Goal: Register for event/course: Register for event/course

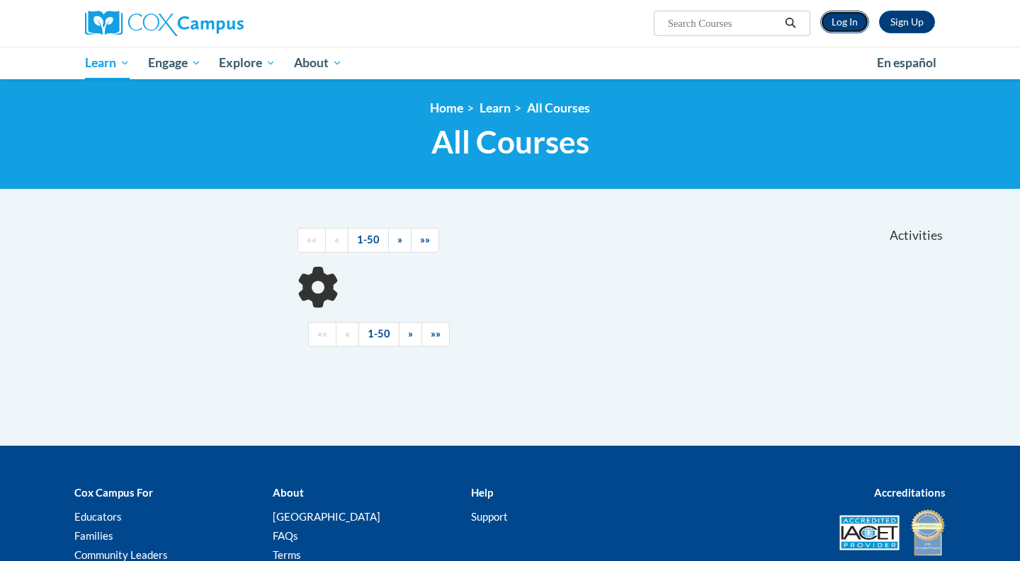
click at [856, 22] on link "Log In" at bounding box center [844, 22] width 49 height 23
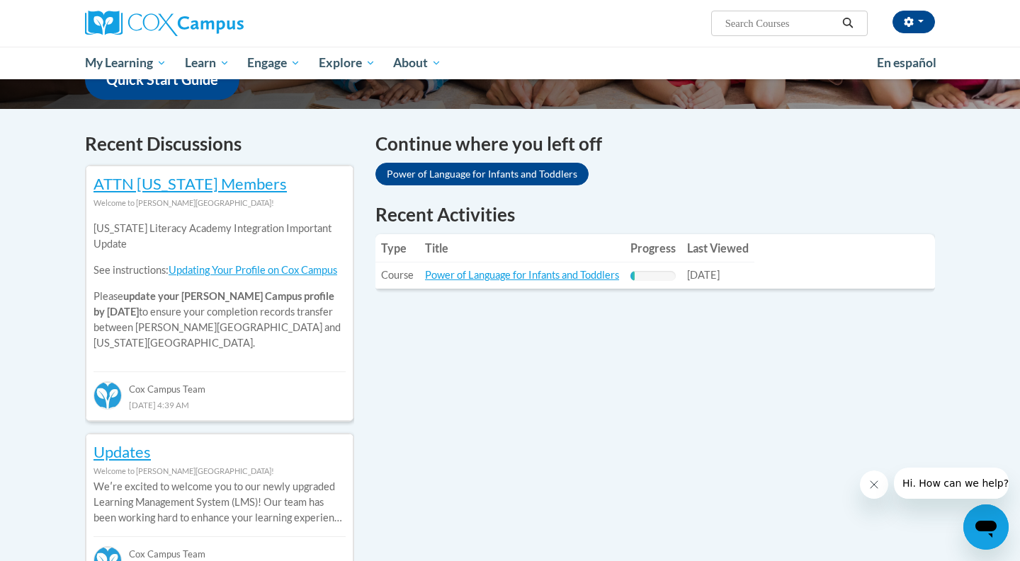
scroll to position [368, 0]
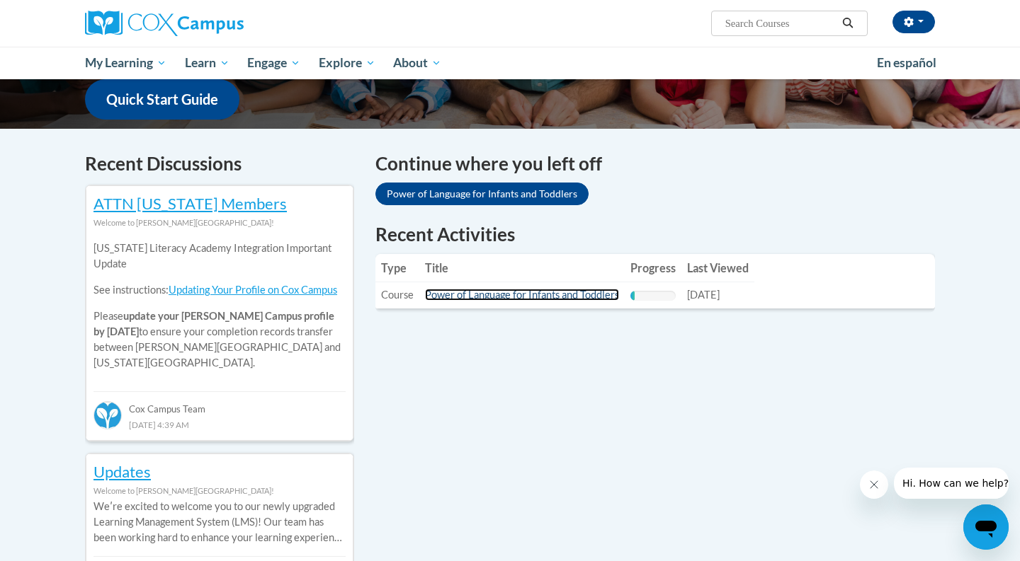
click at [451, 297] on link "Power of Language for Infants and Toddlers" at bounding box center [522, 295] width 194 height 12
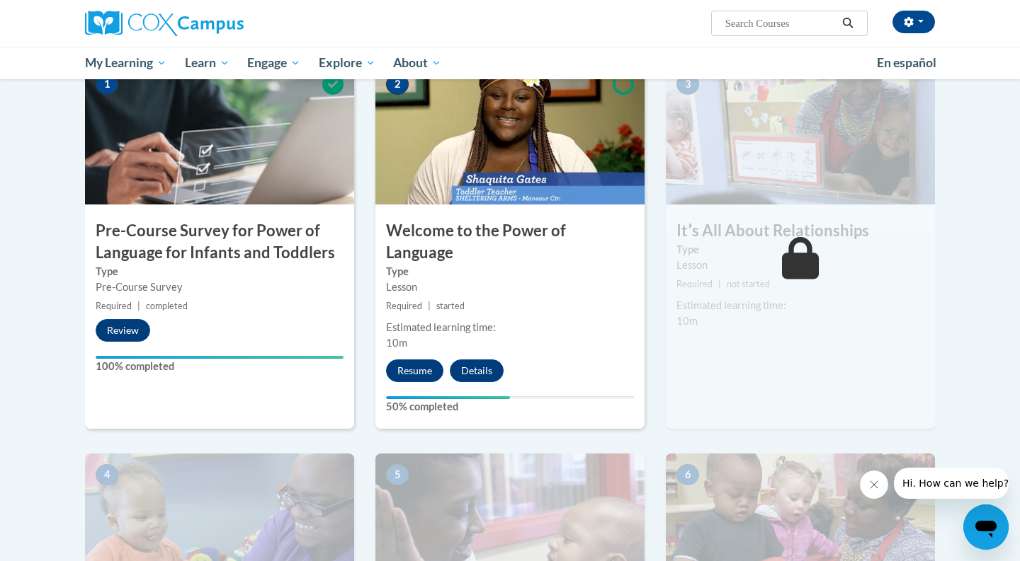
scroll to position [372, 0]
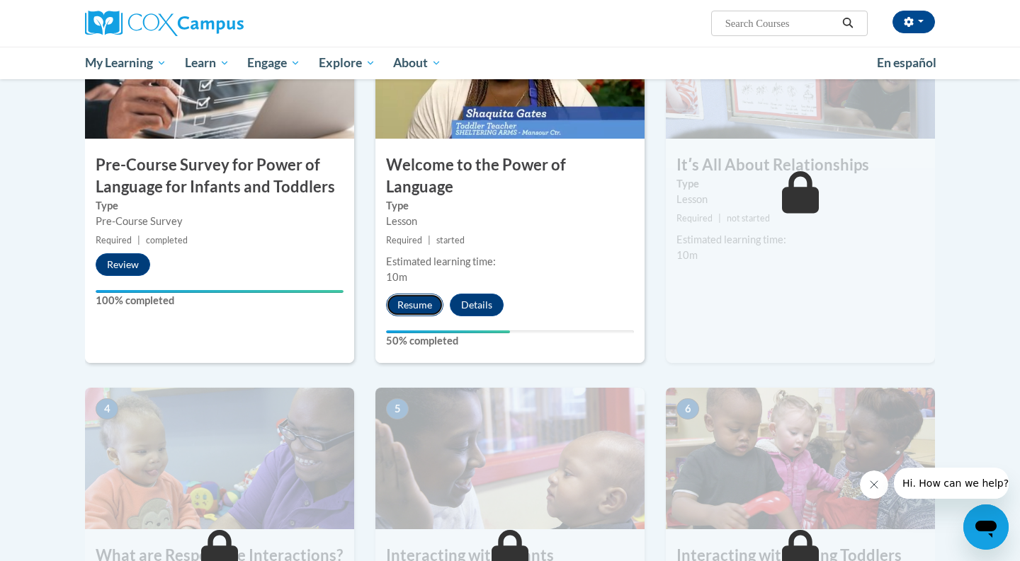
click at [418, 294] on button "Resume" at bounding box center [414, 305] width 57 height 23
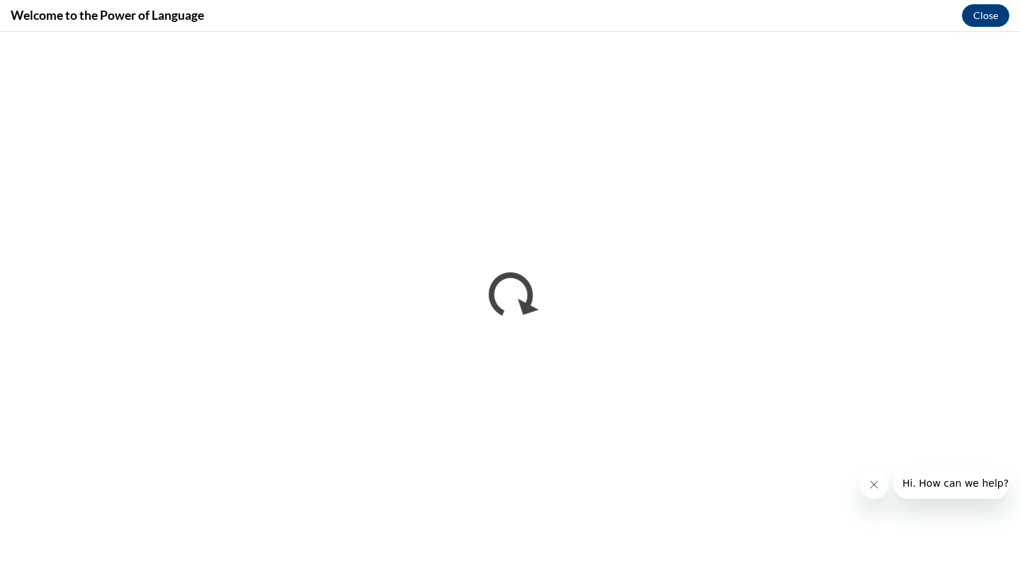
scroll to position [0, 0]
click at [873, 491] on button "Close message from company" at bounding box center [873, 485] width 28 height 28
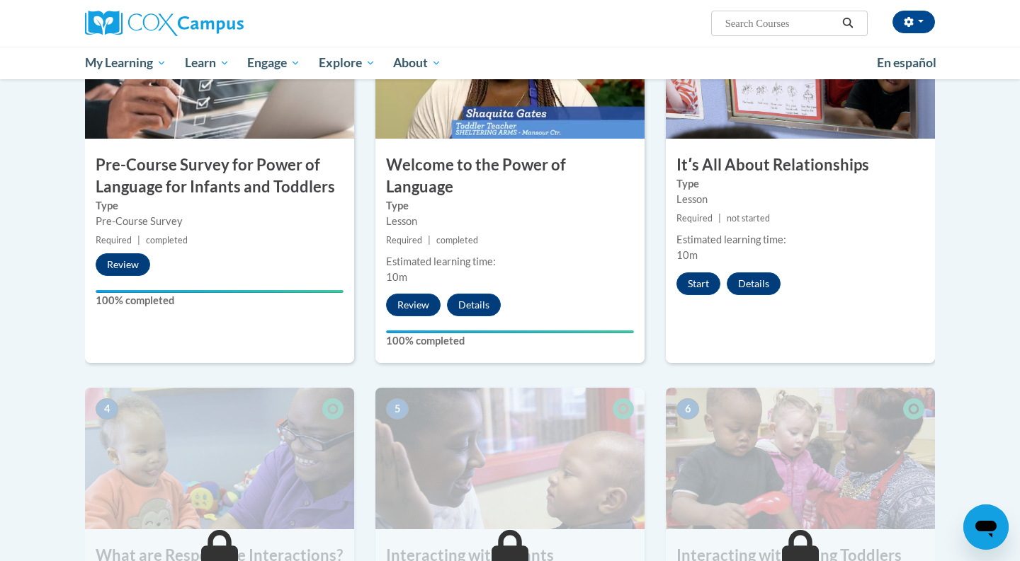
click at [698, 268] on div "3 Itʹs All About Relationships Type Lesson Required | not started Estimated lea…" at bounding box center [800, 180] width 269 height 366
click at [697, 282] on button "Start" at bounding box center [698, 284] width 44 height 23
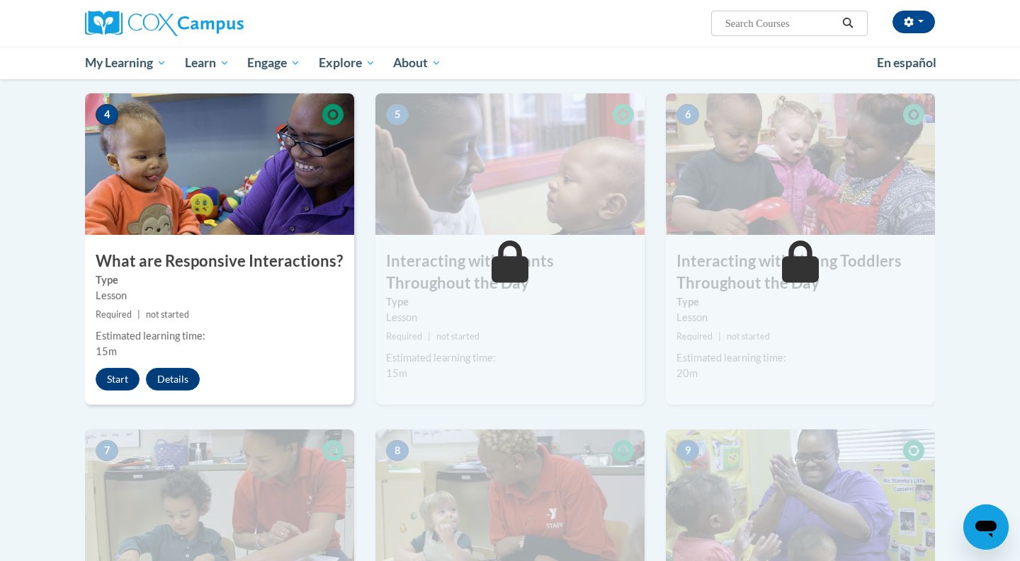
scroll to position [700, 0]
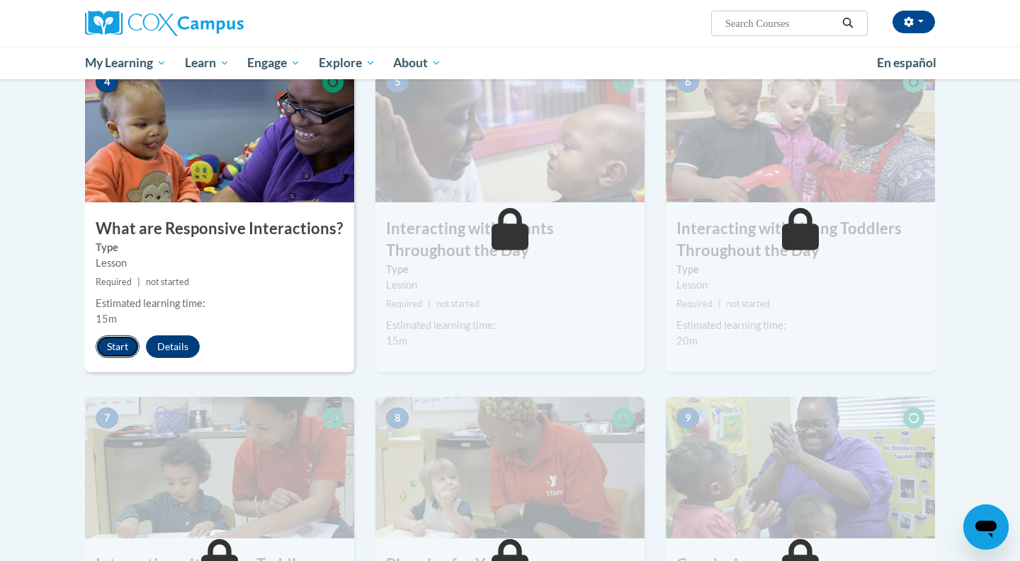
click at [128, 336] on button "Start" at bounding box center [118, 347] width 44 height 23
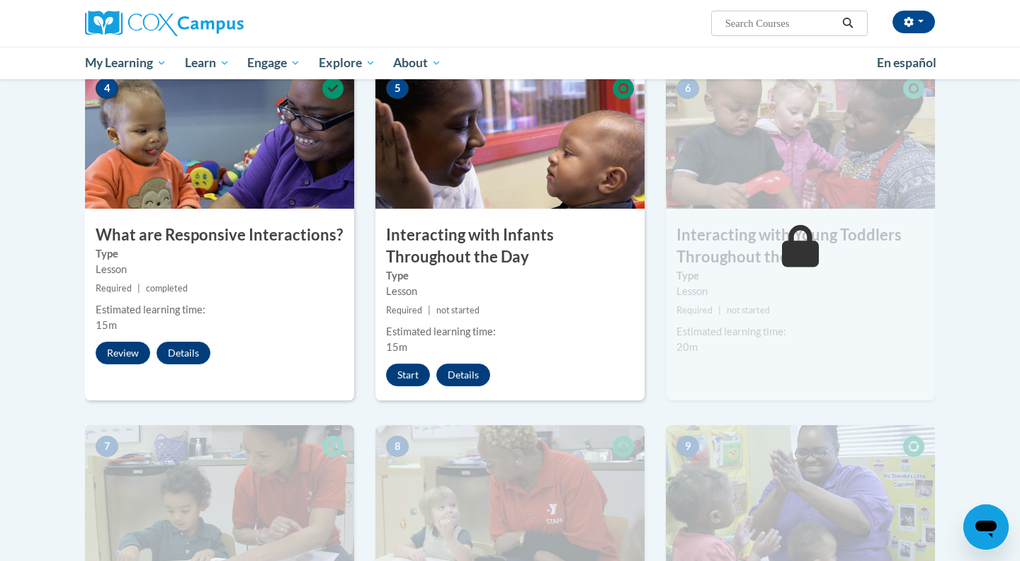
scroll to position [702, 0]
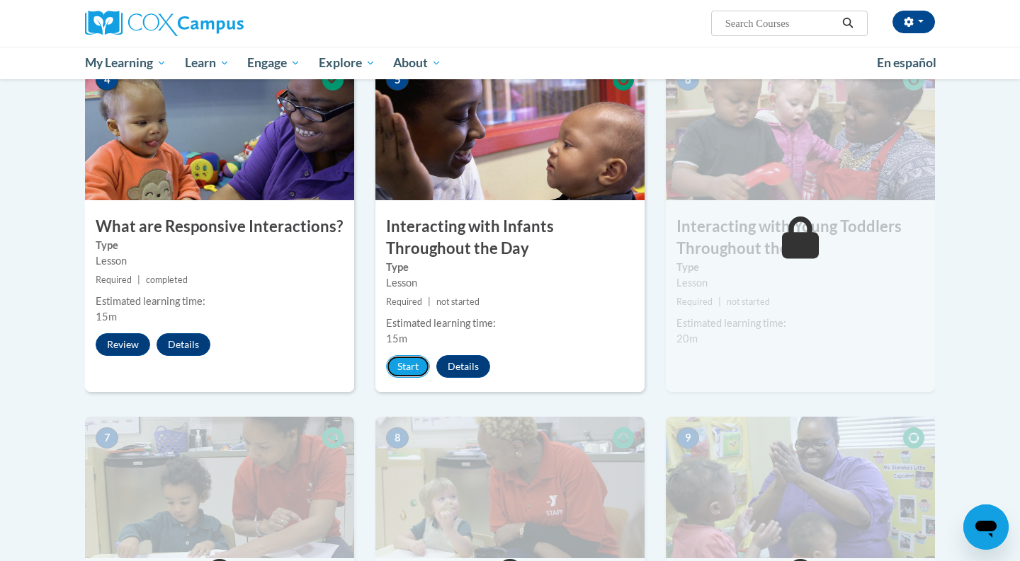
click at [405, 355] on button "Start" at bounding box center [408, 366] width 44 height 23
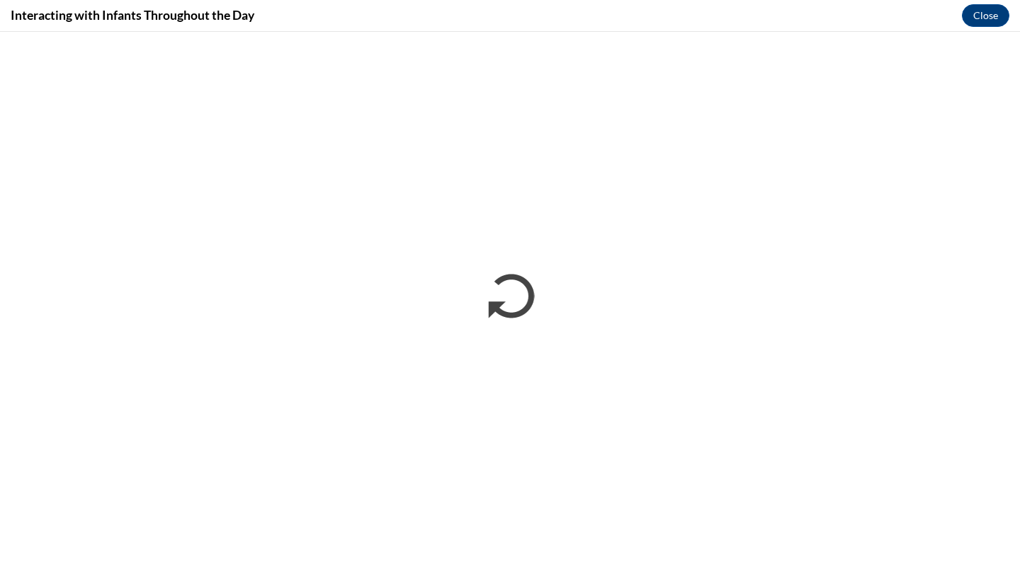
scroll to position [0, 0]
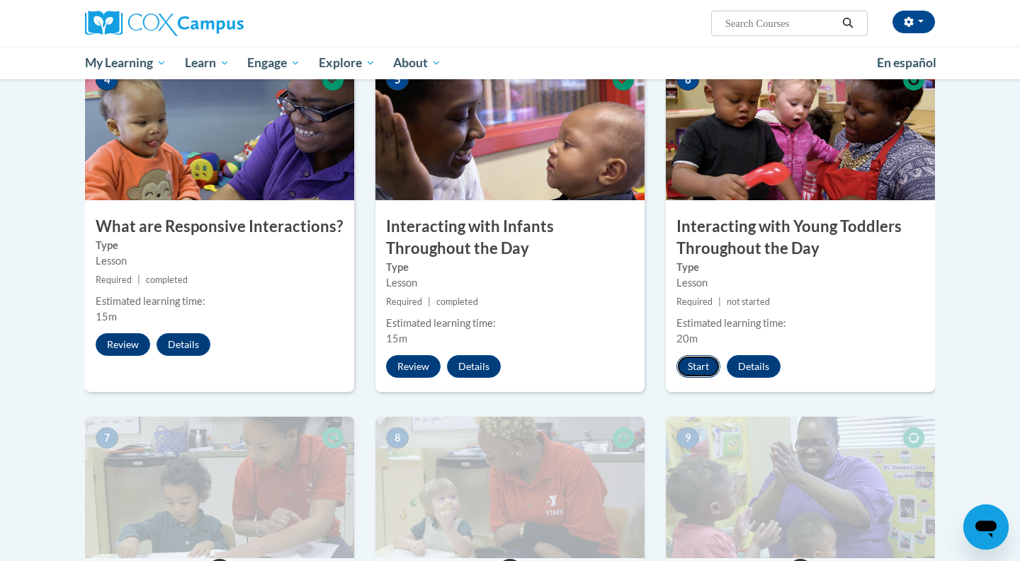
click at [705, 355] on button "Start" at bounding box center [698, 366] width 44 height 23
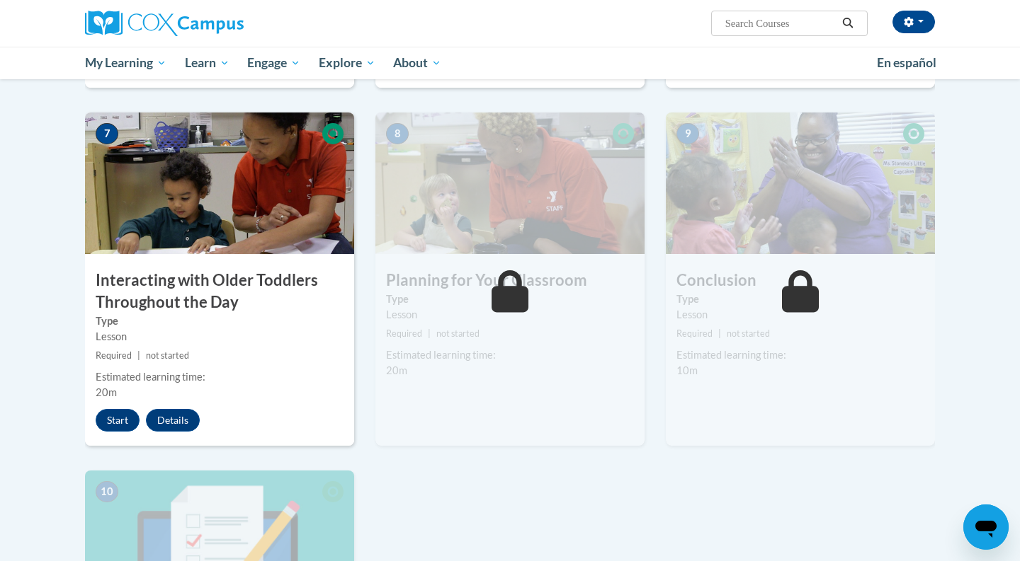
scroll to position [1010, 0]
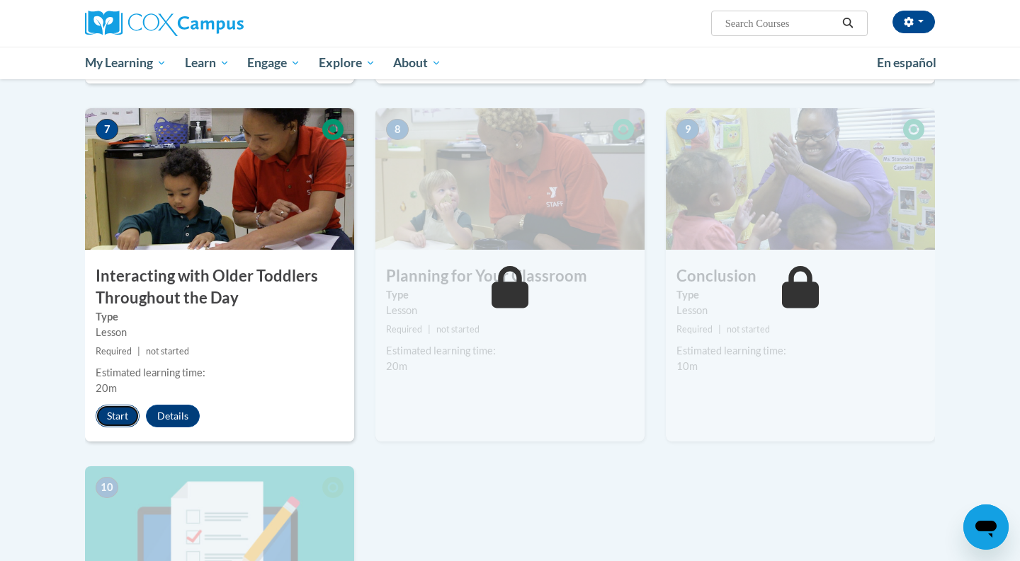
click at [118, 405] on button "Start" at bounding box center [118, 416] width 44 height 23
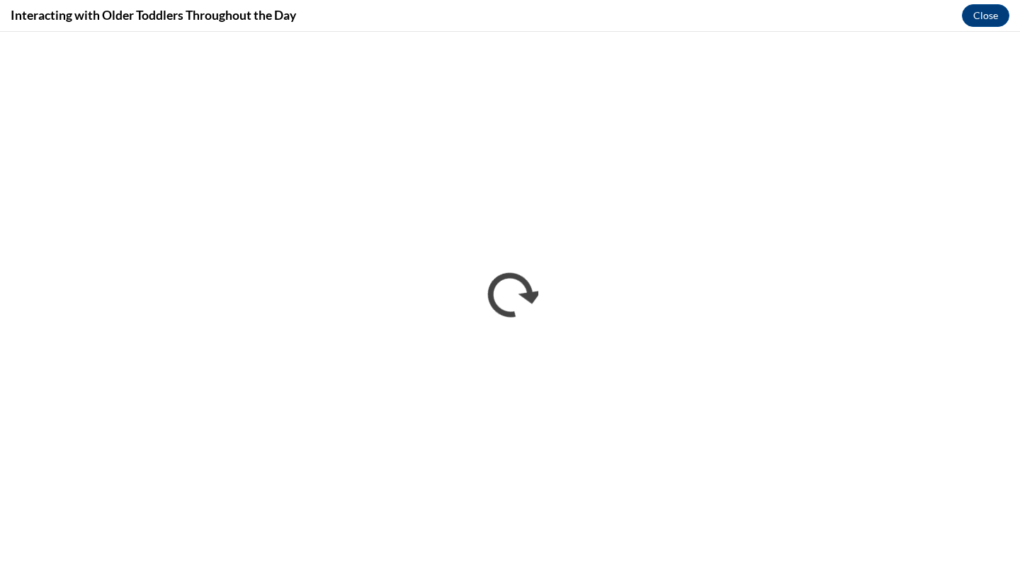
scroll to position [0, 0]
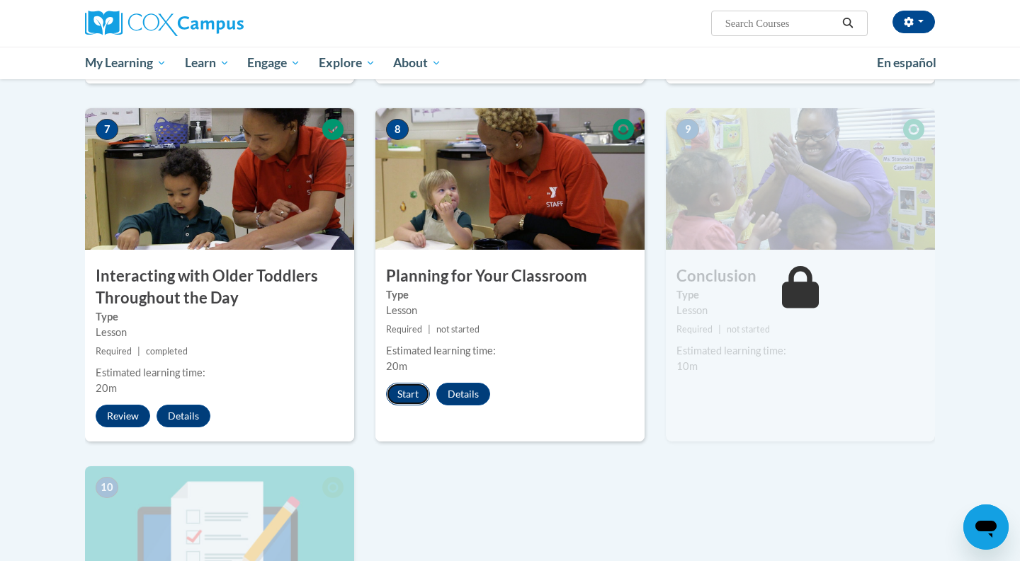
click at [404, 383] on button "Start" at bounding box center [408, 394] width 44 height 23
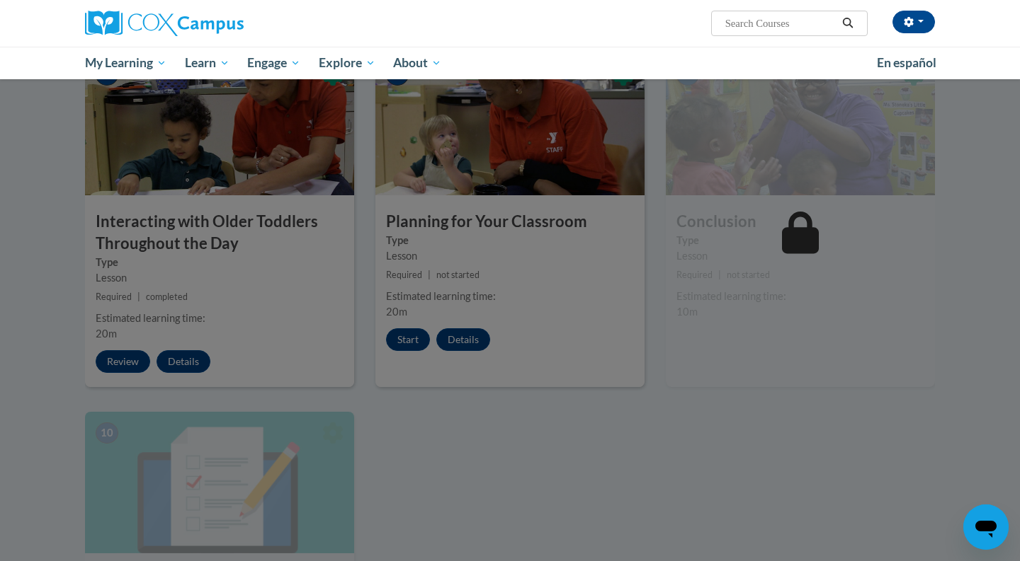
scroll to position [1056, 0]
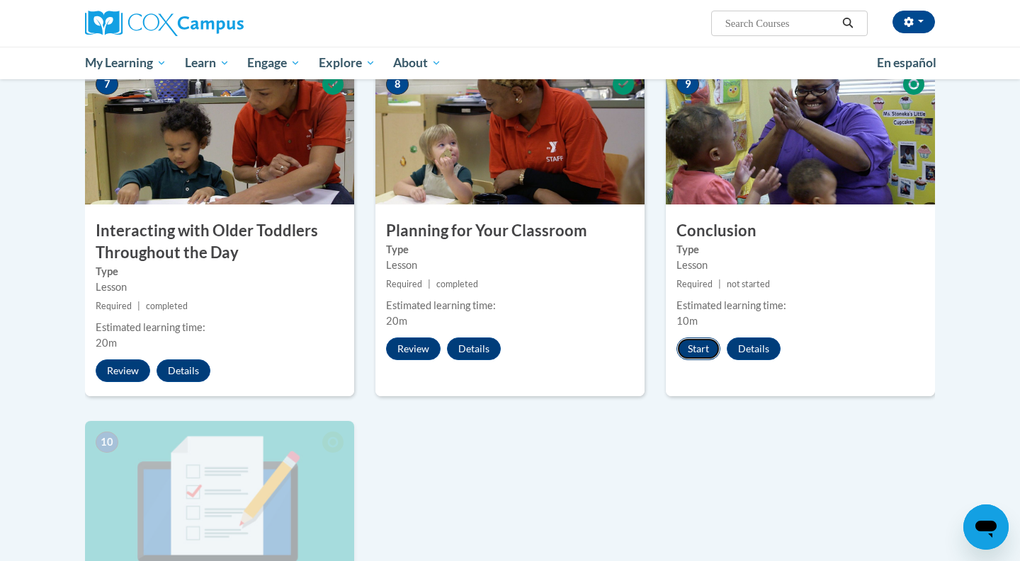
click at [698, 338] on button "Start" at bounding box center [698, 349] width 44 height 23
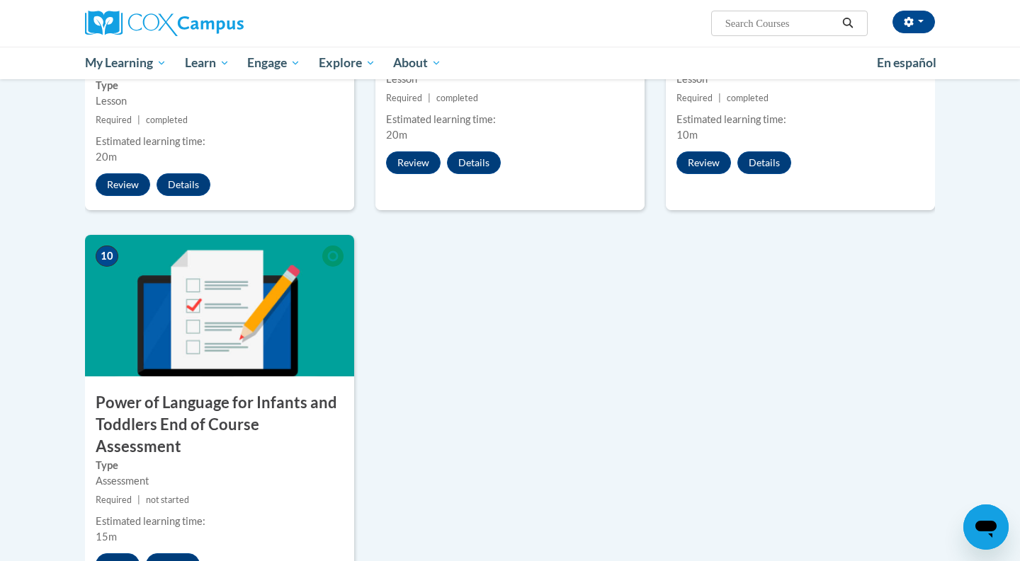
scroll to position [1269, 0]
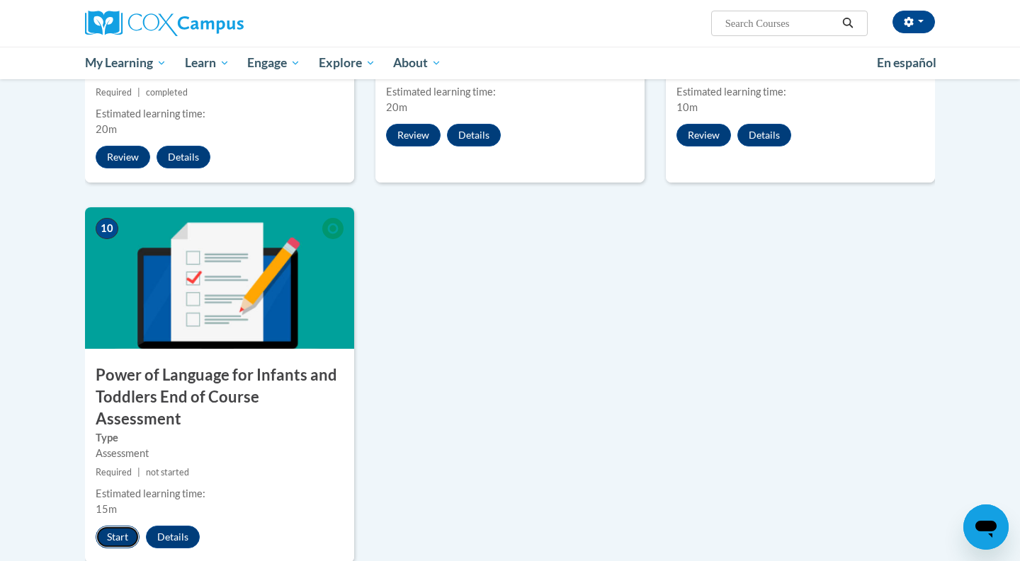
click at [132, 526] on button "Start" at bounding box center [118, 537] width 44 height 23
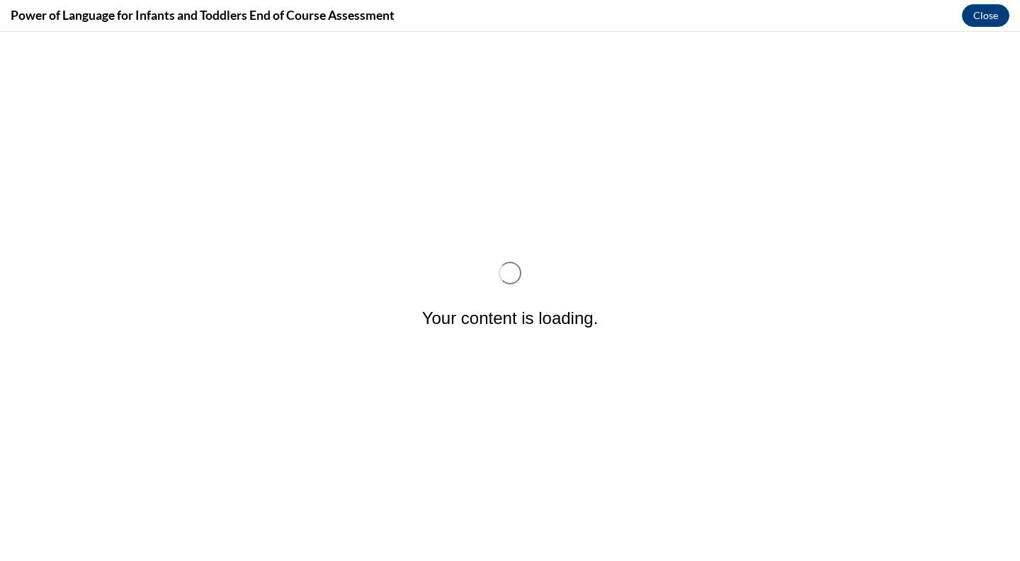
scroll to position [0, 0]
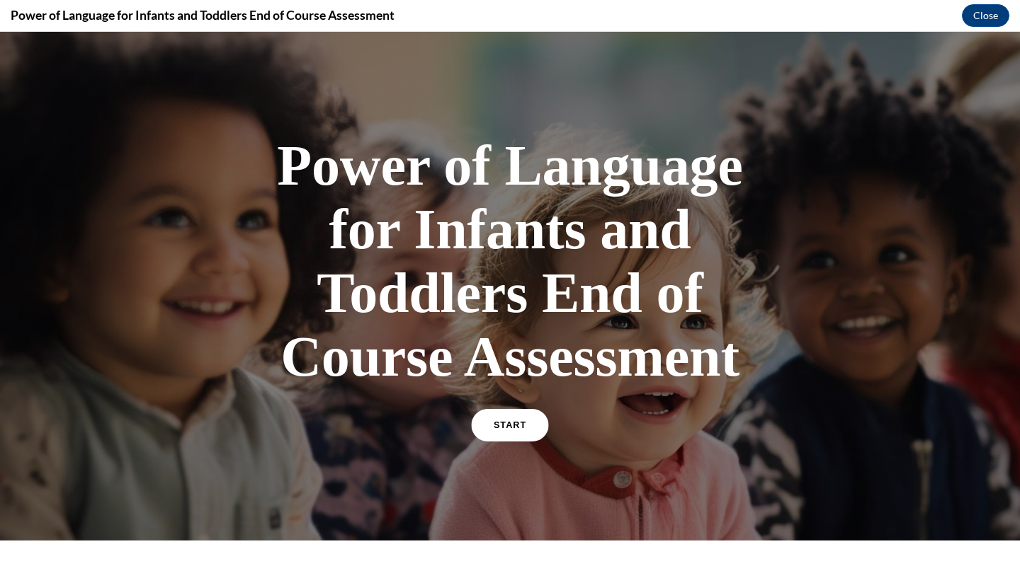
click at [525, 428] on span "START" at bounding box center [509, 426] width 33 height 11
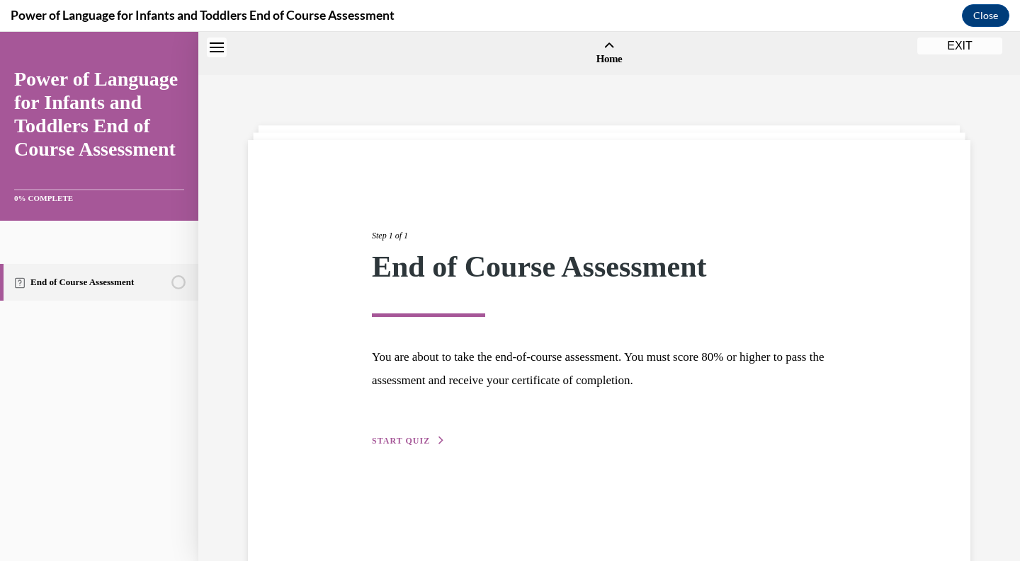
scroll to position [44, 0]
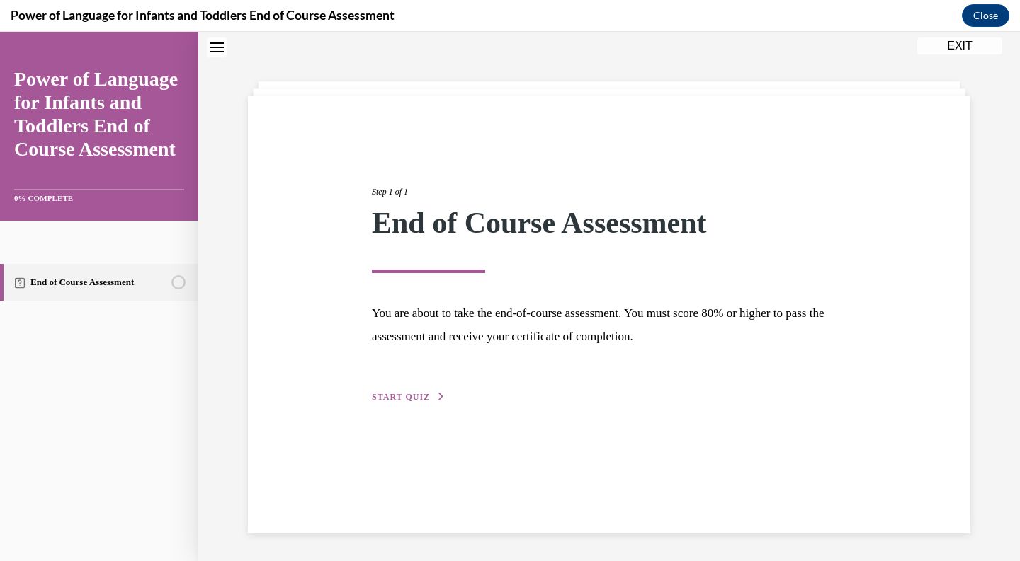
click at [401, 387] on div "Step 1 of 1 End of Course Assessment You are about to take the end-of-course as…" at bounding box center [609, 279] width 496 height 252
click at [411, 394] on span "START QUIZ" at bounding box center [401, 397] width 58 height 10
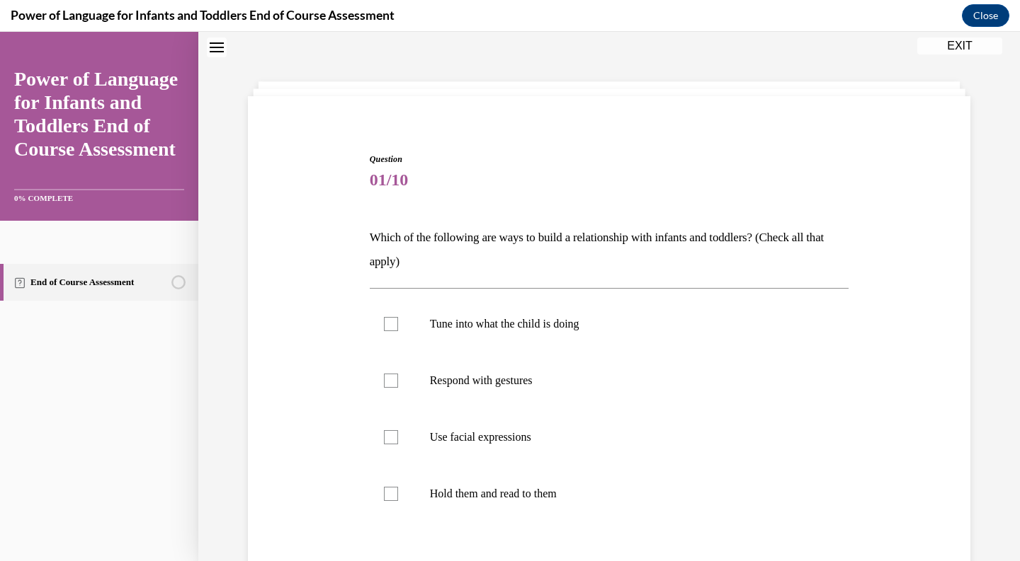
scroll to position [43, 0]
drag, startPoint x: 370, startPoint y: 234, endPoint x: 713, endPoint y: 514, distance: 443.3
copy label "Hold them and read to them"
click at [505, 137] on div "Question 01/10 Which of the following are ways to build a relationship with inf…" at bounding box center [609, 415] width 486 height 566
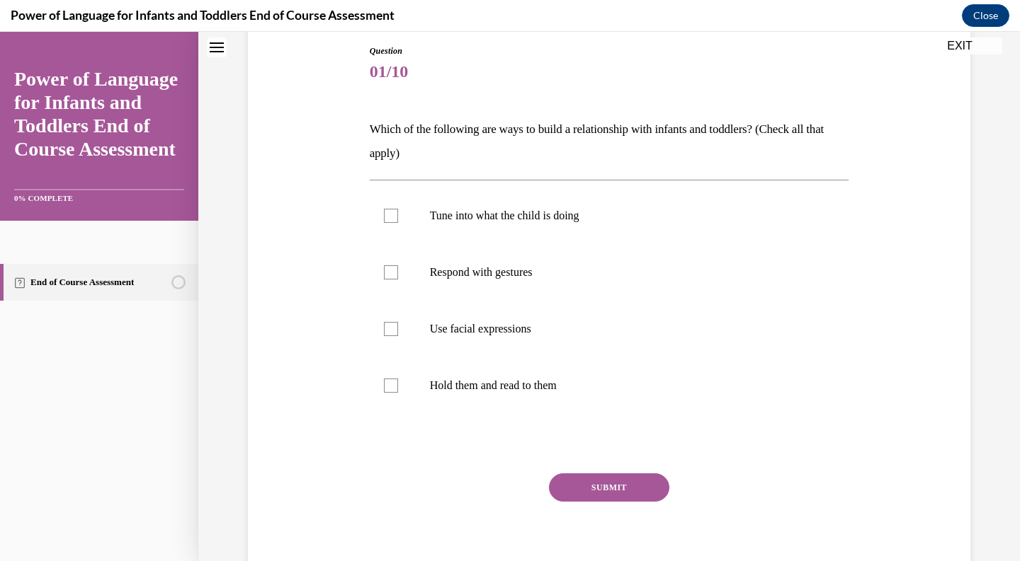
scroll to position [142, 0]
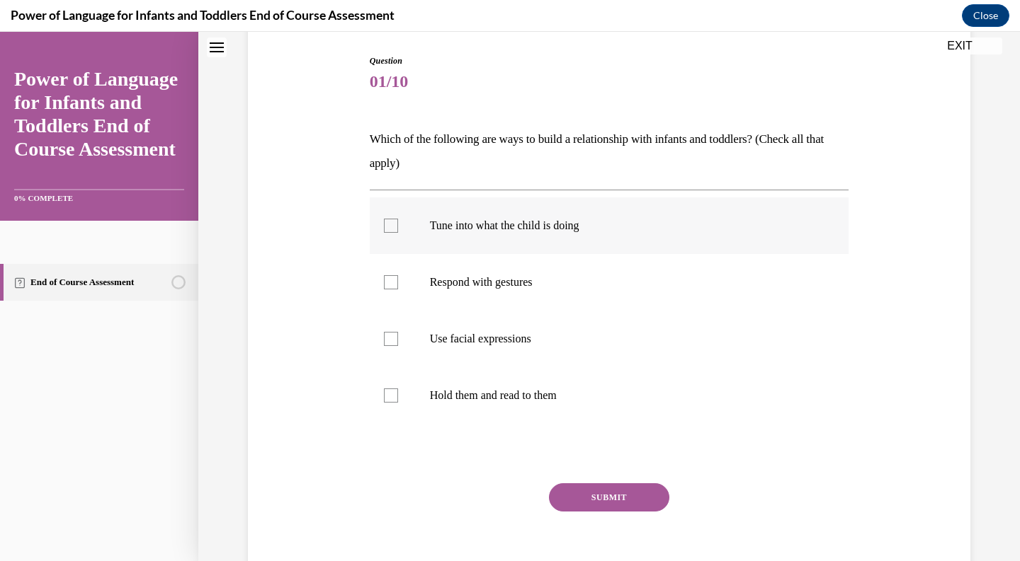
click at [396, 221] on div at bounding box center [391, 226] width 14 height 14
click at [396, 221] on input "Tune into what the child is doing" at bounding box center [391, 226] width 14 height 14
checkbox input "true"
click at [401, 270] on label "Respond with gestures" at bounding box center [609, 282] width 479 height 57
click at [398, 275] on input "Respond with gestures" at bounding box center [391, 282] width 14 height 14
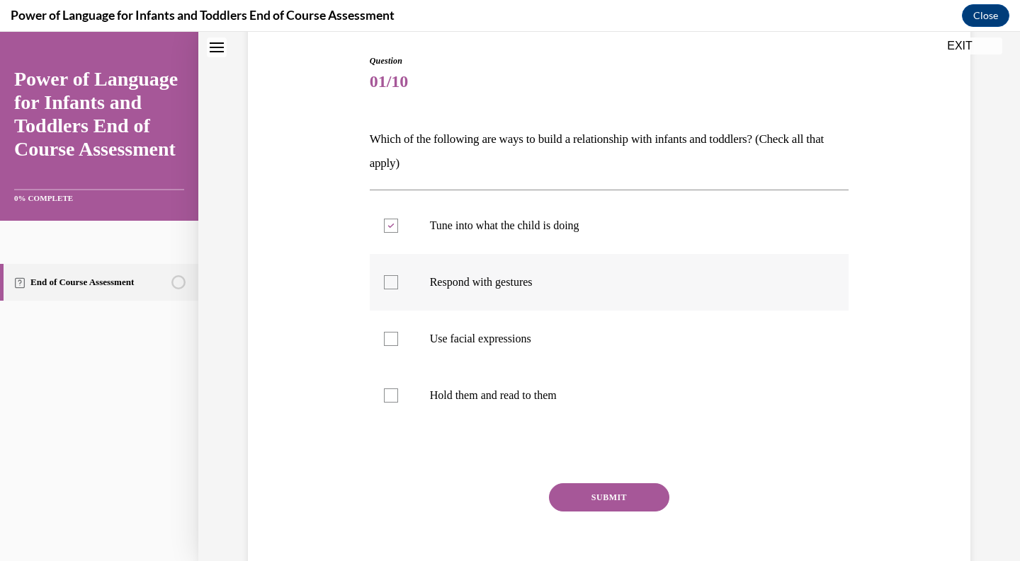
checkbox input "true"
click at [396, 343] on div at bounding box center [391, 339] width 14 height 14
click at [396, 343] on input "Use facial expressions" at bounding box center [391, 339] width 14 height 14
checkbox input "true"
click at [399, 389] on label "Hold them and read to them" at bounding box center [609, 395] width 479 height 57
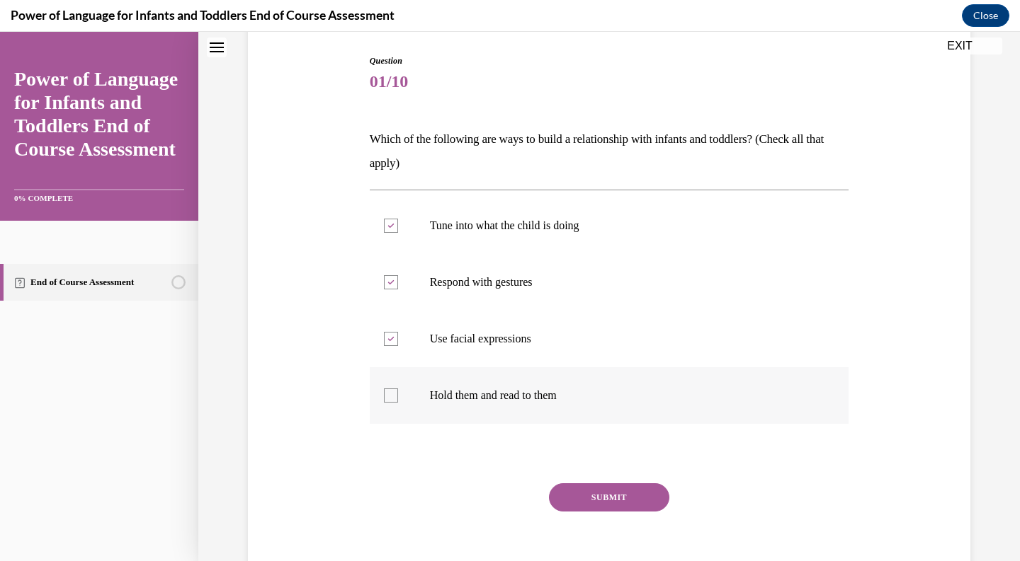
click at [398, 389] on input "Hold them and read to them" at bounding box center [391, 396] width 14 height 14
checkbox input "true"
click at [595, 489] on button "SUBMIT" at bounding box center [609, 498] width 120 height 28
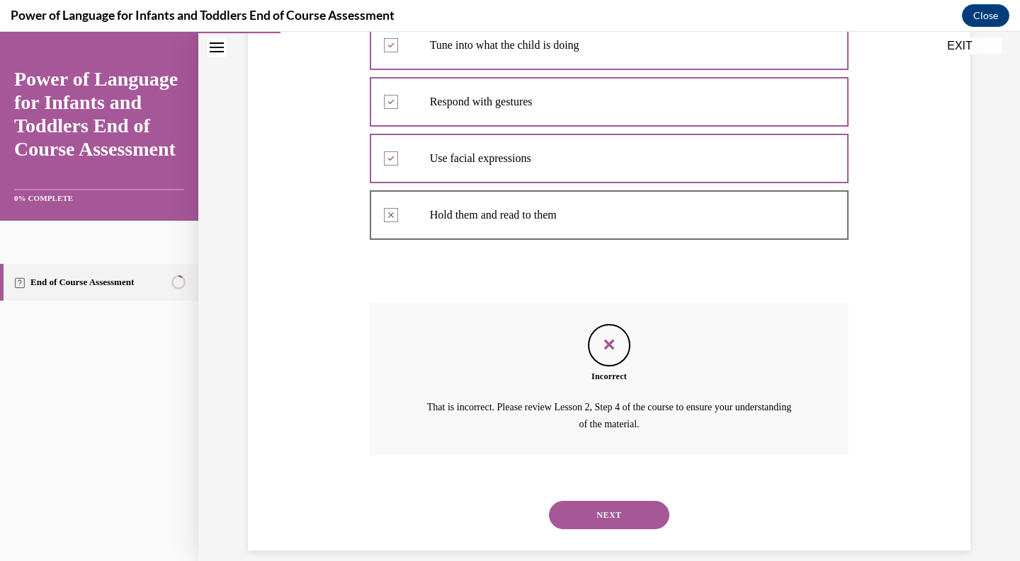
scroll to position [324, 0]
click at [595, 501] on button "NEXT" at bounding box center [609, 515] width 120 height 28
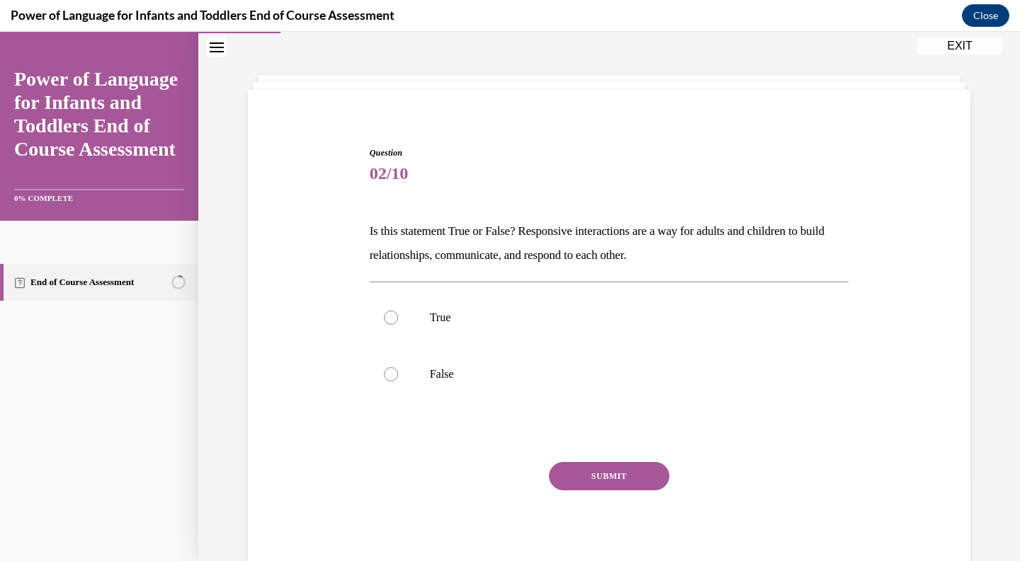
scroll to position [43, 0]
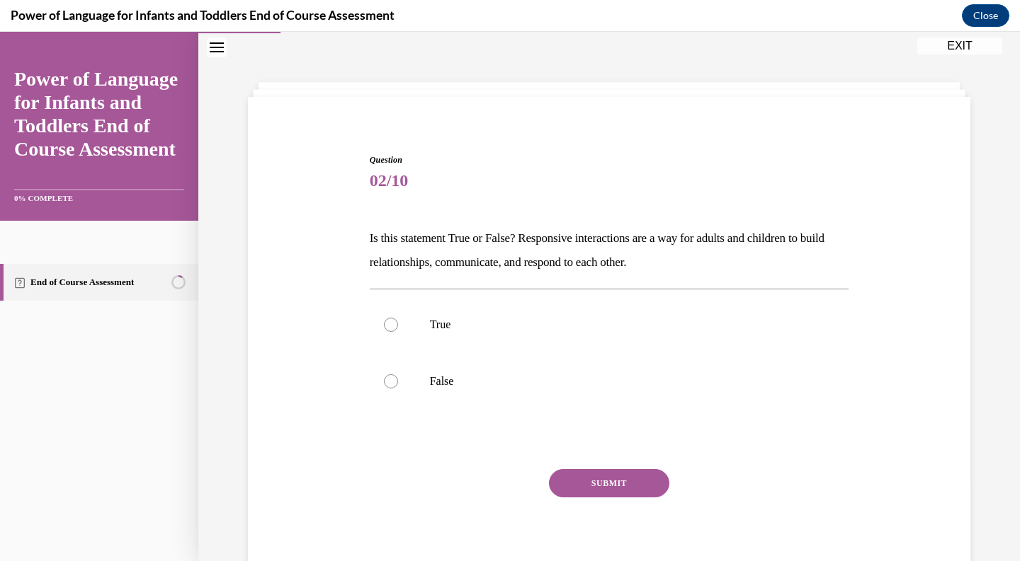
drag, startPoint x: 368, startPoint y: 236, endPoint x: 717, endPoint y: 287, distance: 352.7
click at [717, 287] on div "Question 02/10 Is this statement True or False? Responsive interactions are a w…" at bounding box center [609, 358] width 486 height 453
copy div
click at [479, 326] on p "True" at bounding box center [622, 325] width 384 height 14
click at [398, 326] on input "True" at bounding box center [391, 325] width 14 height 14
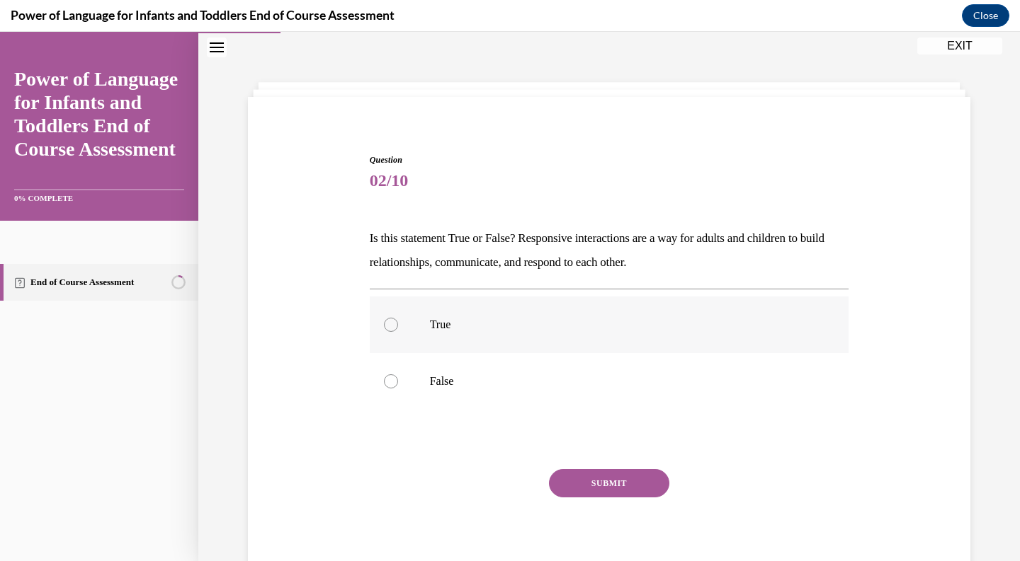
radio input "true"
click at [581, 482] on button "SUBMIT" at bounding box center [609, 483] width 120 height 28
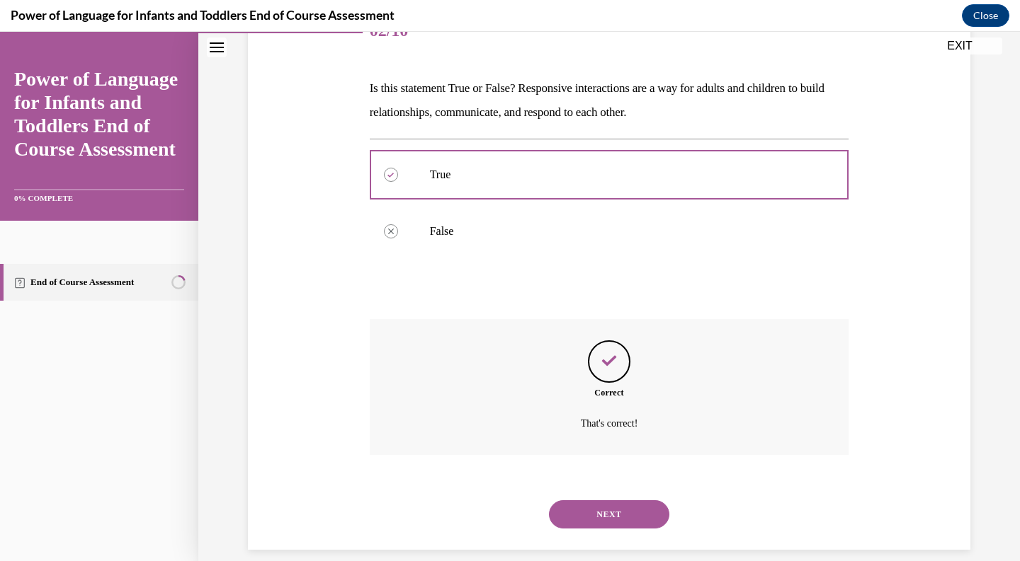
click at [581, 501] on button "NEXT" at bounding box center [609, 515] width 120 height 28
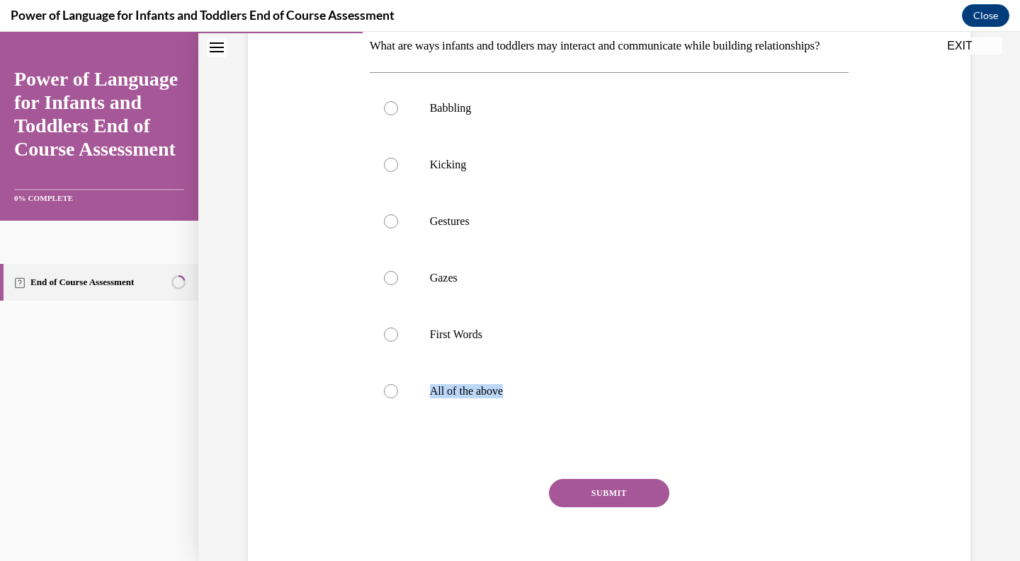
scroll to position [263, 0]
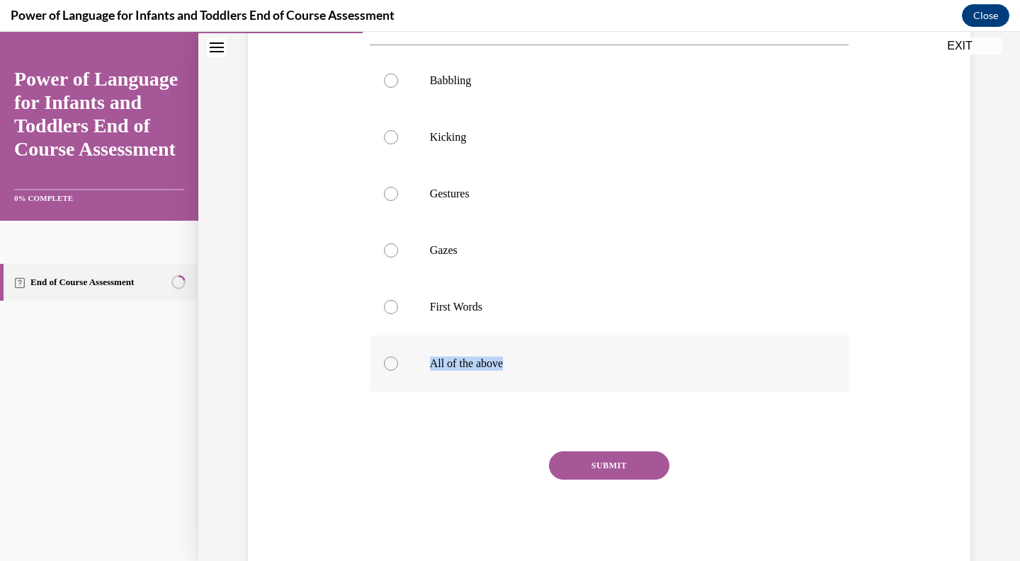
drag, startPoint x: 366, startPoint y: 190, endPoint x: 599, endPoint y: 399, distance: 312.9
copy label "All of the above"
click at [496, 371] on p "All of the above" at bounding box center [622, 364] width 384 height 14
click at [398, 371] on input "All of the above" at bounding box center [391, 364] width 14 height 14
radio input "true"
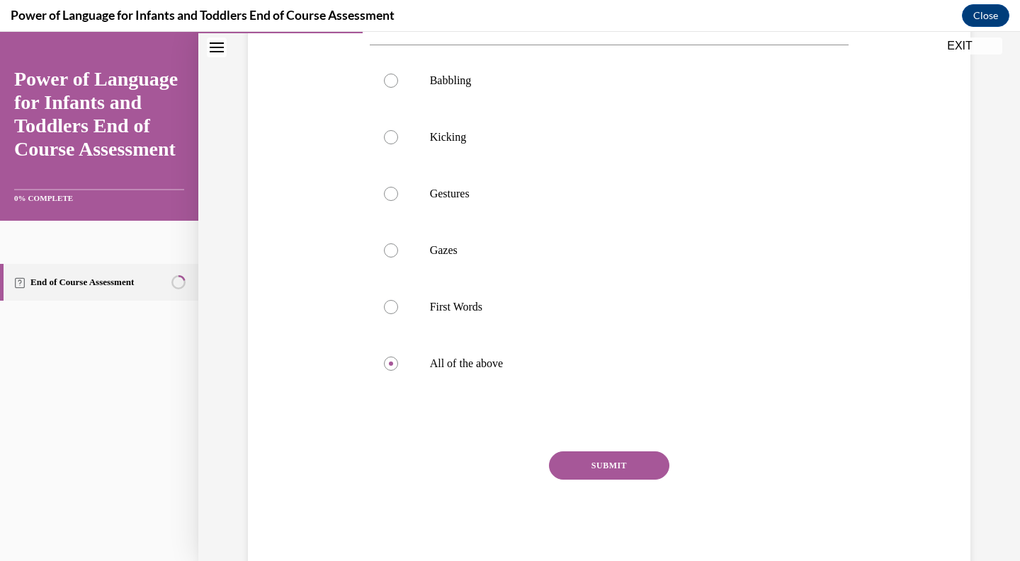
click at [590, 480] on button "SUBMIT" at bounding box center [609, 466] width 120 height 28
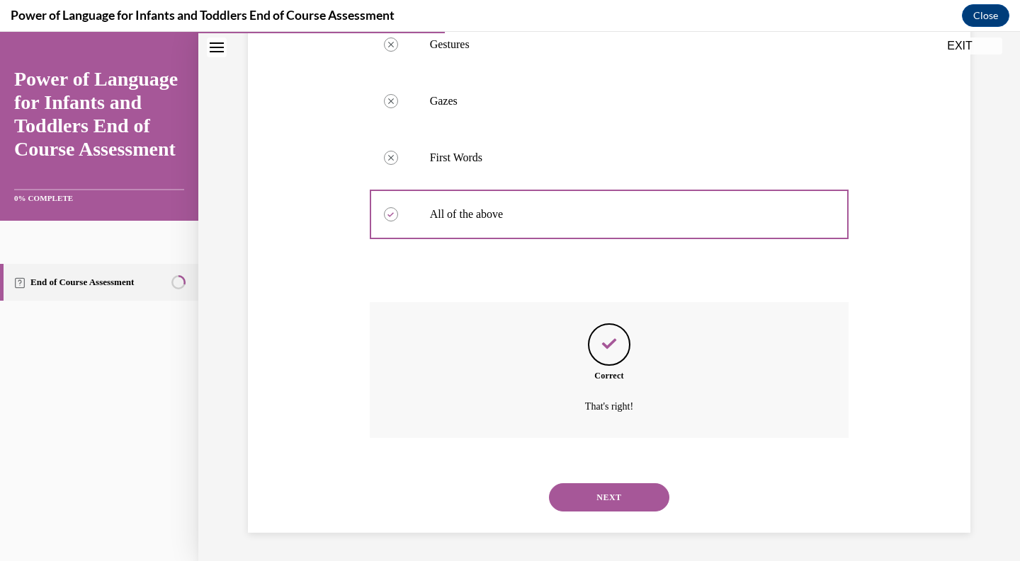
scroll to position [420, 0]
click at [590, 490] on button "NEXT" at bounding box center [609, 498] width 120 height 28
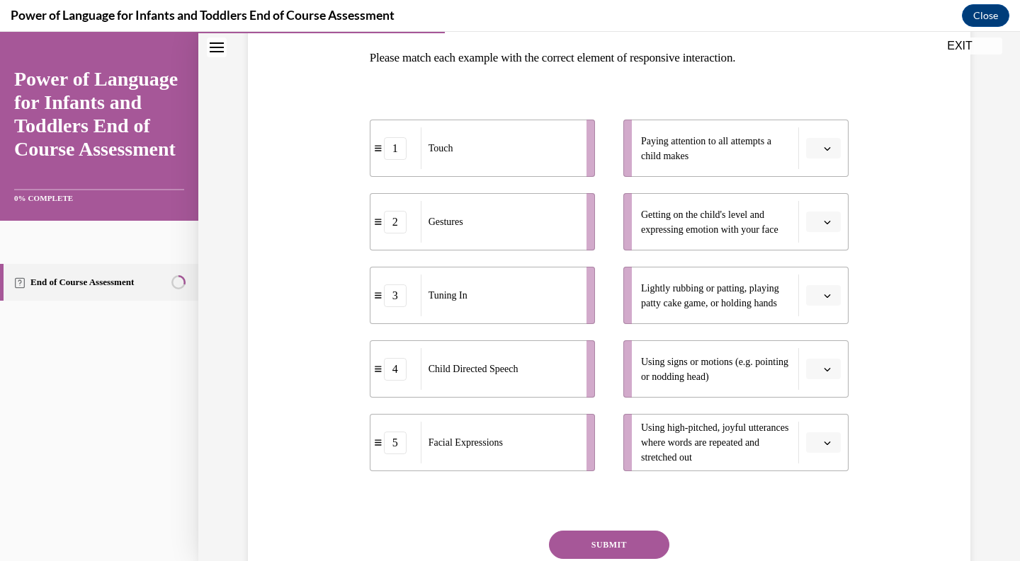
scroll to position [224, 0]
click at [825, 297] on icon "button" at bounding box center [827, 296] width 6 height 4
click at [826, 353] on div "1" at bounding box center [821, 355] width 35 height 28
click at [827, 372] on icon "button" at bounding box center [826, 368] width 7 height 7
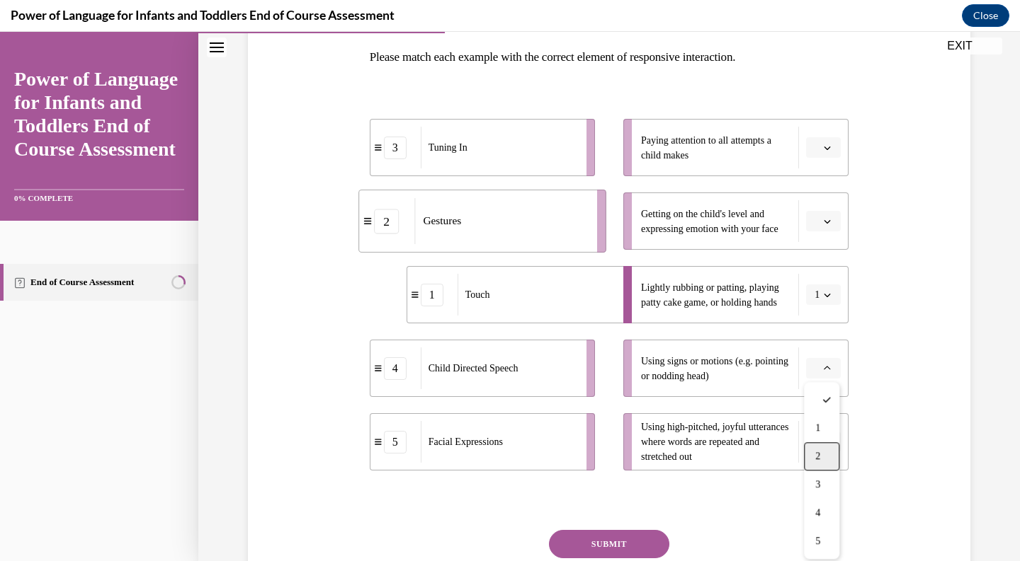
click at [826, 449] on div "2" at bounding box center [821, 457] width 35 height 28
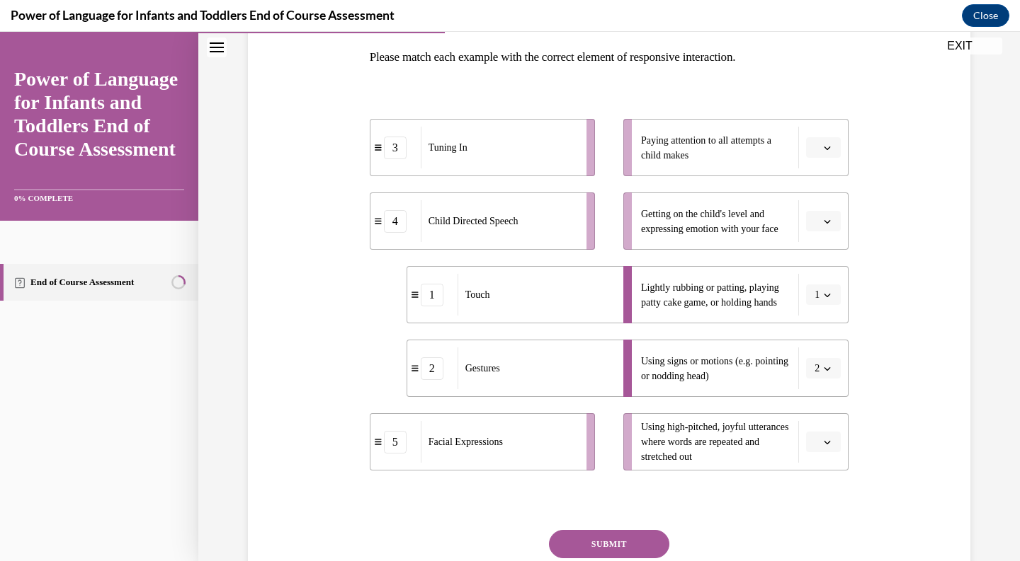
click at [826, 446] on icon "button" at bounding box center [826, 442] width 7 height 7
click at [835, 379] on div "4" at bounding box center [821, 382] width 35 height 28
click at [835, 224] on button "button" at bounding box center [823, 221] width 35 height 21
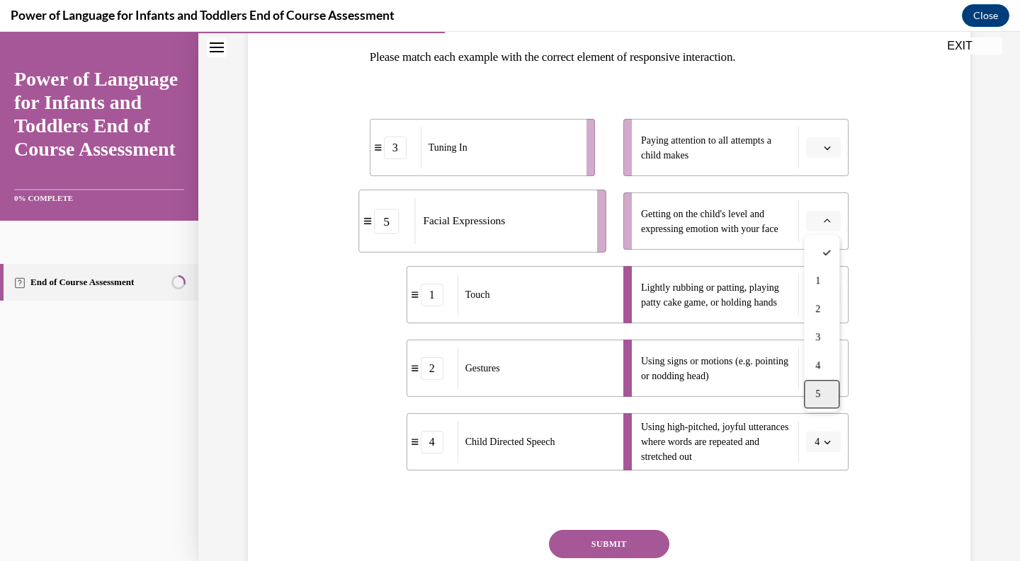
click at [815, 397] on div "5" at bounding box center [821, 394] width 35 height 28
click at [818, 151] on span "Please select an option" at bounding box center [816, 148] width 5 height 14
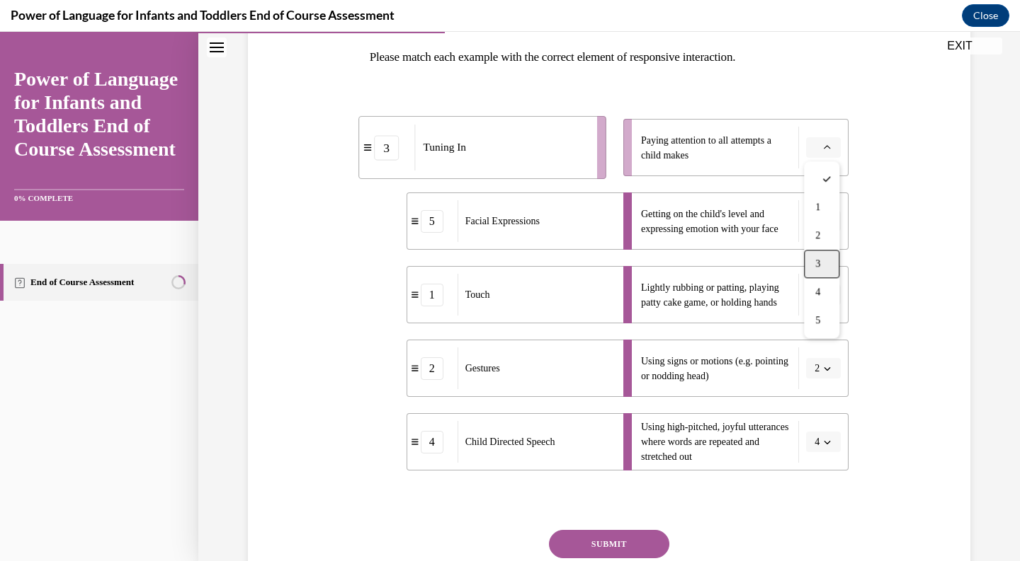
click at [823, 260] on div "3" at bounding box center [821, 264] width 35 height 28
click at [625, 541] on button "SUBMIT" at bounding box center [609, 544] width 120 height 28
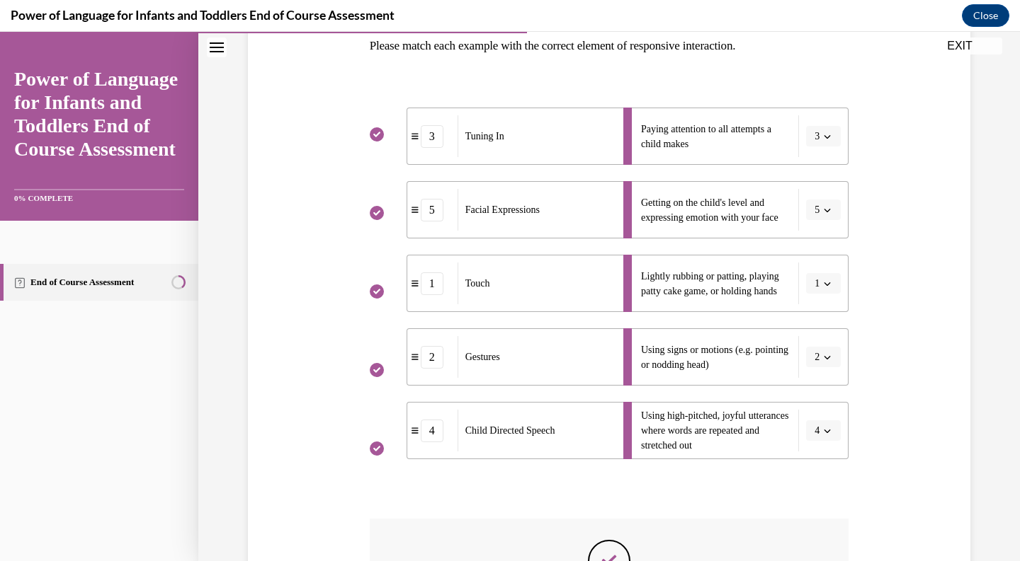
scroll to position [435, 0]
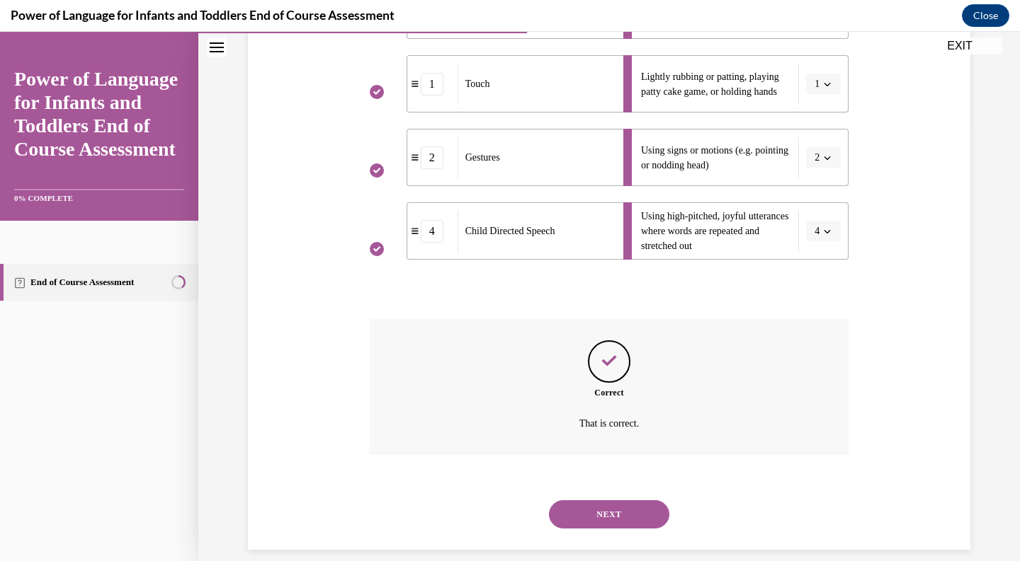
click at [625, 503] on button "NEXT" at bounding box center [609, 515] width 120 height 28
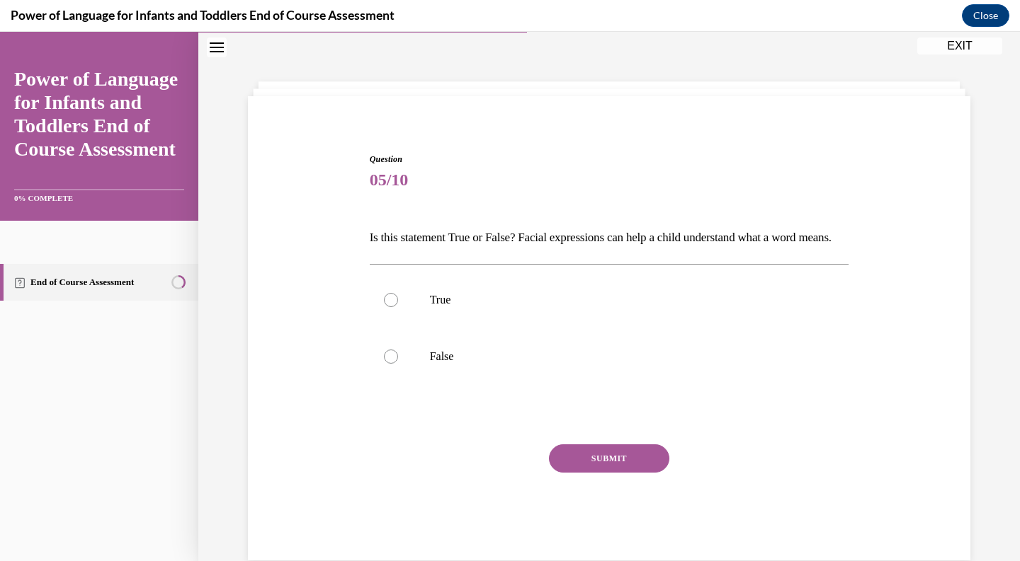
scroll to position [43, 0]
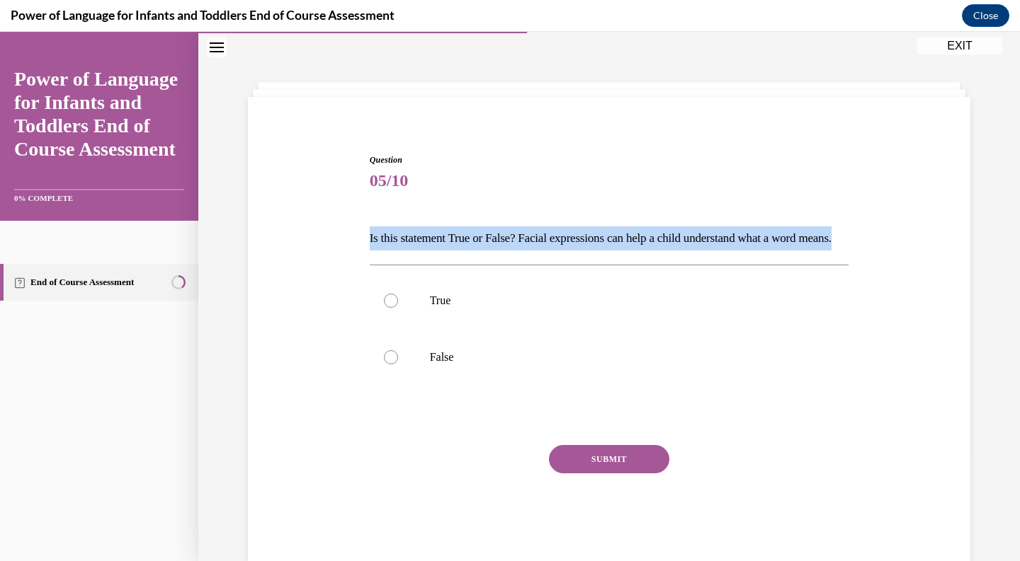
drag, startPoint x: 370, startPoint y: 232, endPoint x: 462, endPoint y: 269, distance: 99.1
click at [462, 251] on p "Is this statement True or False? Facial expressions can help a child understand…" at bounding box center [609, 239] width 479 height 24
copy p "Is this statement True or False? Facial expressions can help a child understand…"
click at [504, 308] on p "True" at bounding box center [622, 301] width 384 height 14
click at [398, 308] on input "True" at bounding box center [391, 301] width 14 height 14
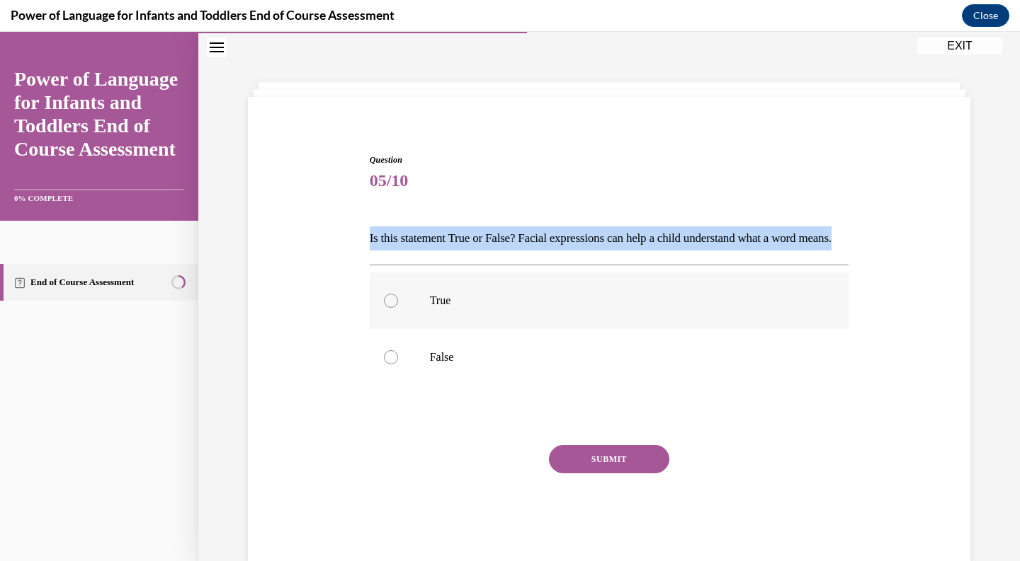
radio input "true"
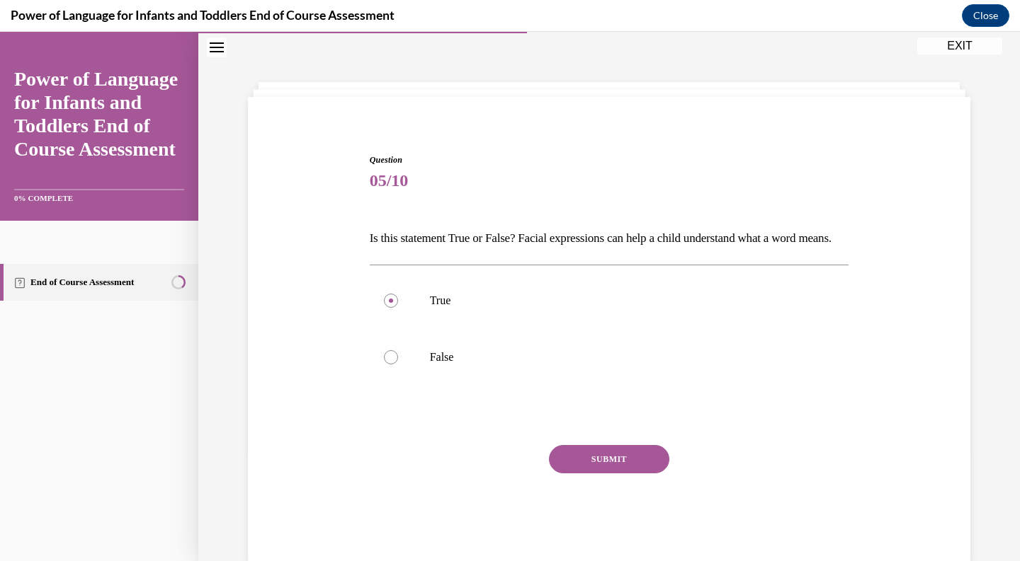
click at [602, 474] on button "SUBMIT" at bounding box center [609, 459] width 120 height 28
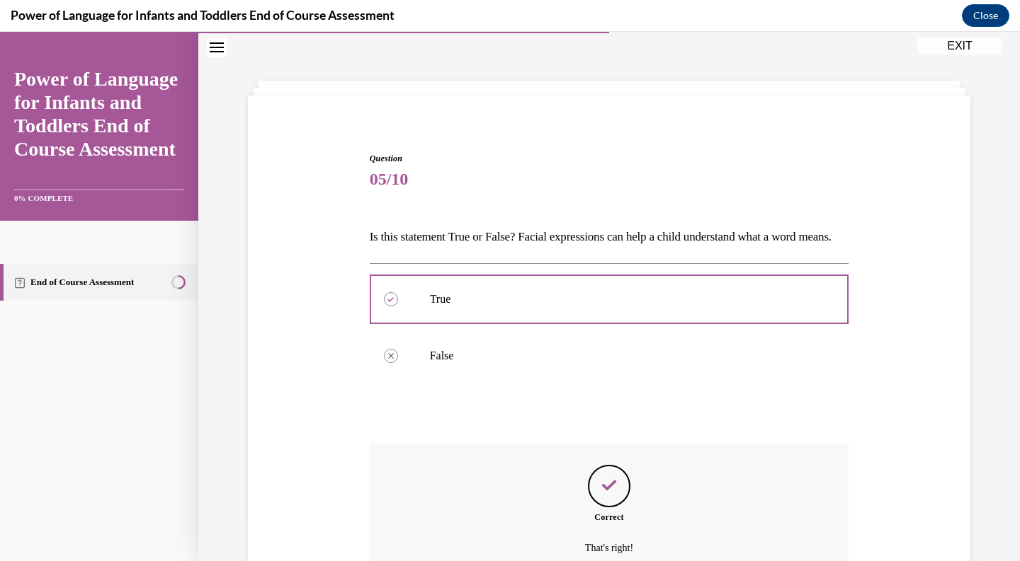
scroll to position [193, 0]
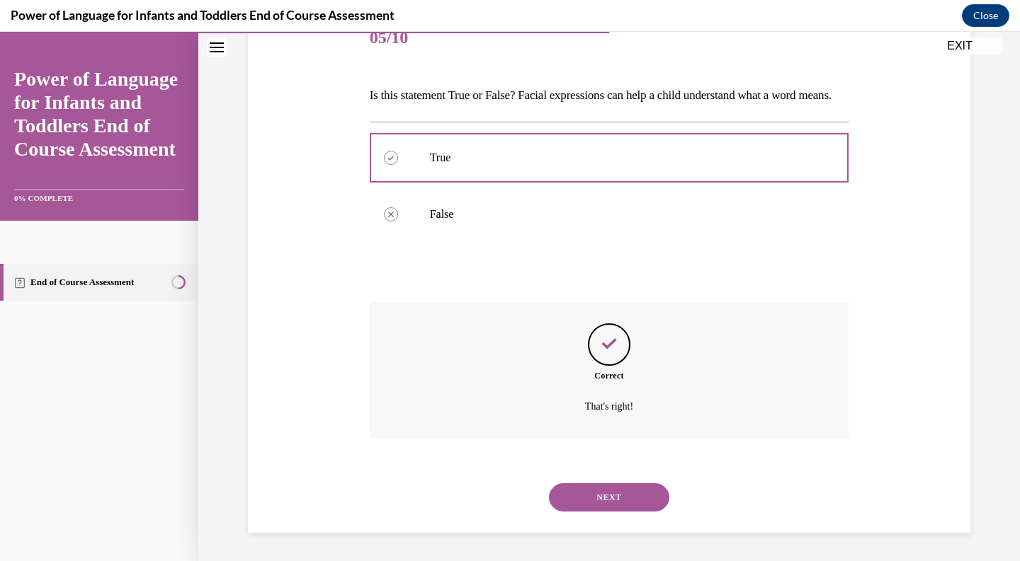
click at [602, 500] on button "NEXT" at bounding box center [609, 498] width 120 height 28
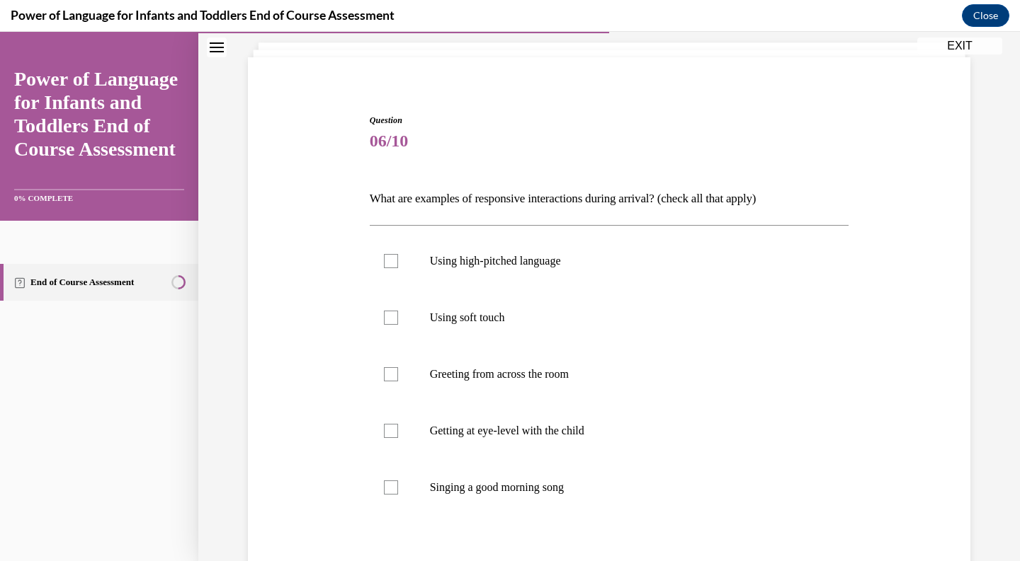
scroll to position [86, 0]
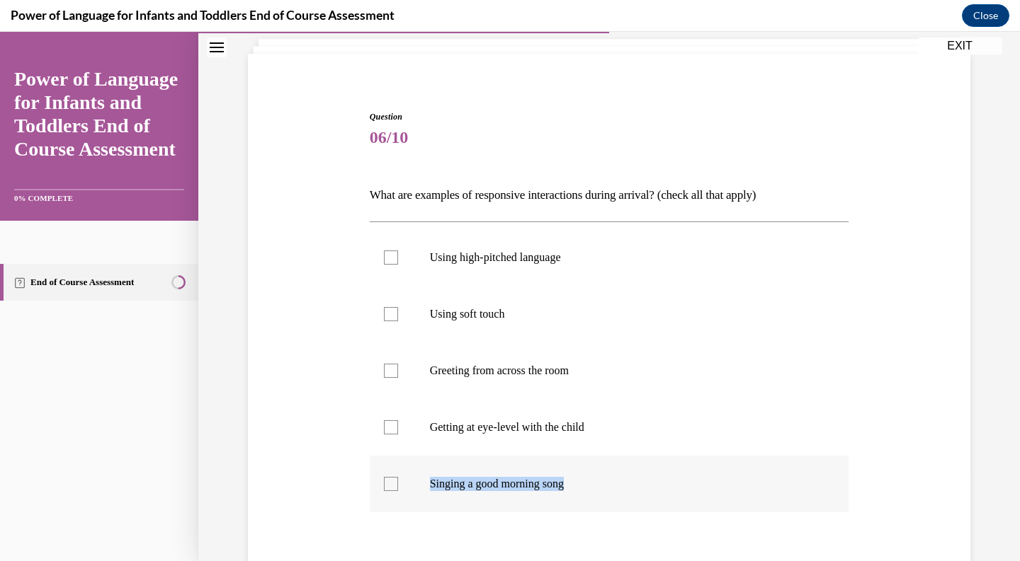
drag, startPoint x: 370, startPoint y: 197, endPoint x: 646, endPoint y: 489, distance: 401.7
copy label "Singing a good morning song"
click at [507, 314] on p "Using soft touch" at bounding box center [622, 314] width 384 height 14
click at [398, 314] on input "Using soft touch" at bounding box center [391, 314] width 14 height 14
checkbox input "true"
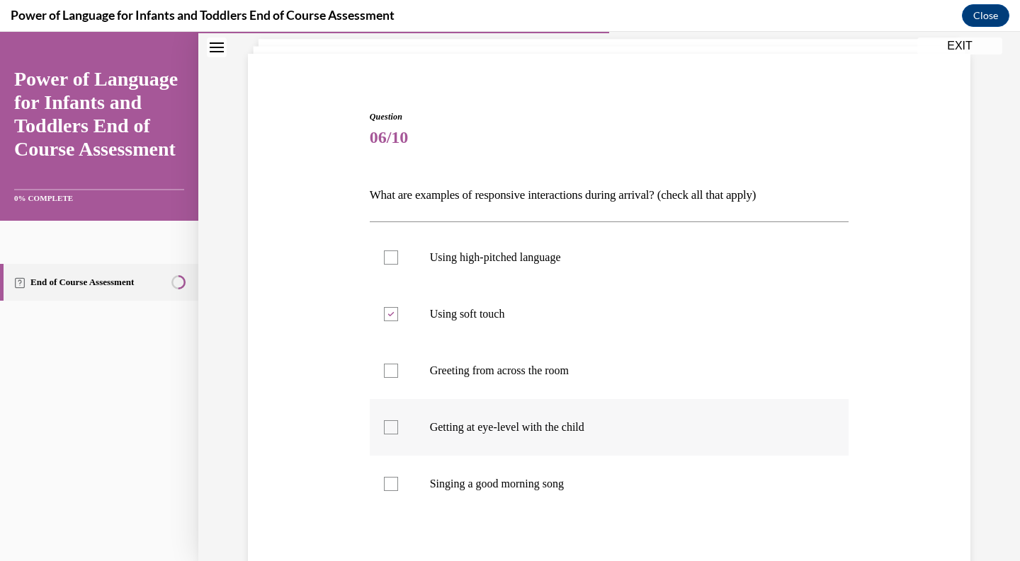
click at [451, 417] on label "Getting at eye-level with the child" at bounding box center [609, 427] width 479 height 57
click at [398, 421] on input "Getting at eye-level with the child" at bounding box center [391, 428] width 14 height 14
checkbox input "true"
click at [395, 495] on label "Singing a good morning song" at bounding box center [609, 484] width 479 height 57
click at [395, 491] on input "Singing a good morning song" at bounding box center [391, 484] width 14 height 14
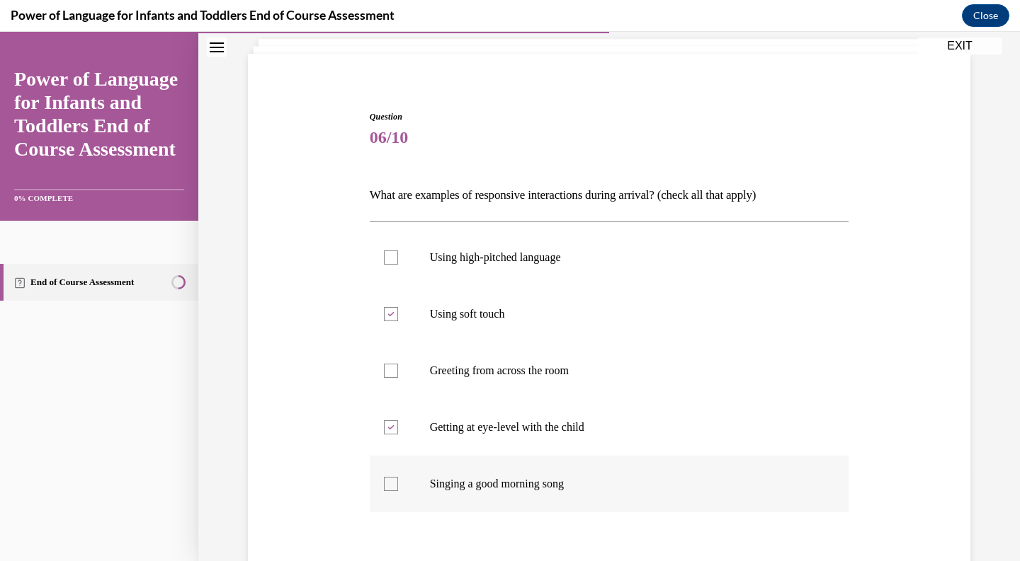
checkbox input "true"
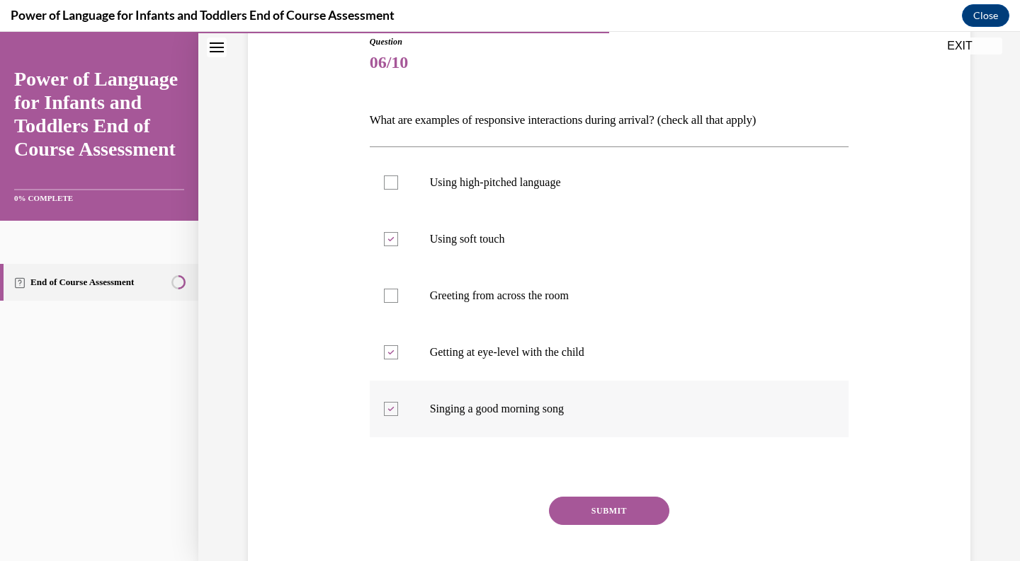
scroll to position [224, 0]
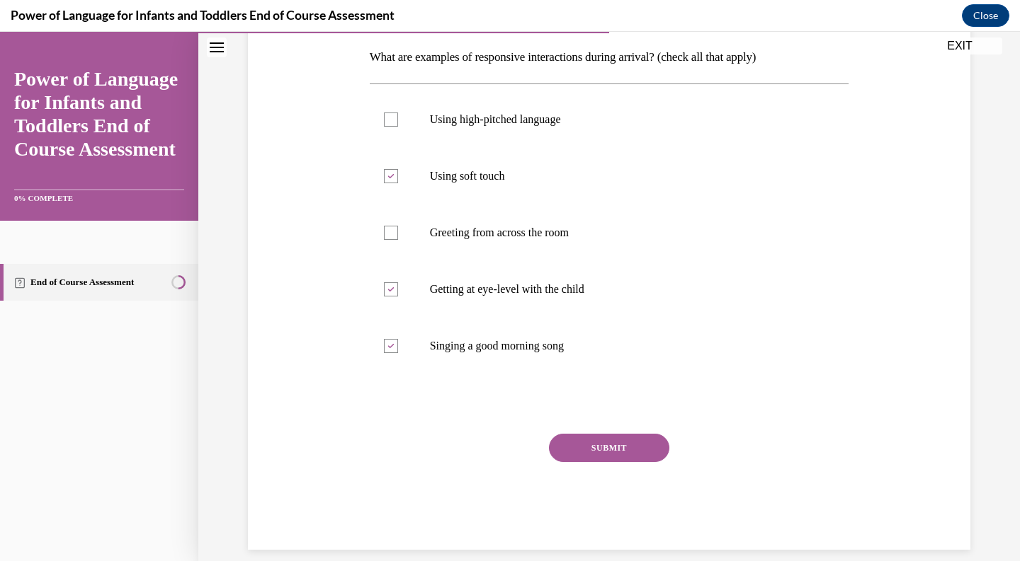
click at [591, 450] on button "SUBMIT" at bounding box center [609, 448] width 120 height 28
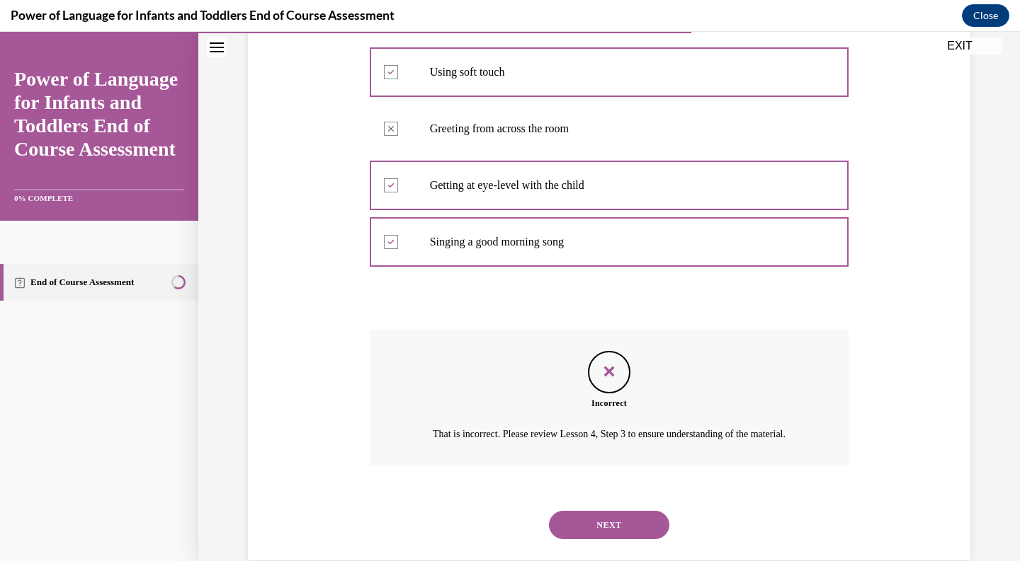
scroll to position [356, 0]
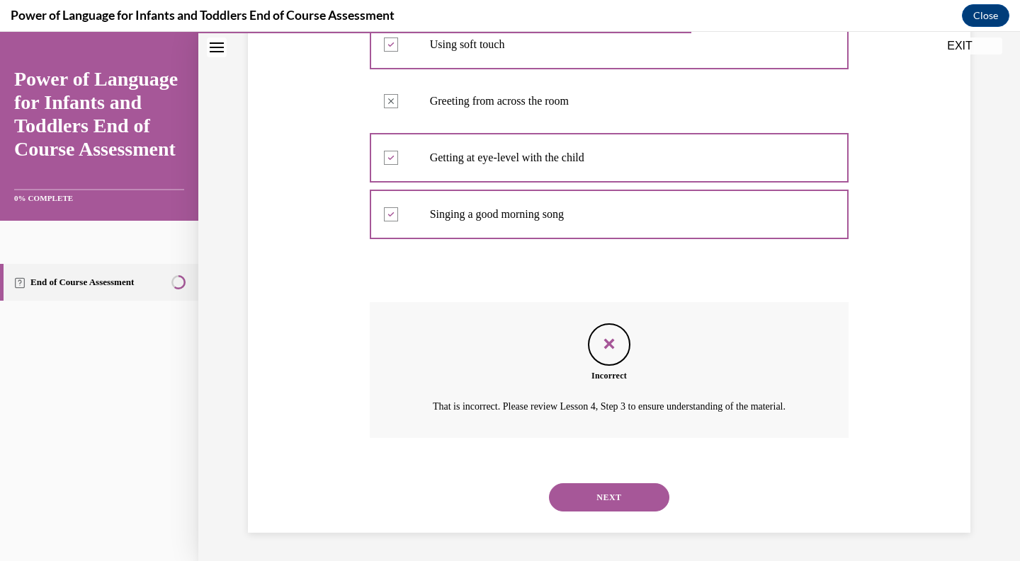
click at [605, 492] on button "NEXT" at bounding box center [609, 498] width 120 height 28
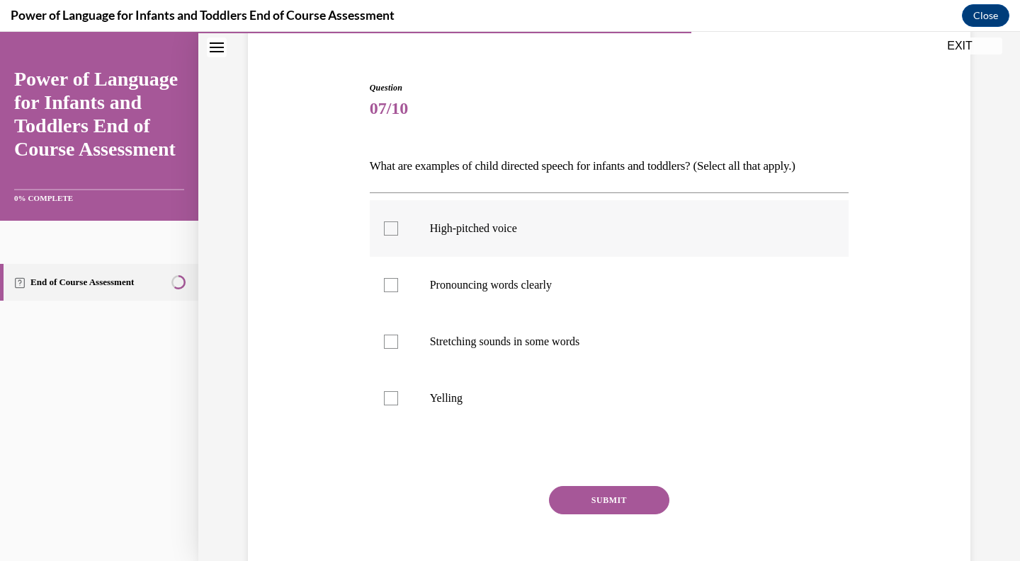
scroll to position [122, 0]
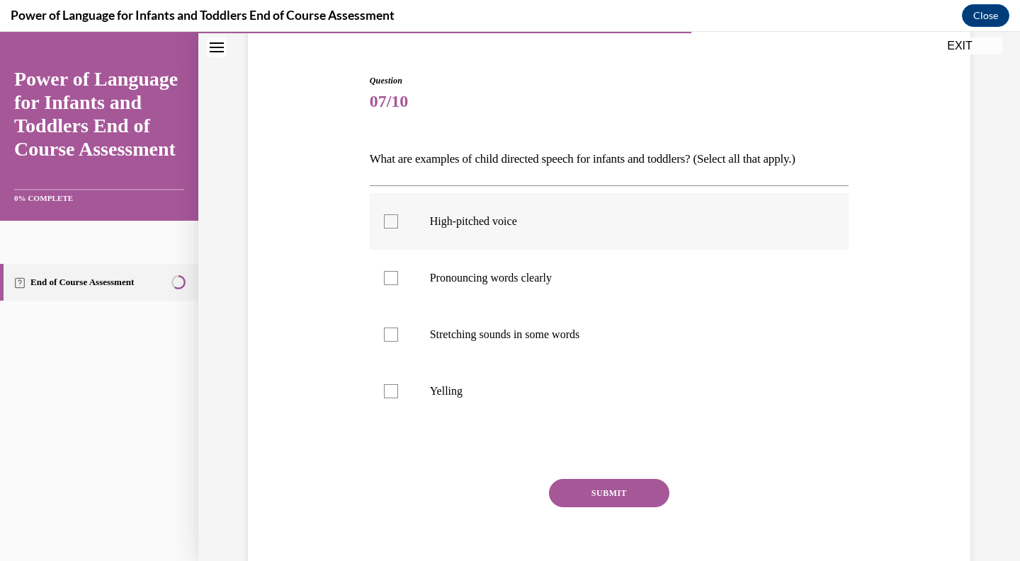
click at [434, 193] on label "High-pitched voice" at bounding box center [609, 221] width 479 height 57
click at [398, 215] on input "High-pitched voice" at bounding box center [391, 222] width 14 height 14
checkbox input "true"
click at [432, 275] on p "Pronouncing words clearly" at bounding box center [622, 278] width 384 height 14
click at [398, 275] on input "Pronouncing words clearly" at bounding box center [391, 278] width 14 height 14
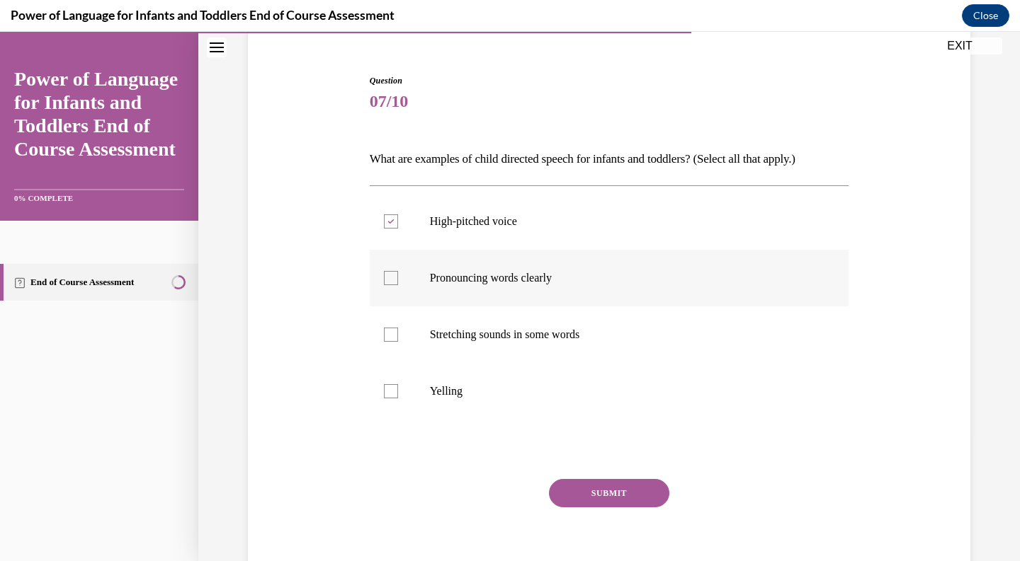
checkbox input "true"
click at [429, 314] on label "Stretching sounds in some words" at bounding box center [609, 335] width 479 height 57
click at [398, 328] on input "Stretching sounds in some words" at bounding box center [391, 335] width 14 height 14
checkbox input "true"
click at [582, 486] on button "SUBMIT" at bounding box center [609, 493] width 120 height 28
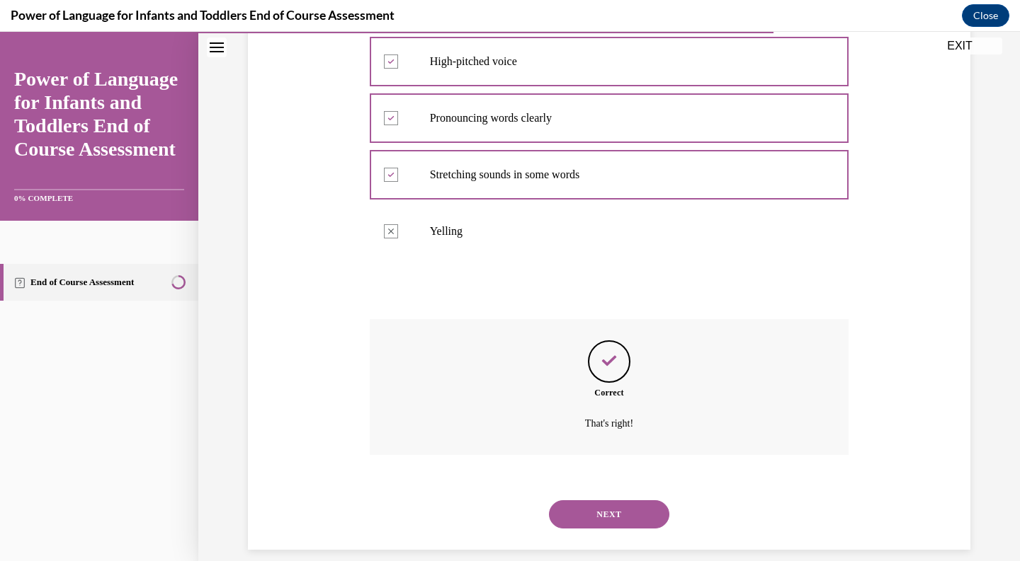
click at [596, 508] on button "NEXT" at bounding box center [609, 515] width 120 height 28
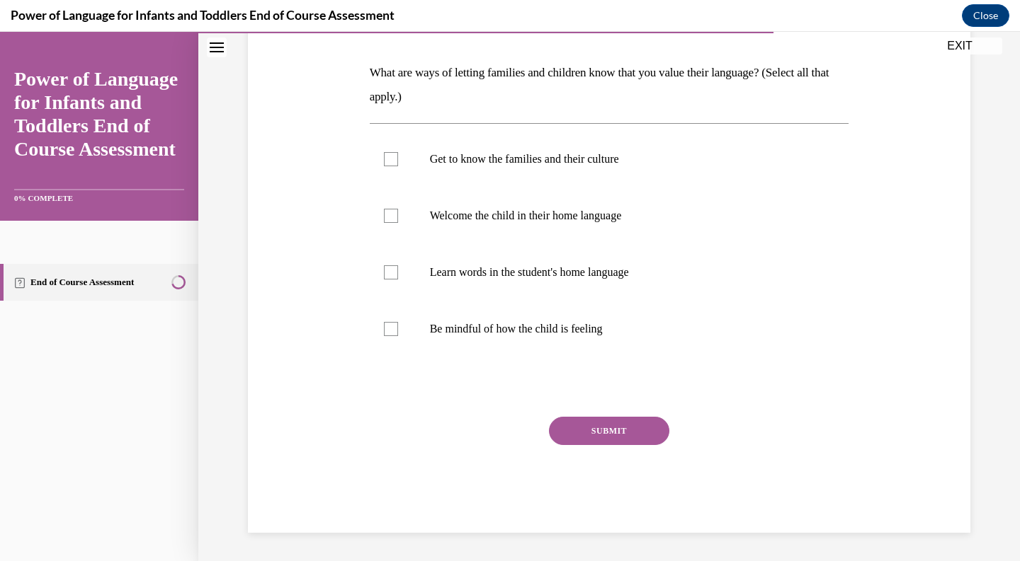
scroll to position [157, 0]
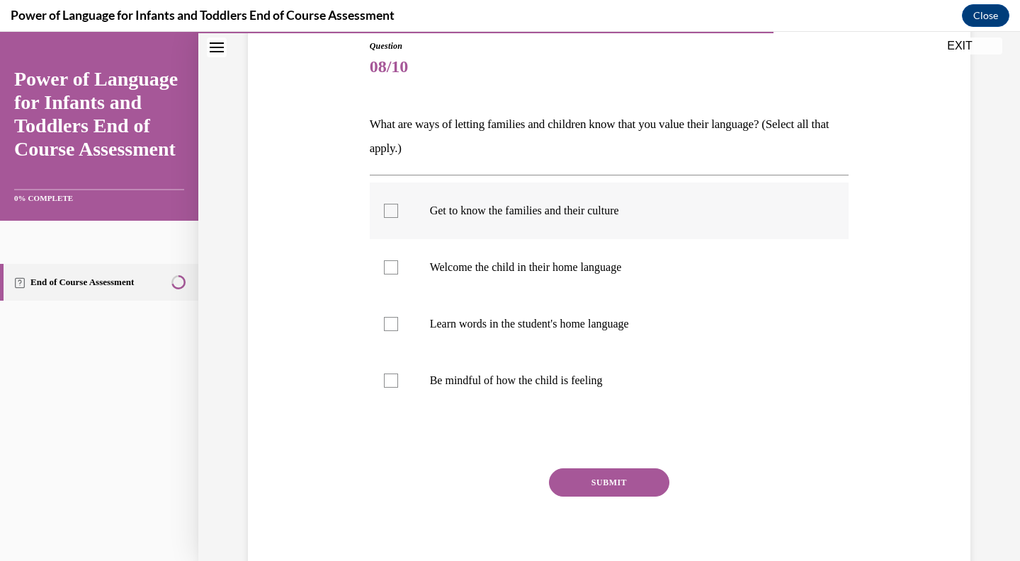
click at [595, 224] on label "Get to know the families and their culture" at bounding box center [609, 211] width 479 height 57
click at [398, 218] on input "Get to know the families and their culture" at bounding box center [391, 211] width 14 height 14
checkbox input "true"
click at [584, 253] on label "Welcome the child in their home language" at bounding box center [609, 267] width 479 height 57
click at [398, 261] on input "Welcome the child in their home language" at bounding box center [391, 268] width 14 height 14
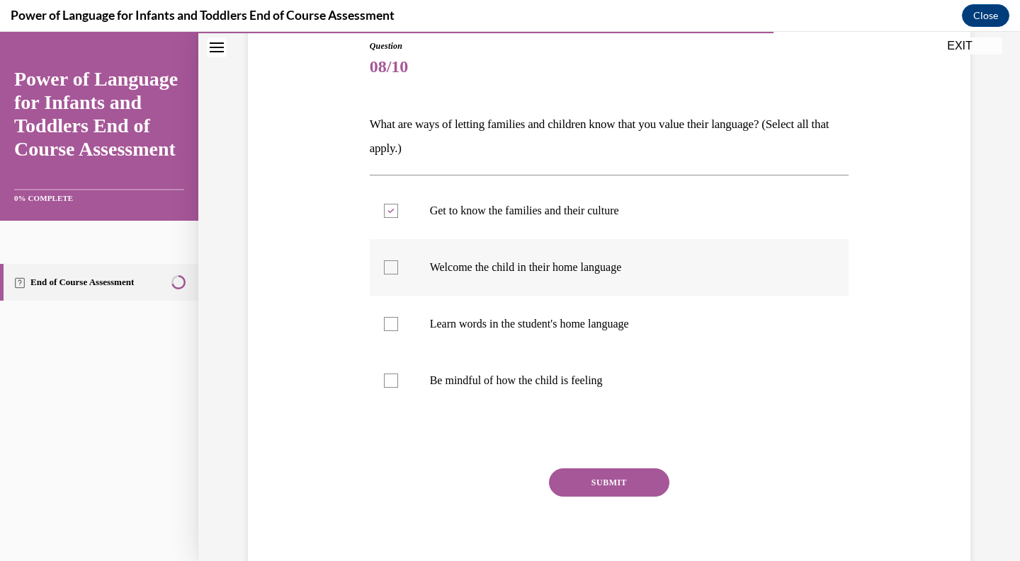
checkbox input "true"
click at [560, 307] on label "Learn words in the student's home language" at bounding box center [609, 324] width 479 height 57
click at [398, 317] on input "Learn words in the student's home language" at bounding box center [391, 324] width 14 height 14
checkbox input "true"
click at [542, 359] on label "Be mindful of how the child is feeling" at bounding box center [609, 381] width 479 height 57
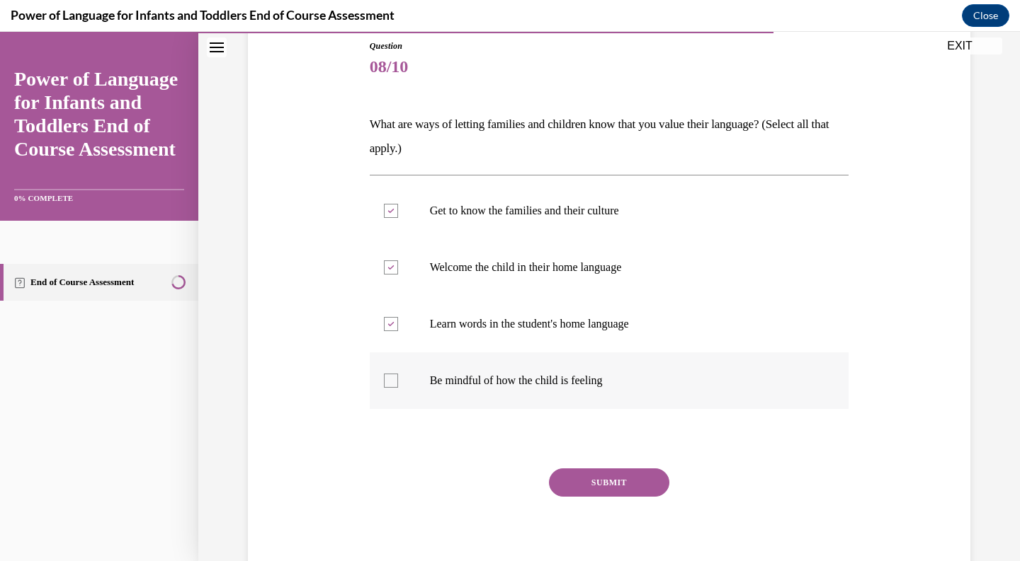
click at [398, 374] on input "Be mindful of how the child is feeling" at bounding box center [391, 381] width 14 height 14
checkbox input "true"
click at [561, 474] on button "SUBMIT" at bounding box center [609, 483] width 120 height 28
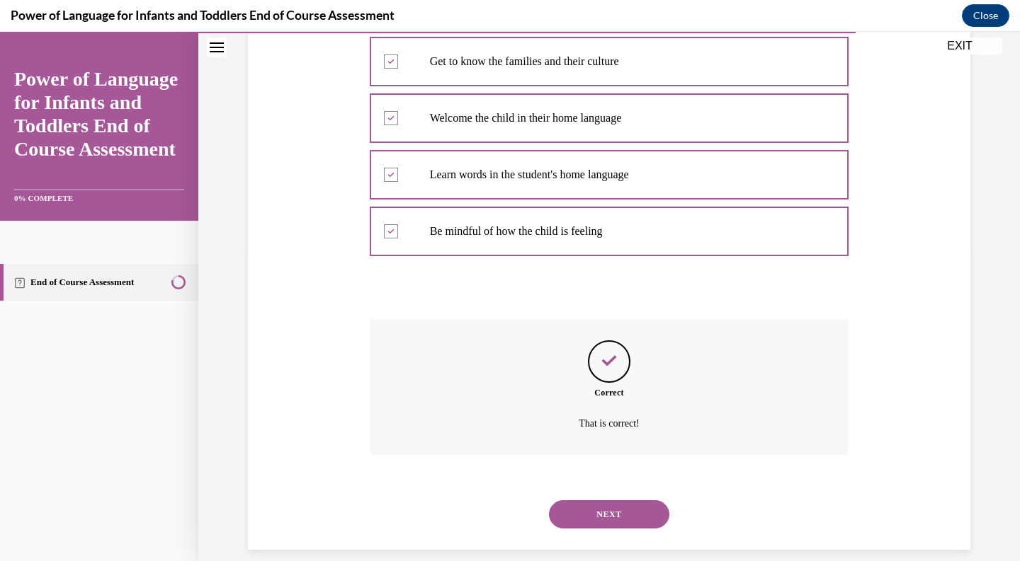
click at [562, 501] on button "NEXT" at bounding box center [609, 515] width 120 height 28
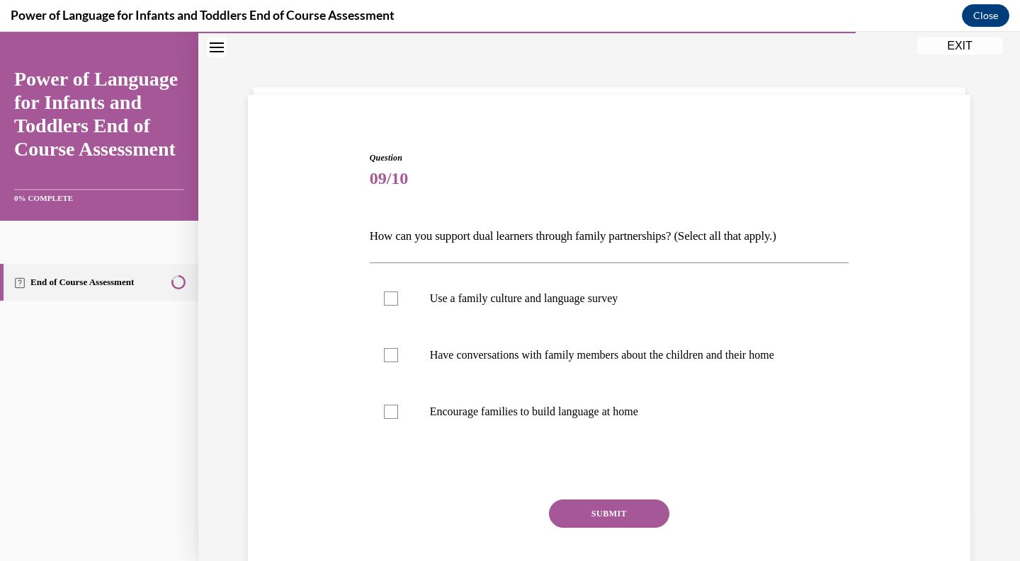
scroll to position [43, 0]
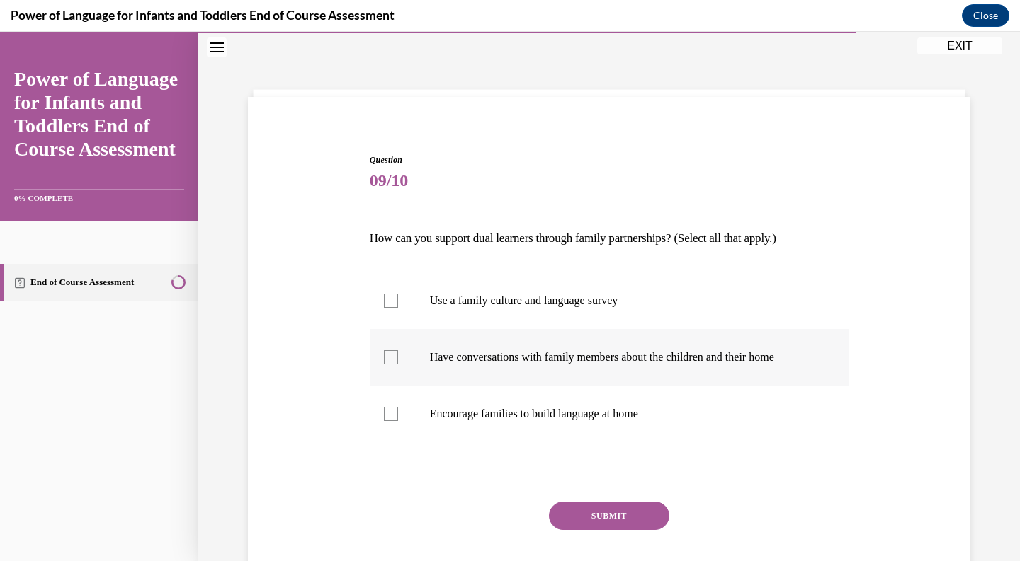
click at [618, 342] on label "Have conversations with family members about the children and their home" at bounding box center [609, 357] width 479 height 57
click at [398, 350] on input "Have conversations with family members about the children and their home" at bounding box center [391, 357] width 14 height 14
checkbox input "true"
click at [593, 399] on label "Encourage families to build language at home" at bounding box center [609, 414] width 479 height 57
click at [398, 407] on input "Encourage families to build language at home" at bounding box center [391, 414] width 14 height 14
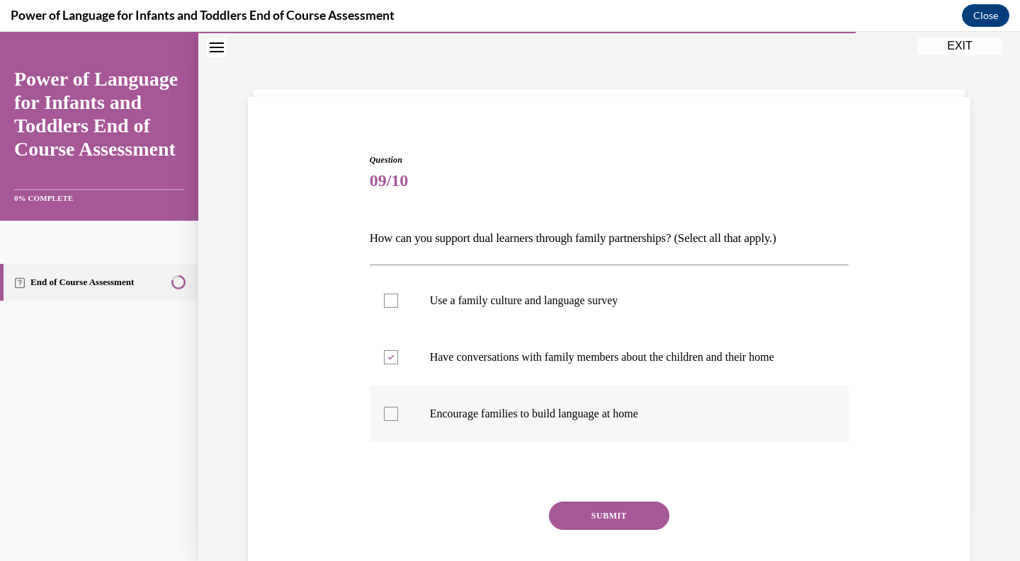
checkbox input "true"
click at [582, 517] on button "SUBMIT" at bounding box center [609, 516] width 120 height 28
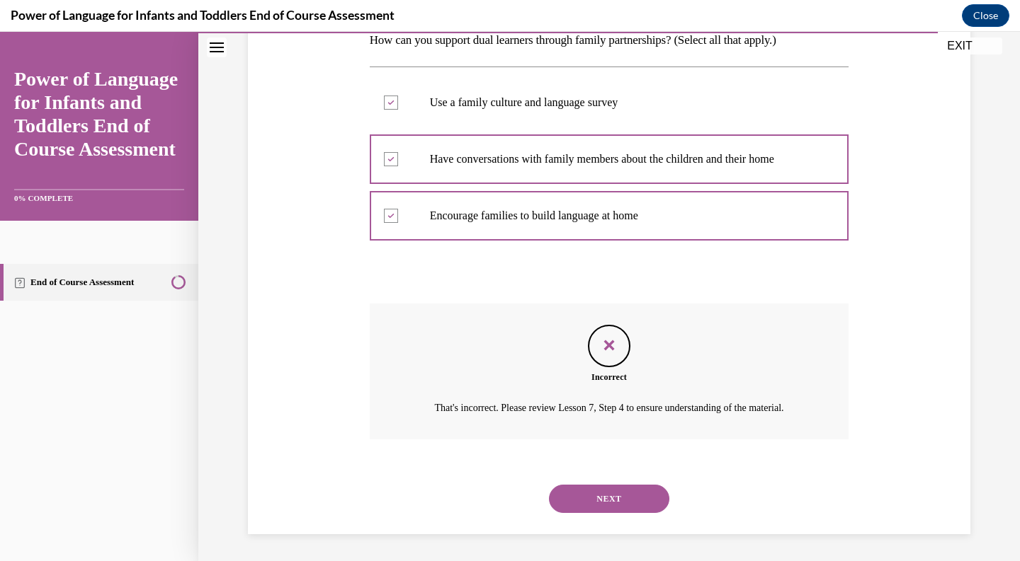
scroll to position [243, 0]
click at [581, 502] on button "NEXT" at bounding box center [609, 498] width 120 height 28
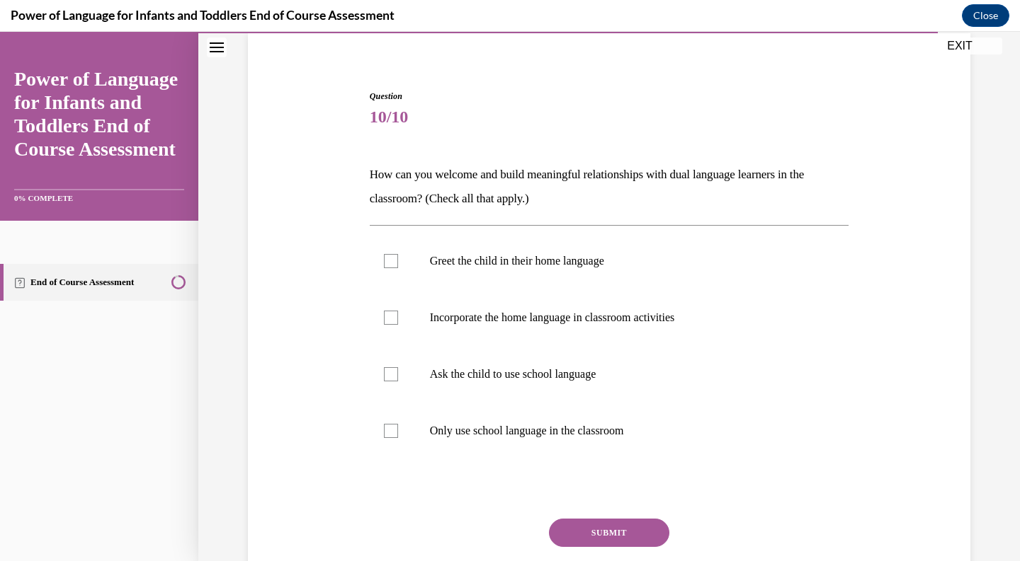
scroll to position [109, 0]
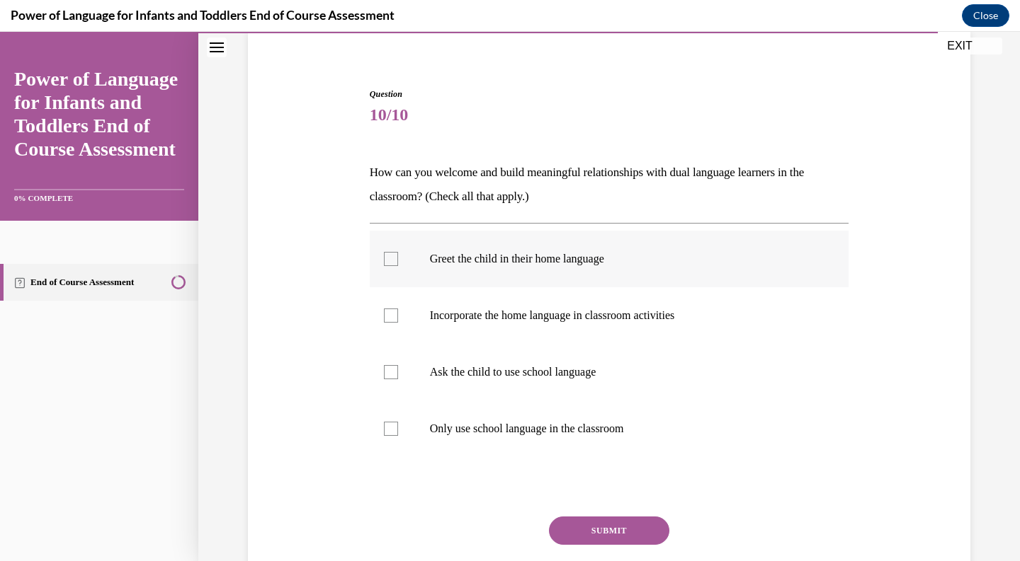
click at [556, 242] on label "Greet the child in their home language" at bounding box center [609, 259] width 479 height 57
click at [398, 252] on input "Greet the child in their home language" at bounding box center [391, 259] width 14 height 14
checkbox input "true"
click at [539, 314] on p "Incorporate the home language in classroom activities" at bounding box center [622, 316] width 384 height 14
click at [398, 314] on input "Incorporate the home language in classroom activities" at bounding box center [391, 316] width 14 height 14
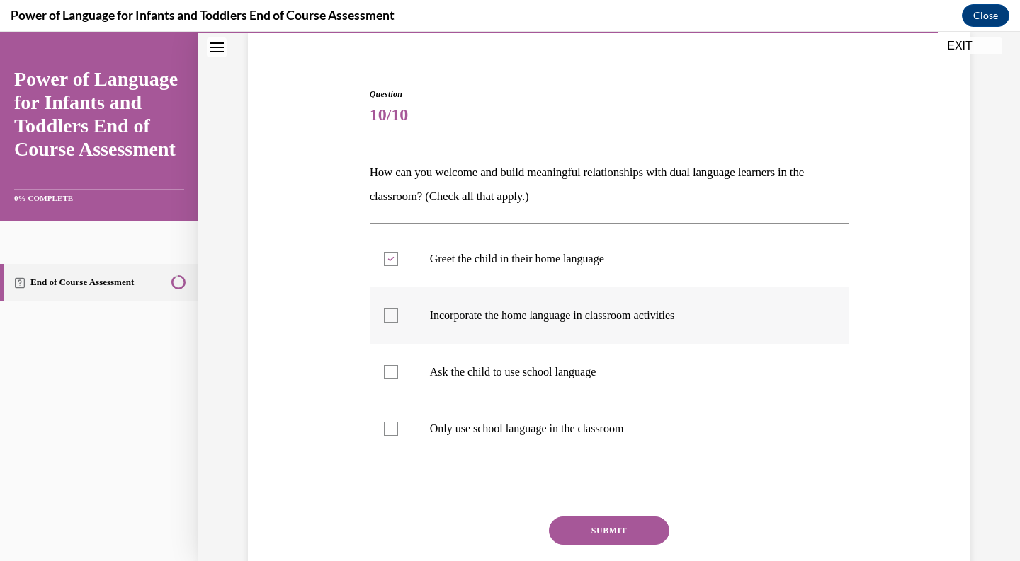
checkbox input "true"
click at [572, 523] on button "SUBMIT" at bounding box center [609, 531] width 120 height 28
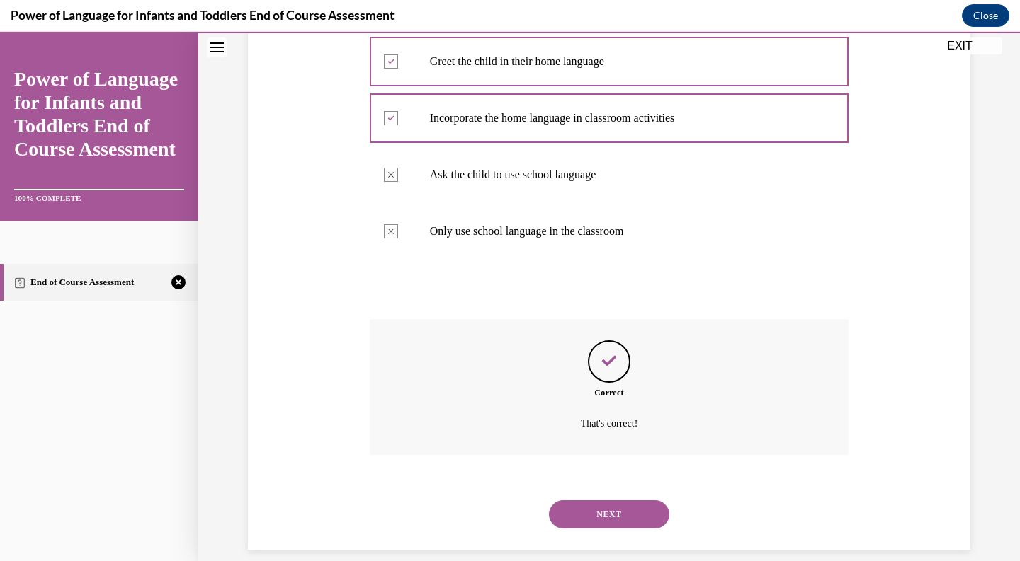
click at [590, 501] on button "NEXT" at bounding box center [609, 515] width 120 height 28
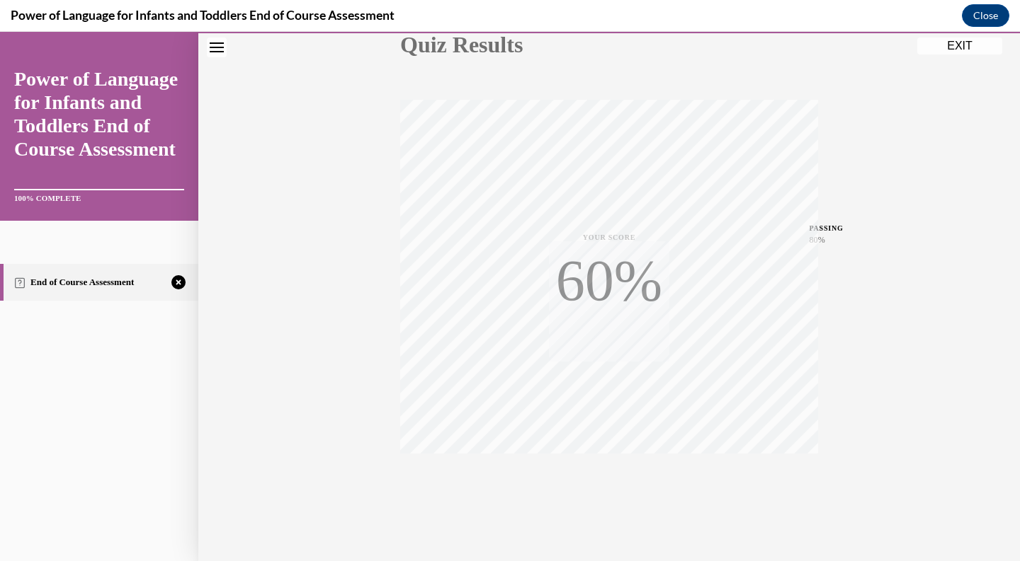
scroll to position [196, 0]
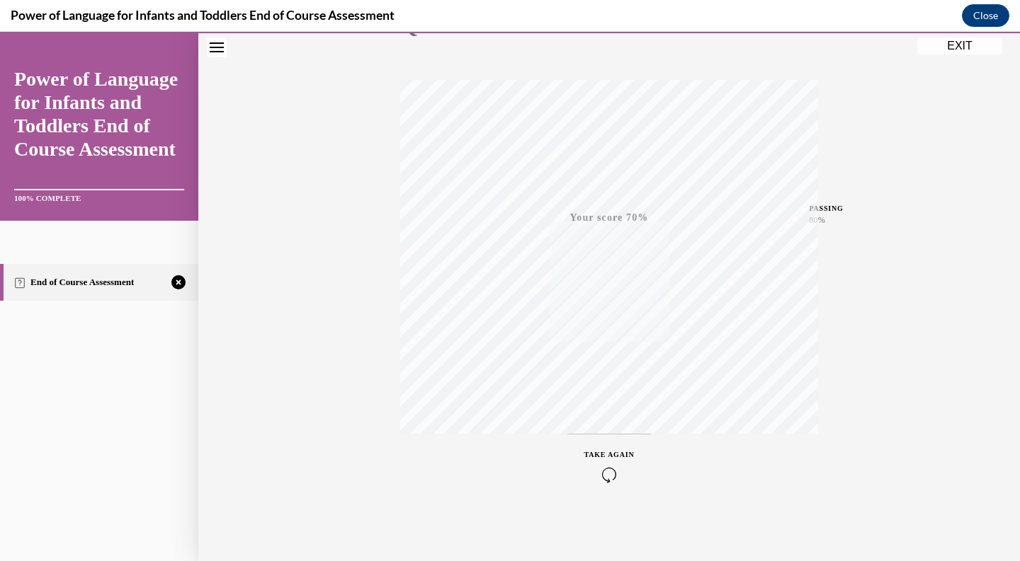
click at [613, 457] on span "TAKE AGAIN" at bounding box center [609, 455] width 50 height 8
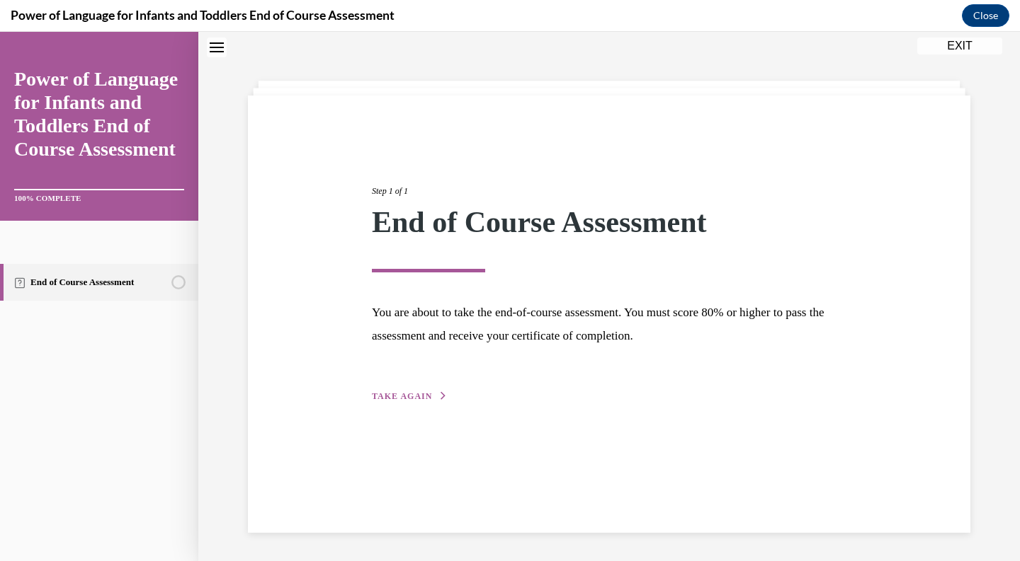
scroll to position [45, 0]
click at [426, 393] on span "TAKE AGAIN" at bounding box center [402, 397] width 60 height 10
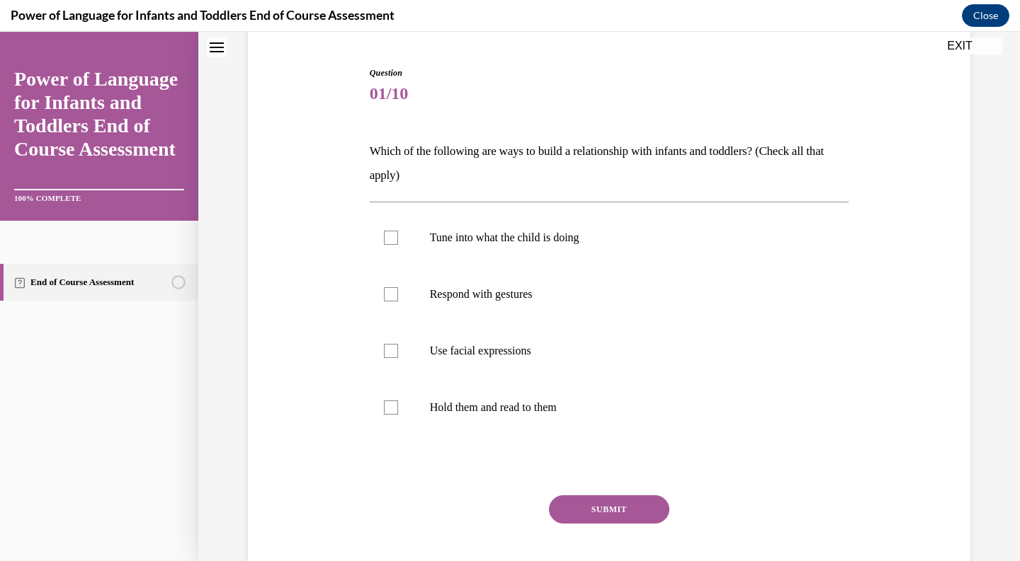
scroll to position [131, 0]
click at [503, 333] on label "Use facial expressions" at bounding box center [609, 350] width 479 height 57
click at [398, 343] on input "Use facial expressions" at bounding box center [391, 350] width 14 height 14
checkbox input "true"
click at [515, 290] on p "Respond with gestures" at bounding box center [622, 294] width 384 height 14
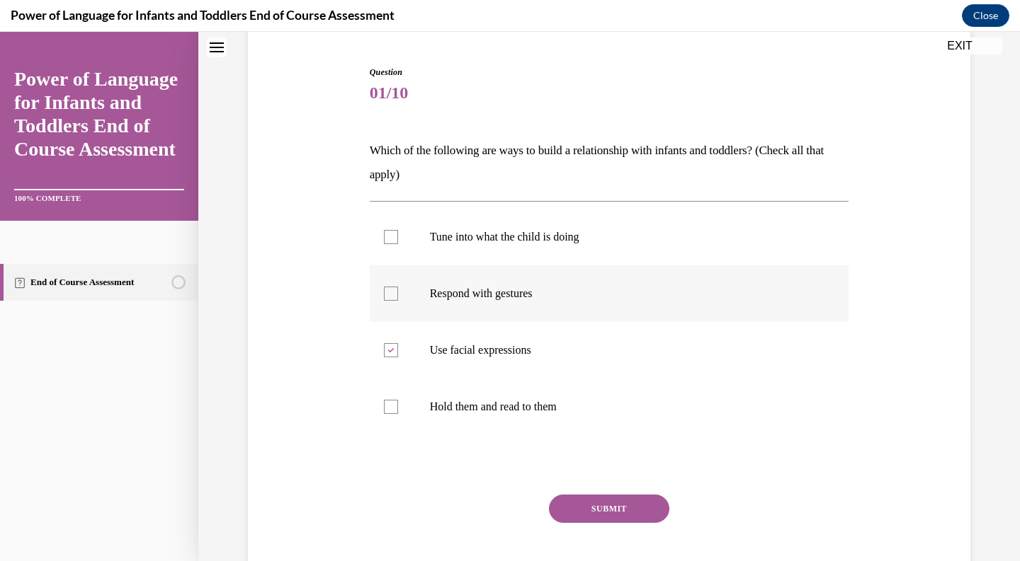
click at [398, 290] on input "Respond with gestures" at bounding box center [391, 294] width 14 height 14
checkbox input "true"
click at [527, 240] on p "Tune into what the child is doing" at bounding box center [622, 237] width 384 height 14
click at [398, 240] on input "Tune into what the child is doing" at bounding box center [391, 237] width 14 height 14
checkbox input "true"
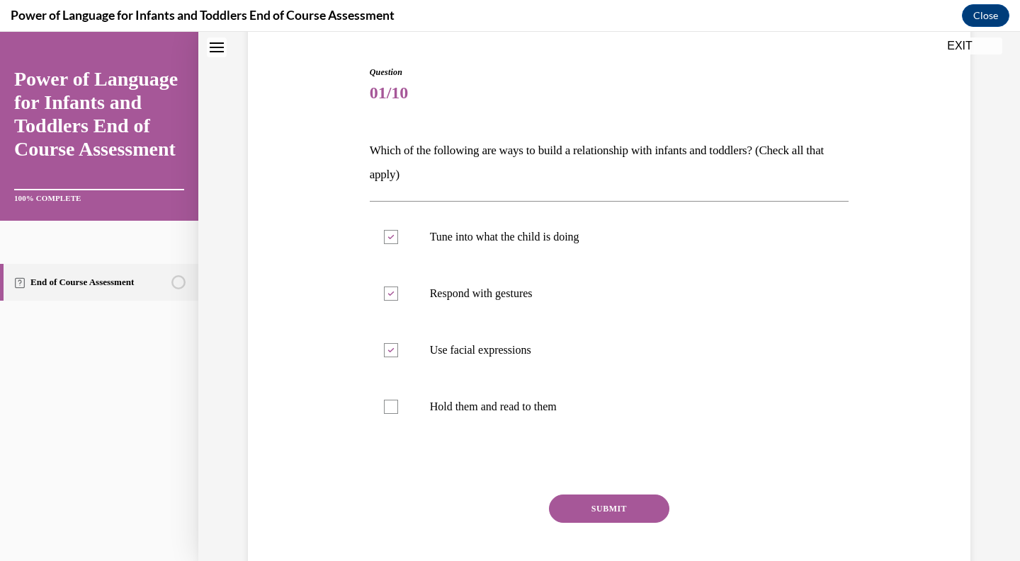
click at [587, 506] on button "SUBMIT" at bounding box center [609, 509] width 120 height 28
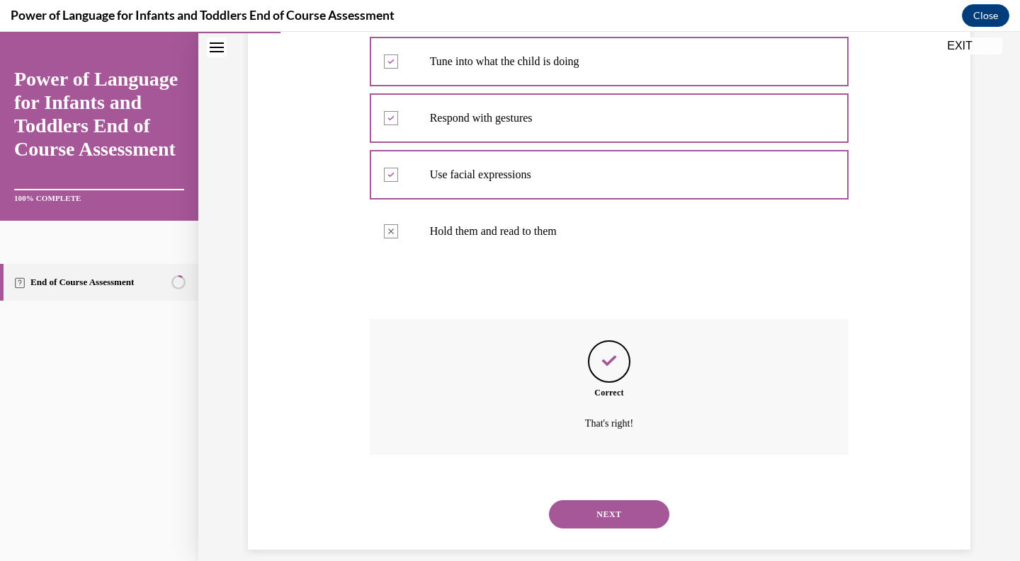
click at [600, 501] on button "NEXT" at bounding box center [609, 515] width 120 height 28
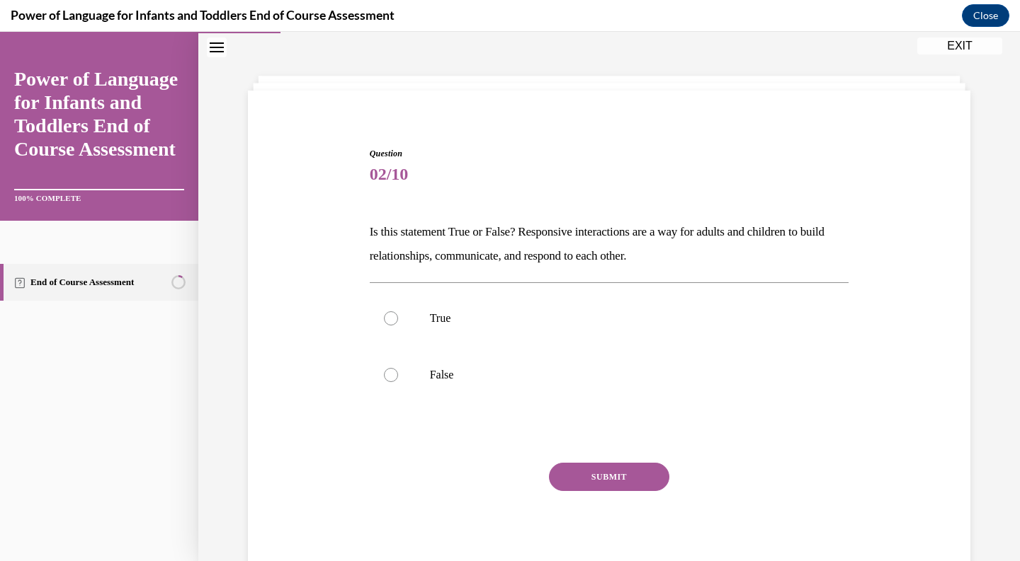
scroll to position [43, 0]
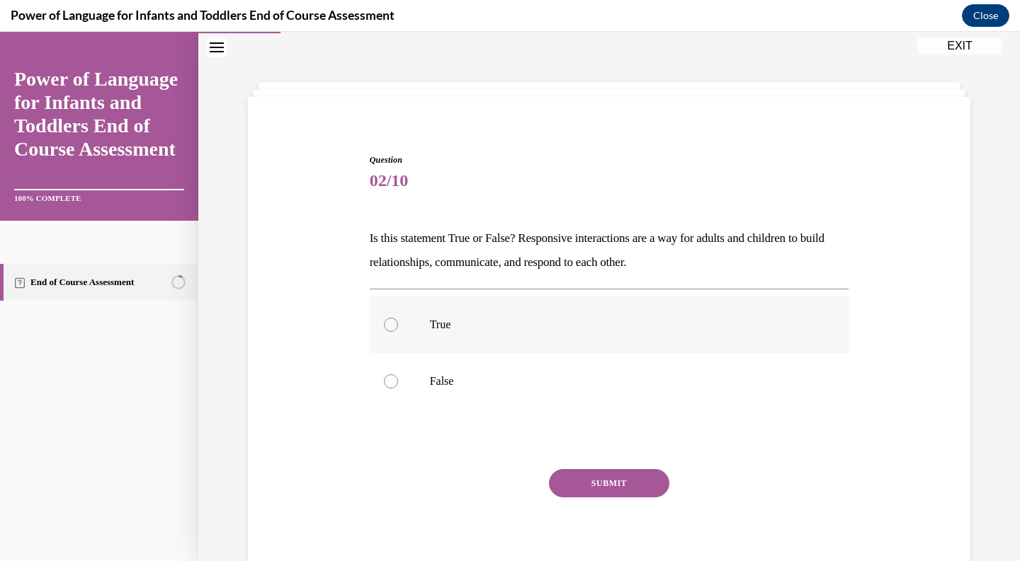
click at [470, 326] on p "True" at bounding box center [622, 325] width 384 height 14
click at [398, 326] on input "True" at bounding box center [391, 325] width 14 height 14
radio input "true"
click at [569, 473] on button "SUBMIT" at bounding box center [609, 483] width 120 height 28
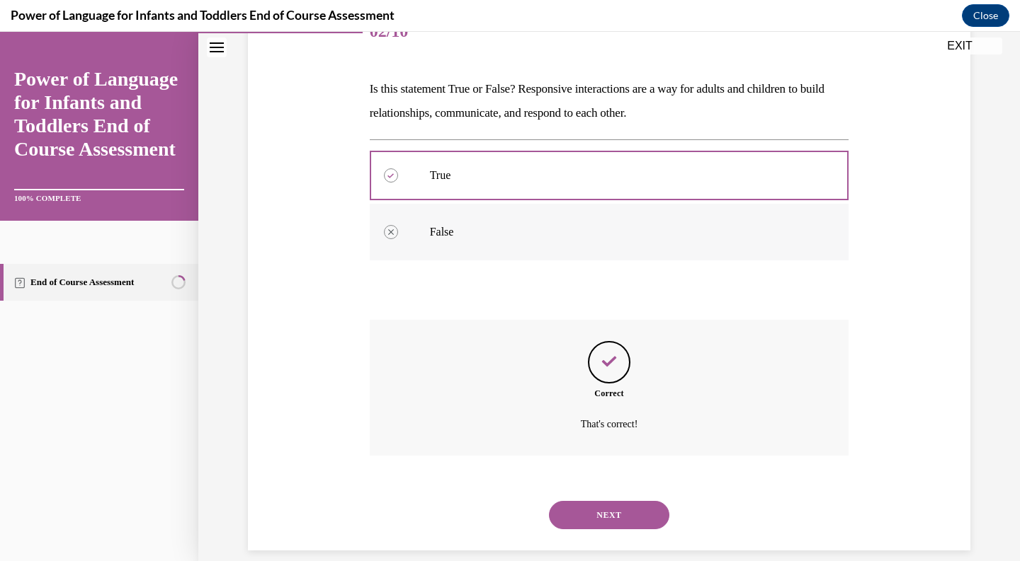
scroll to position [193, 0]
click at [603, 501] on button "NEXT" at bounding box center [609, 515] width 120 height 28
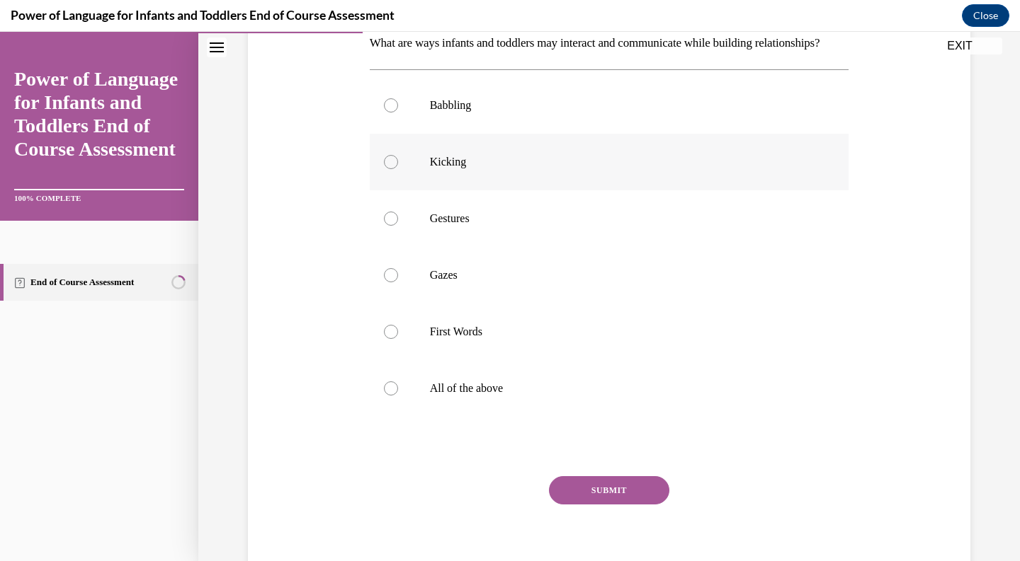
scroll to position [280, 0]
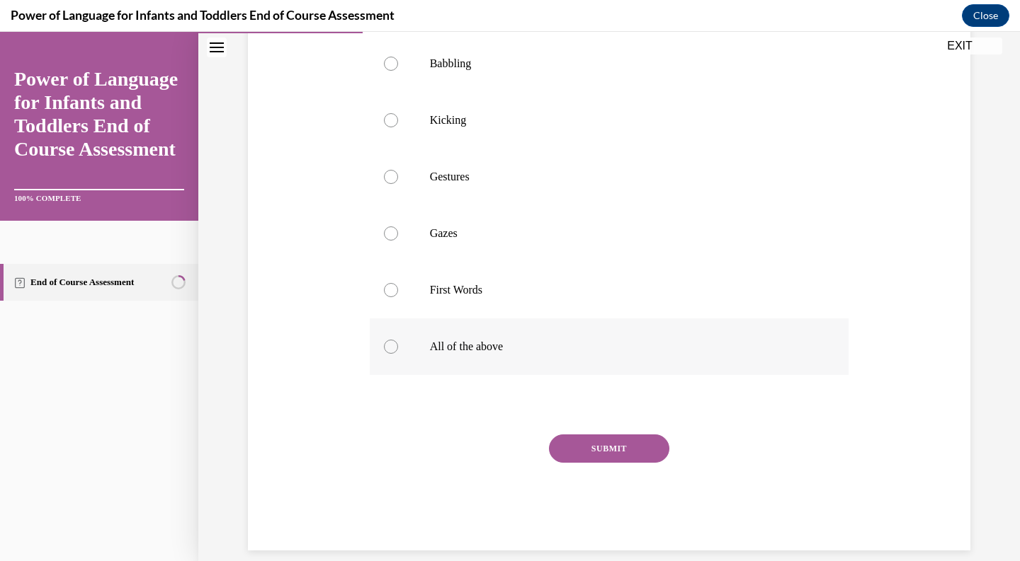
click at [535, 358] on label "All of the above" at bounding box center [609, 347] width 479 height 57
click at [398, 354] on input "All of the above" at bounding box center [391, 347] width 14 height 14
radio input "true"
click at [591, 463] on button "SUBMIT" at bounding box center [609, 449] width 120 height 28
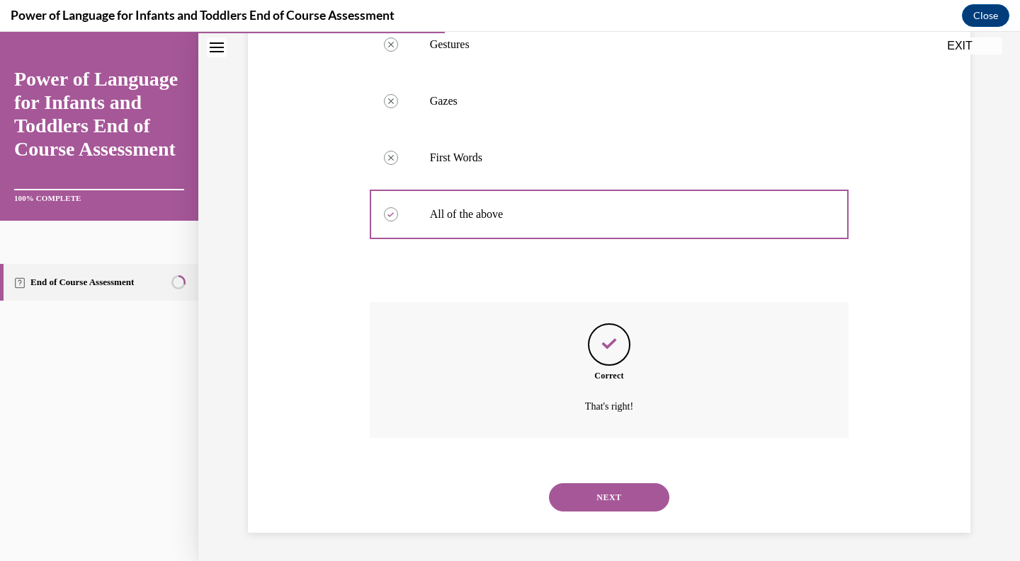
click at [590, 498] on button "NEXT" at bounding box center [609, 498] width 120 height 28
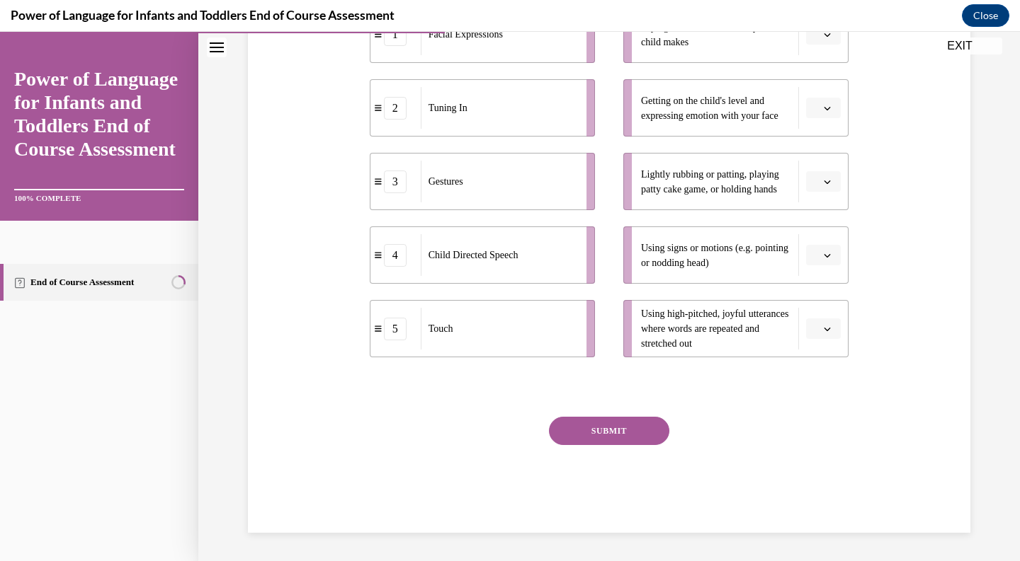
scroll to position [159, 0]
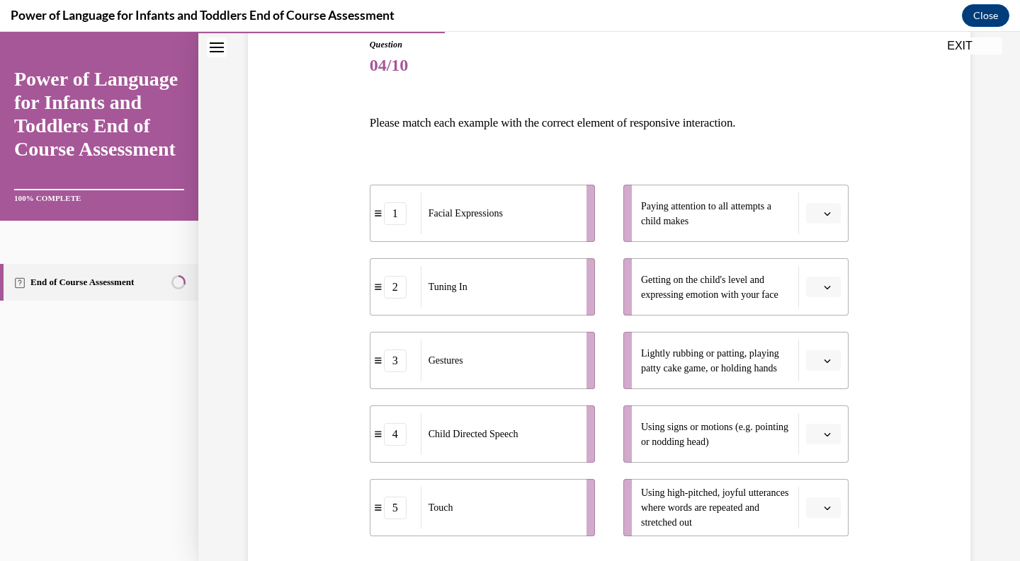
click at [817, 216] on span "Please select an option" at bounding box center [816, 214] width 5 height 14
click at [823, 324] on div "3" at bounding box center [821, 330] width 35 height 28
click at [831, 286] on span "button" at bounding box center [827, 287] width 10 height 10
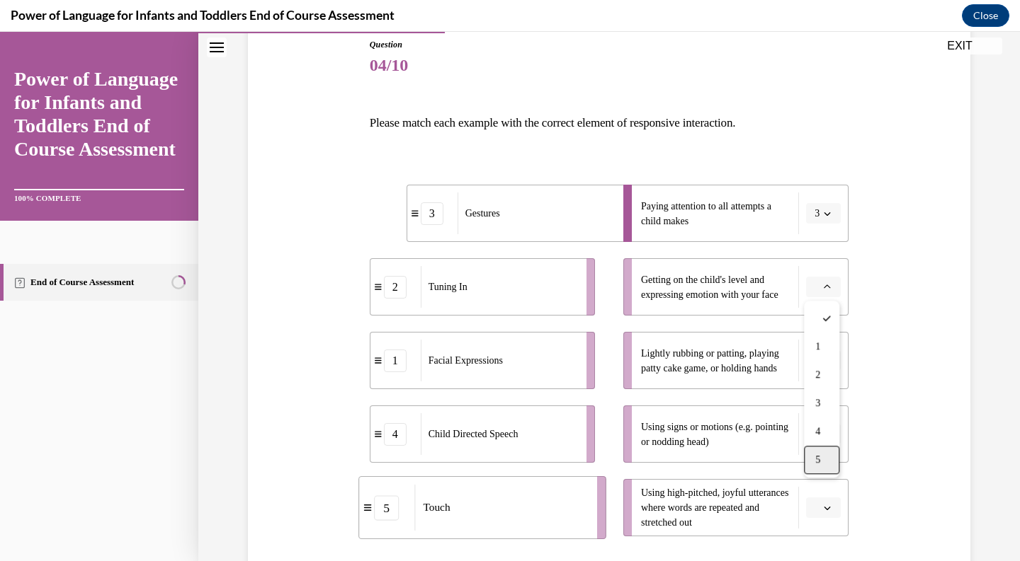
click at [817, 450] on div "5" at bounding box center [821, 460] width 35 height 28
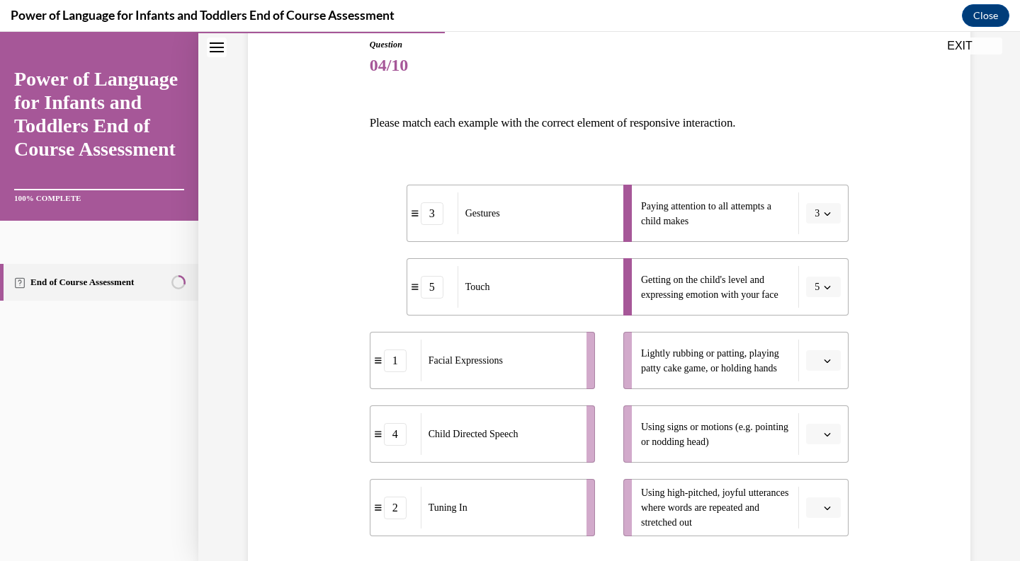
click at [834, 362] on button "button" at bounding box center [823, 360] width 35 height 21
click at [828, 428] on div "1" at bounding box center [821, 420] width 35 height 28
click at [828, 435] on span "button" at bounding box center [826, 434] width 7 height 7
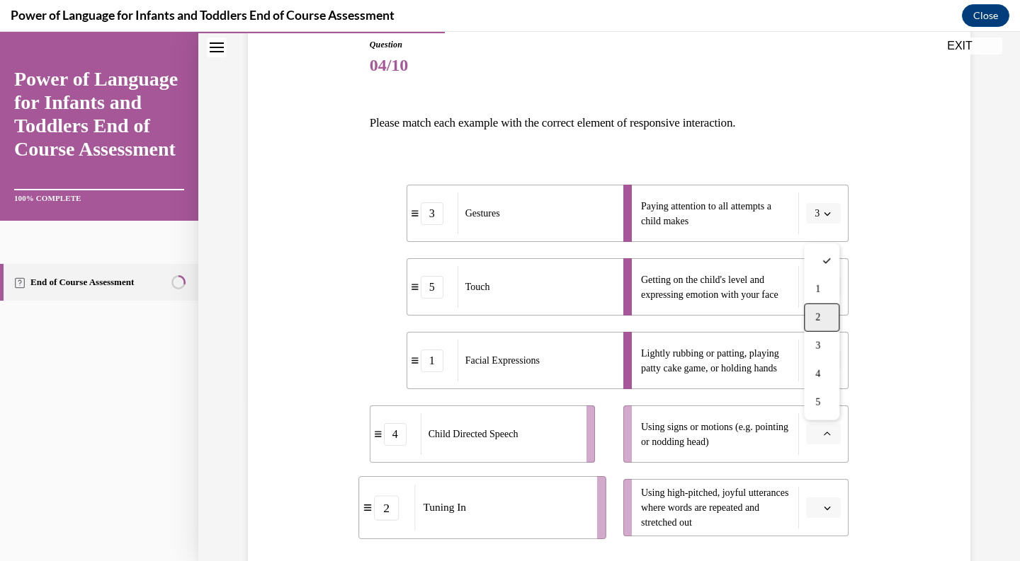
click at [830, 313] on div "2" at bounding box center [821, 318] width 35 height 28
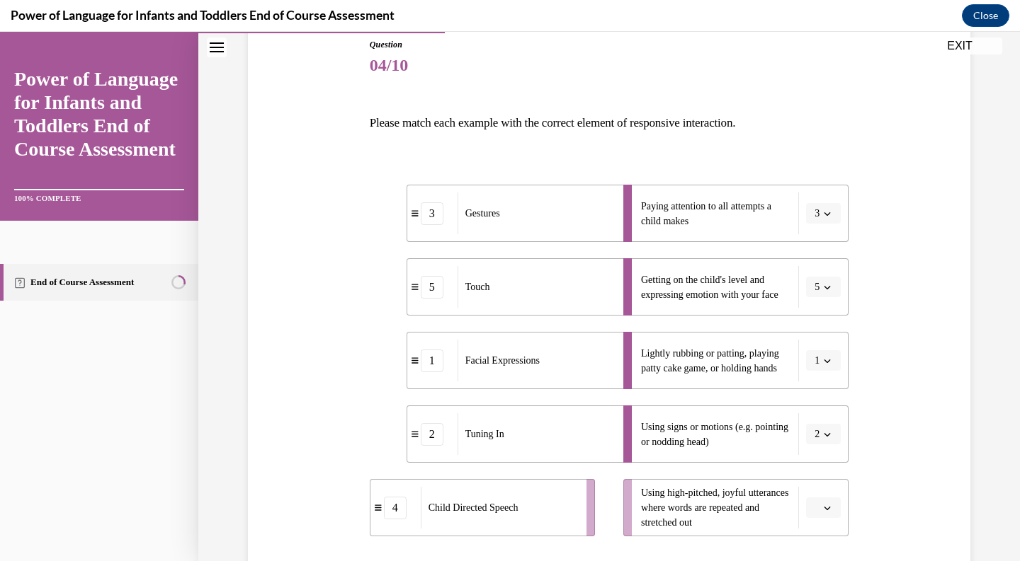
click at [821, 508] on button "button" at bounding box center [823, 508] width 35 height 21
click at [832, 447] on div "4" at bounding box center [821, 448] width 35 height 28
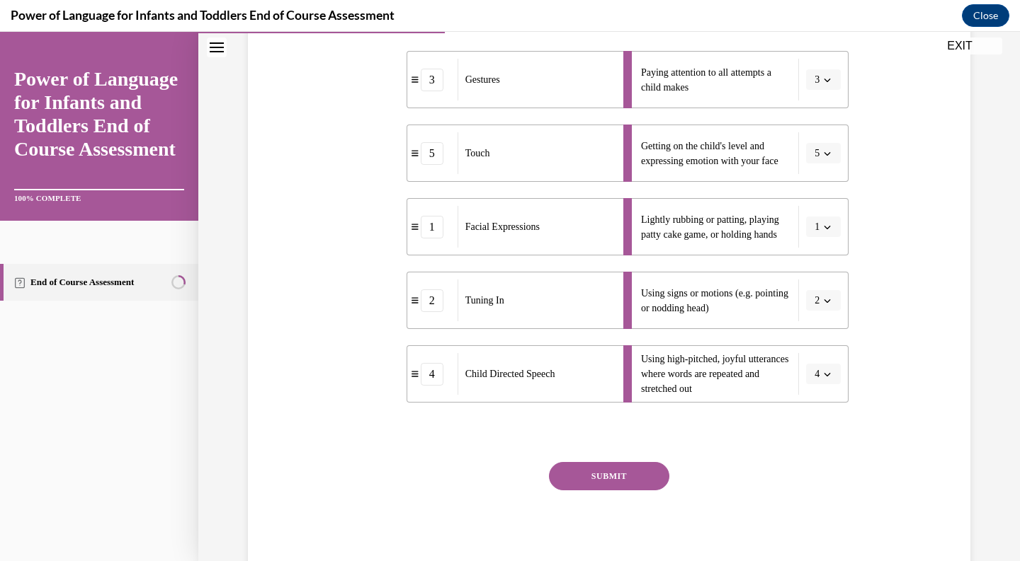
scroll to position [321, 0]
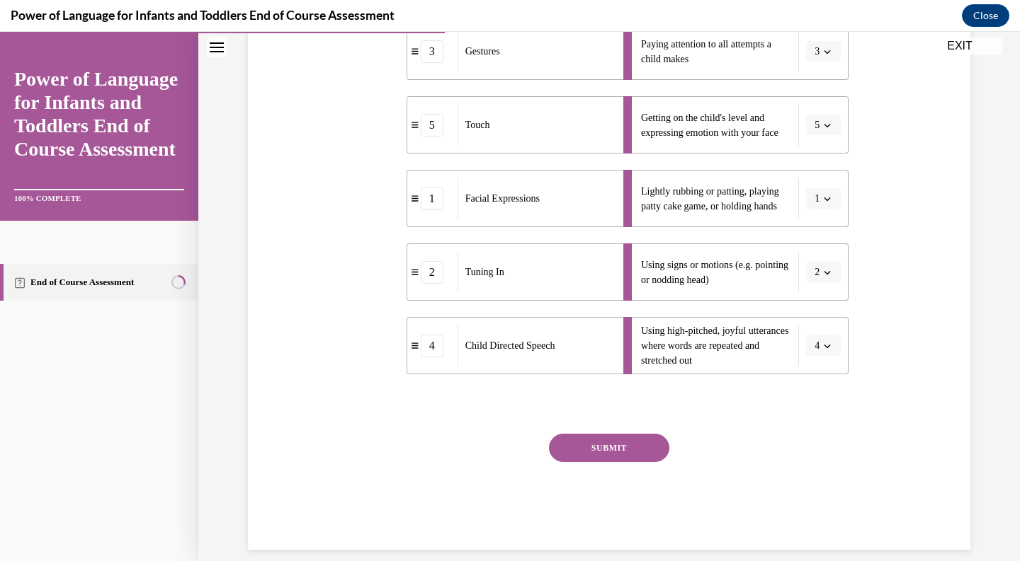
click at [639, 445] on button "SUBMIT" at bounding box center [609, 448] width 120 height 28
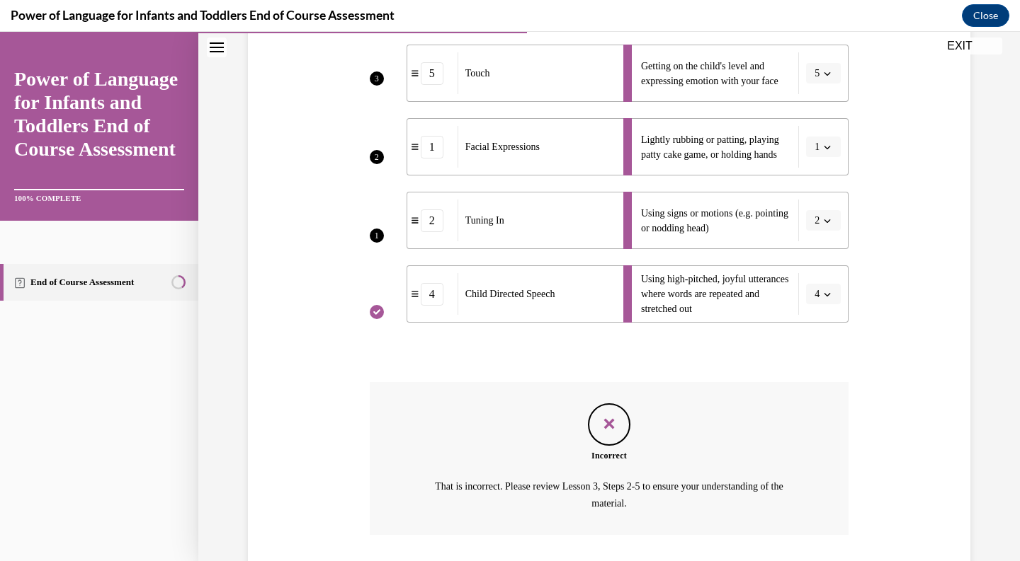
scroll to position [452, 0]
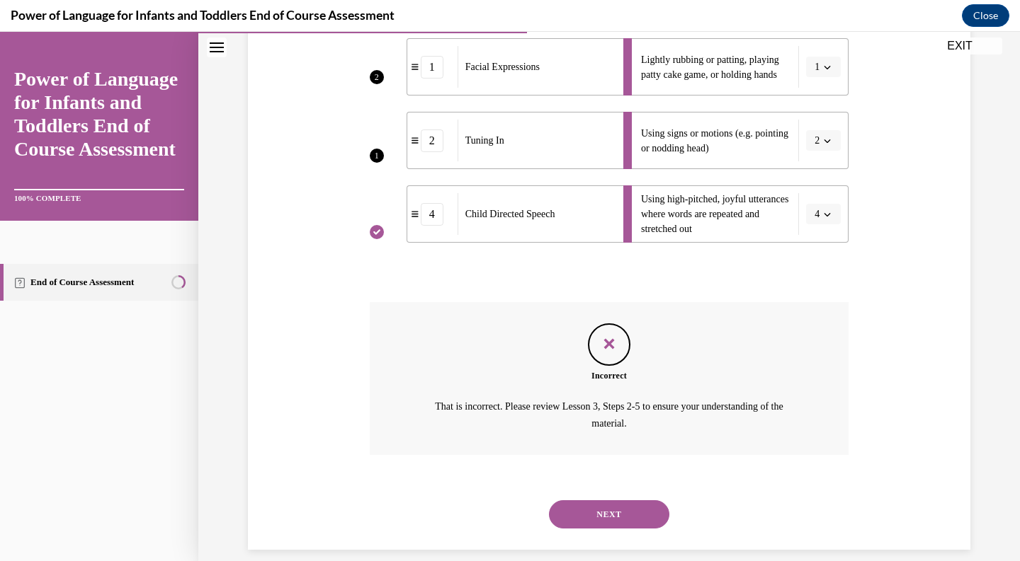
click at [625, 501] on button "NEXT" at bounding box center [609, 515] width 120 height 28
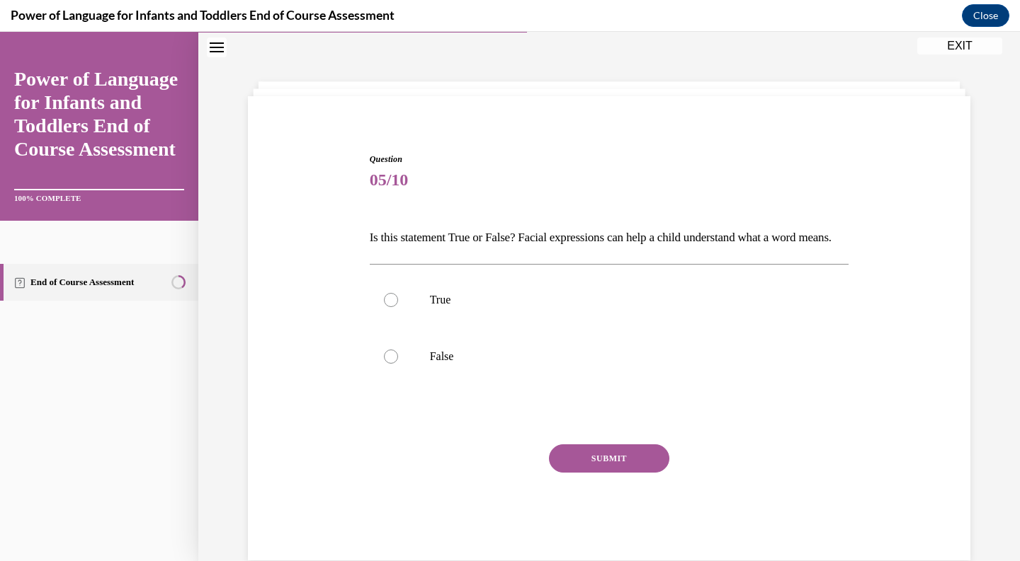
scroll to position [43, 0]
click at [624, 308] on p "True" at bounding box center [622, 301] width 384 height 14
click at [398, 308] on input "True" at bounding box center [391, 301] width 14 height 14
radio input "true"
click at [600, 474] on button "SUBMIT" at bounding box center [609, 459] width 120 height 28
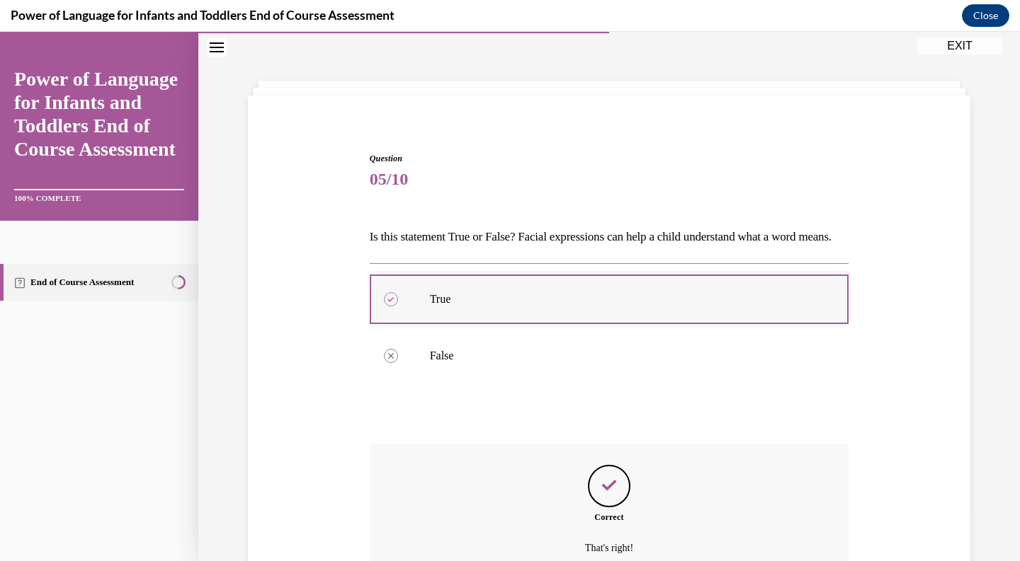
click at [626, 331] on div at bounding box center [609, 300] width 479 height 64
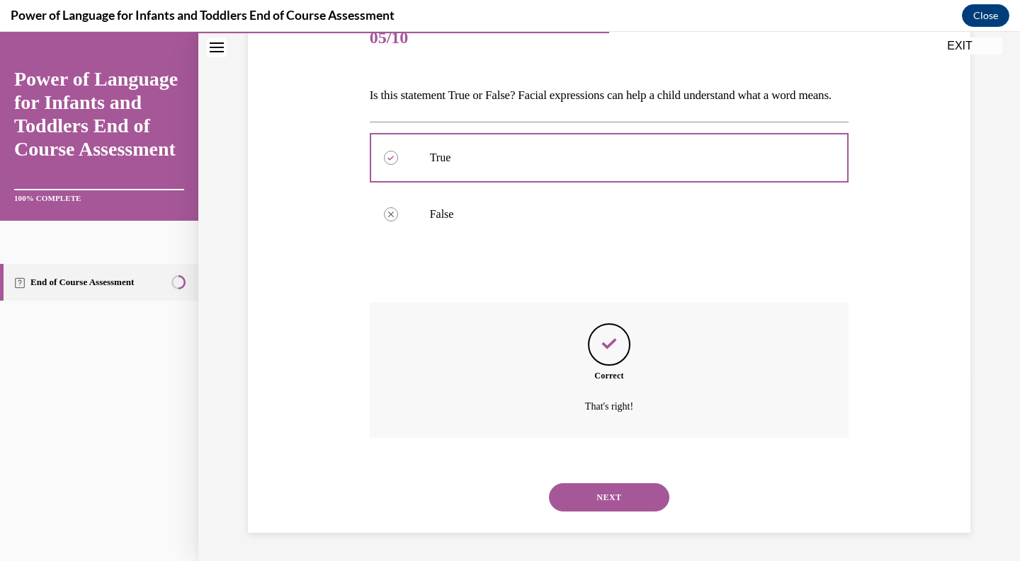
click at [588, 508] on button "NEXT" at bounding box center [609, 498] width 120 height 28
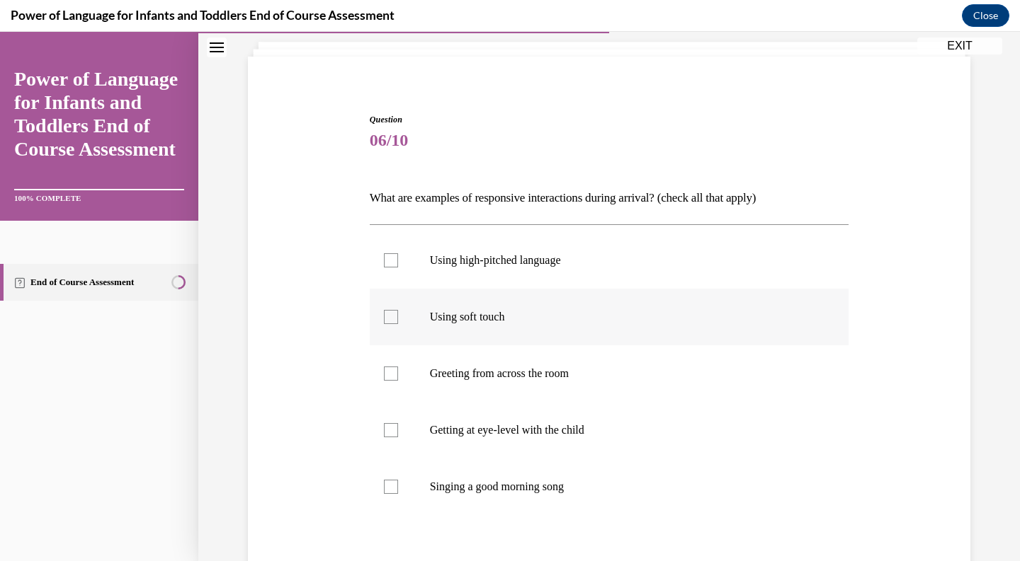
scroll to position [87, 0]
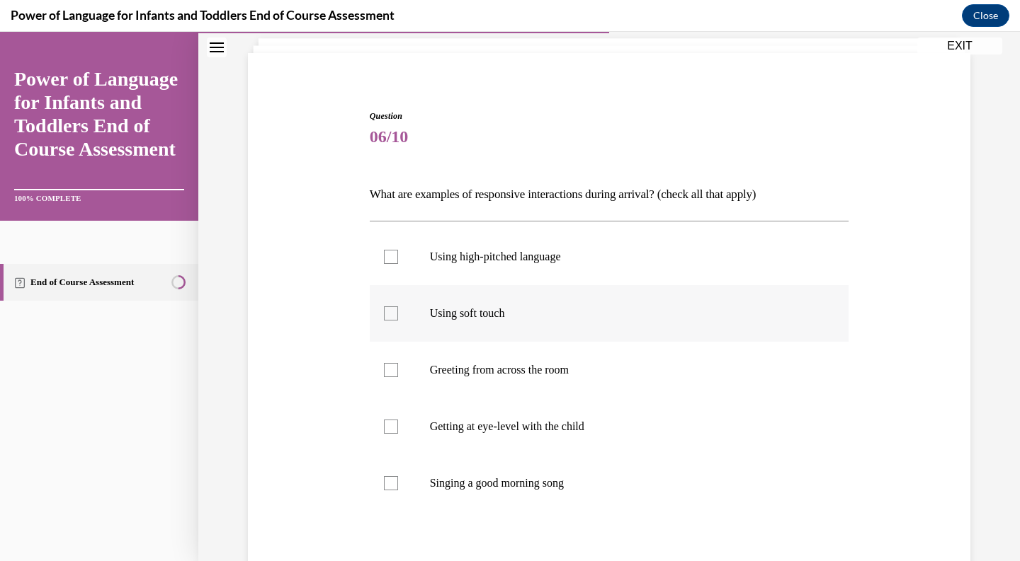
click at [610, 260] on p "Using high-pitched language" at bounding box center [622, 257] width 384 height 14
click at [398, 260] on input "Using high-pitched language" at bounding box center [391, 257] width 14 height 14
checkbox input "true"
click at [581, 303] on label "Using soft touch" at bounding box center [609, 313] width 479 height 57
click at [398, 307] on input "Using soft touch" at bounding box center [391, 314] width 14 height 14
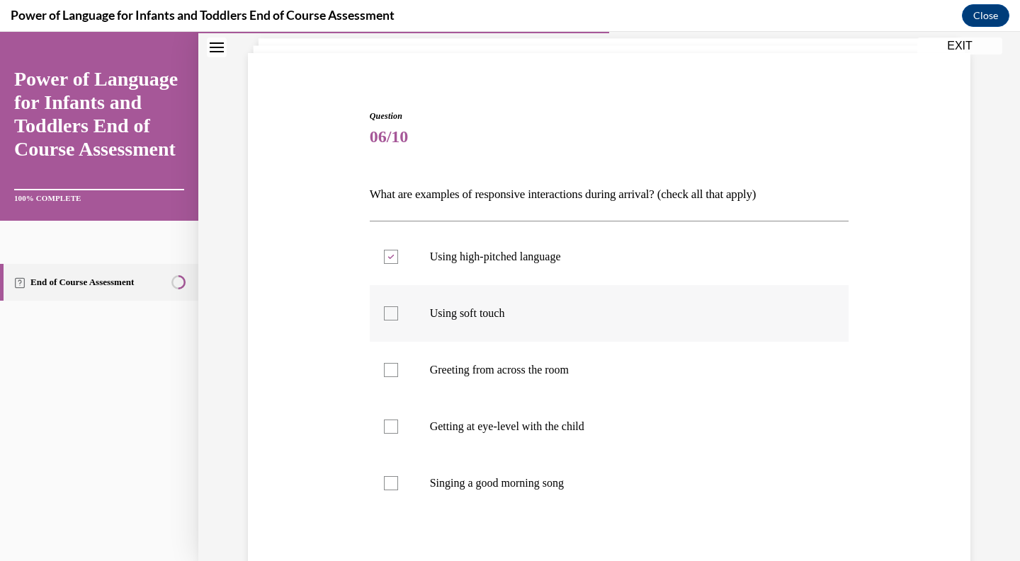
checkbox input "true"
click at [535, 419] on label "Getting at eye-level with the child" at bounding box center [609, 427] width 479 height 57
click at [398, 420] on input "Getting at eye-level with the child" at bounding box center [391, 427] width 14 height 14
checkbox input "true"
click at [506, 478] on p "Singing a good morning song" at bounding box center [622, 483] width 384 height 14
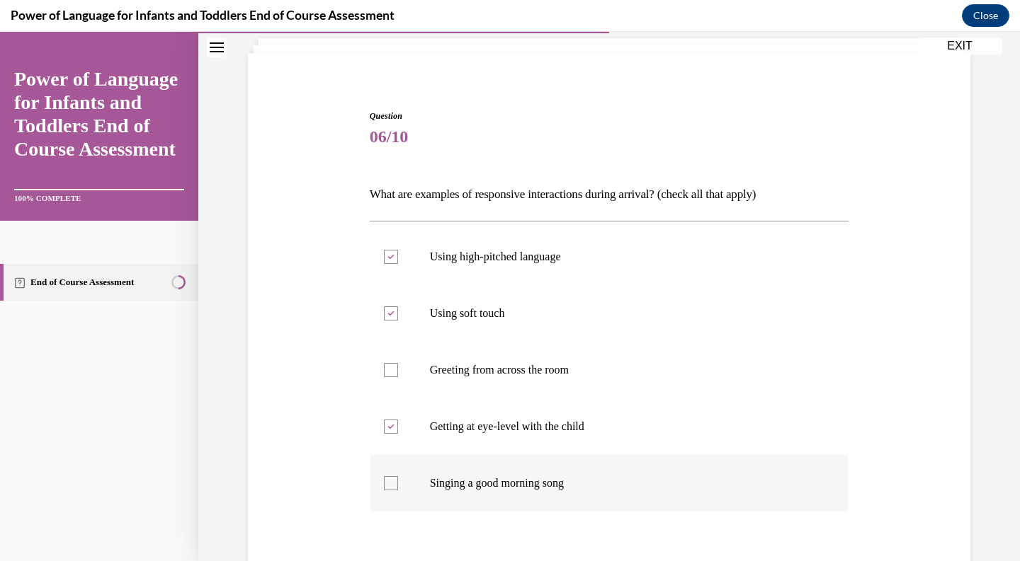
click at [398, 478] on input "Singing a good morning song" at bounding box center [391, 483] width 14 height 14
checkbox input "true"
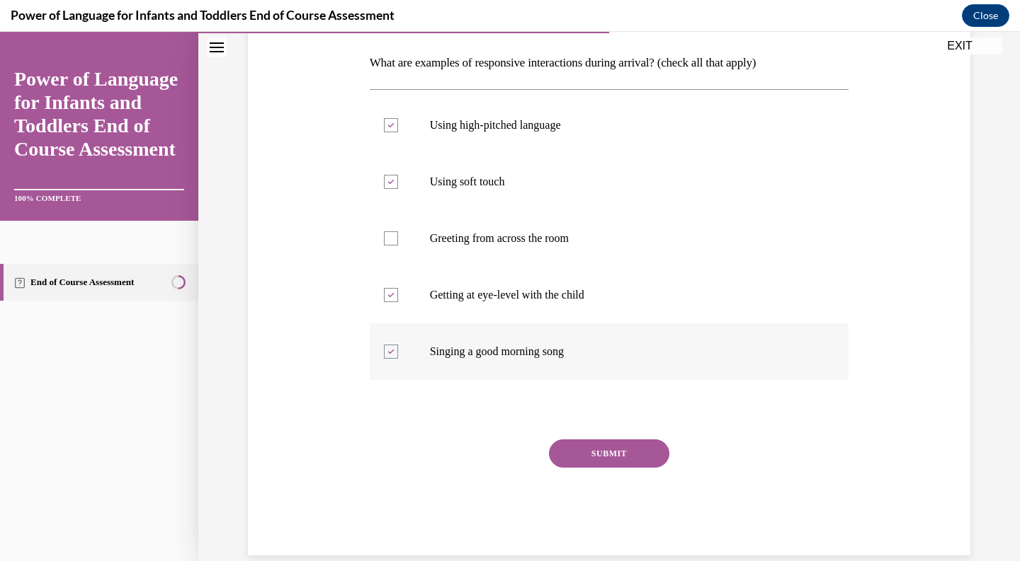
scroll to position [219, 0]
click at [561, 472] on div "SUBMIT" at bounding box center [609, 474] width 479 height 71
click at [571, 449] on button "SUBMIT" at bounding box center [609, 453] width 120 height 28
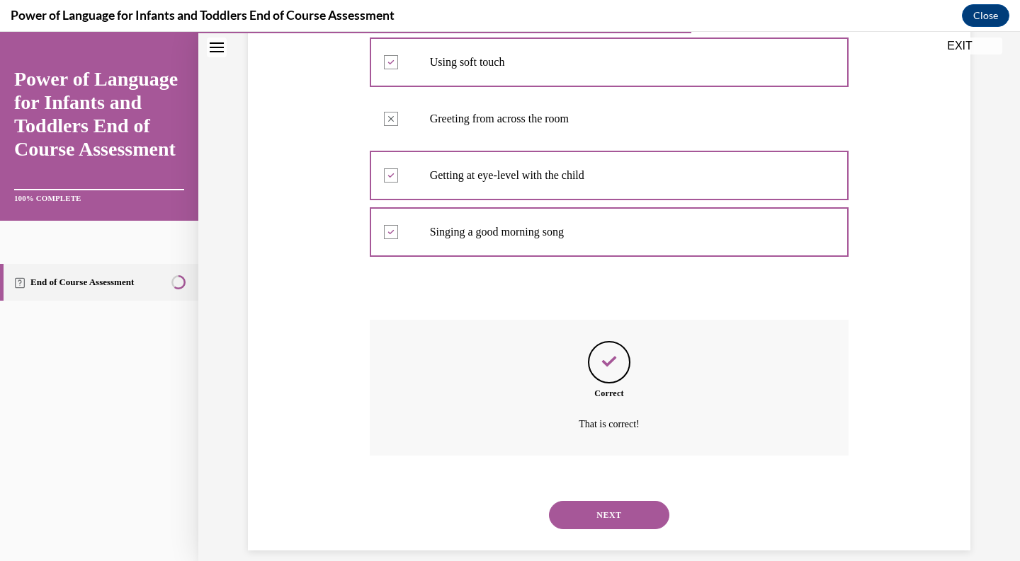
scroll to position [339, 0]
click at [568, 503] on button "NEXT" at bounding box center [609, 515] width 120 height 28
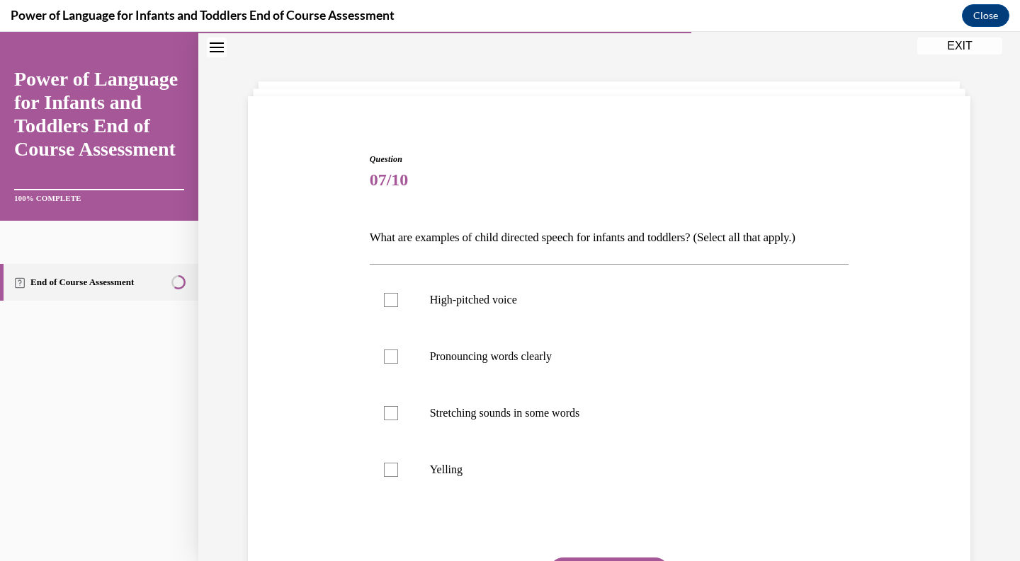
scroll to position [43, 0]
click at [595, 284] on label "High-pitched voice" at bounding box center [609, 301] width 479 height 57
click at [398, 294] on input "High-pitched voice" at bounding box center [391, 301] width 14 height 14
checkbox input "true"
click at [553, 373] on label "Pronouncing words clearly" at bounding box center [609, 357] width 479 height 57
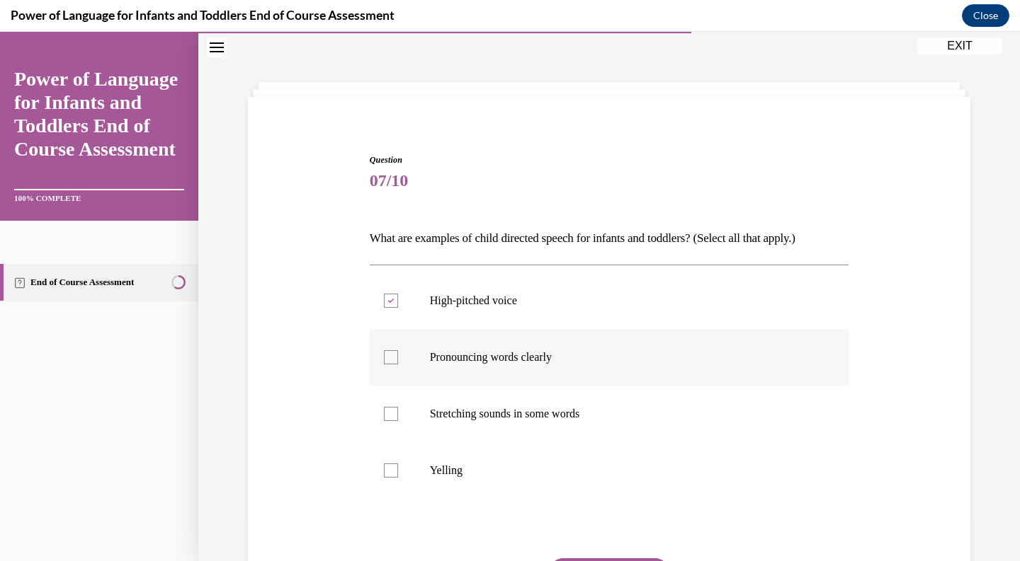
click at [398, 365] on input "Pronouncing words clearly" at bounding box center [391, 357] width 14 height 14
checkbox input "true"
click at [533, 424] on label "Stretching sounds in some words" at bounding box center [609, 414] width 479 height 57
click at [398, 421] on input "Stretching sounds in some words" at bounding box center [391, 414] width 14 height 14
checkbox input "true"
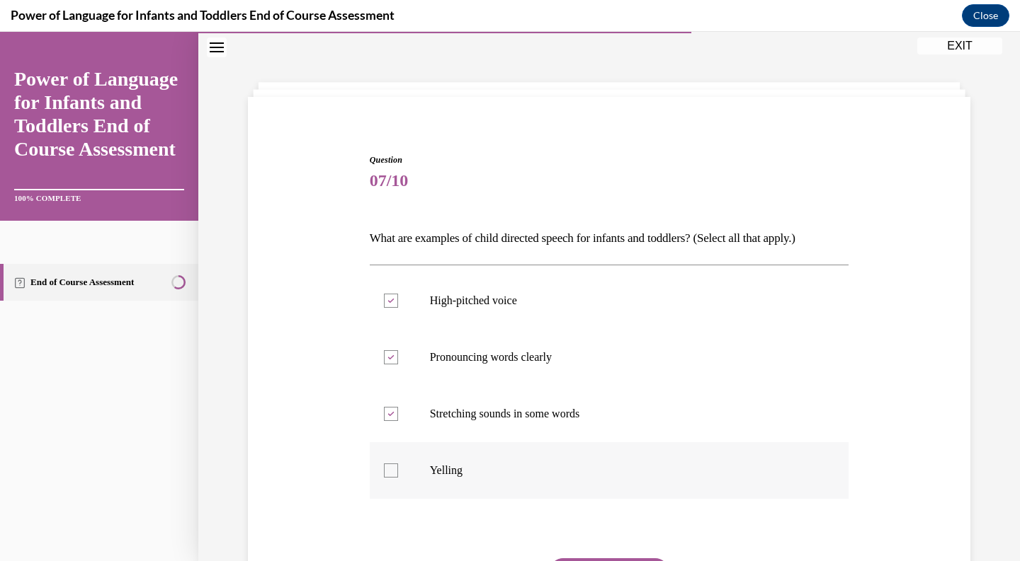
scroll to position [168, 0]
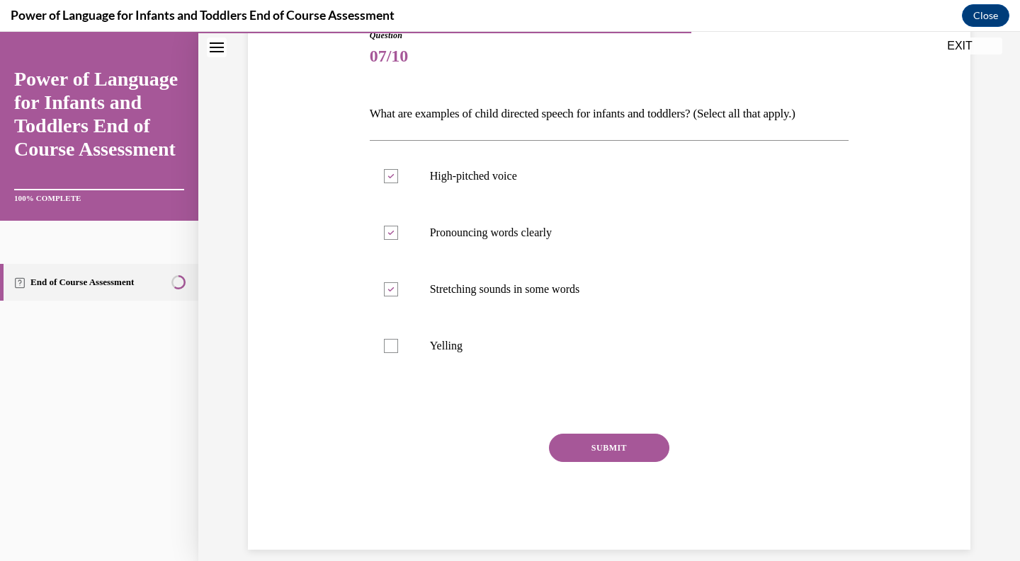
click at [586, 452] on button "SUBMIT" at bounding box center [609, 448] width 120 height 28
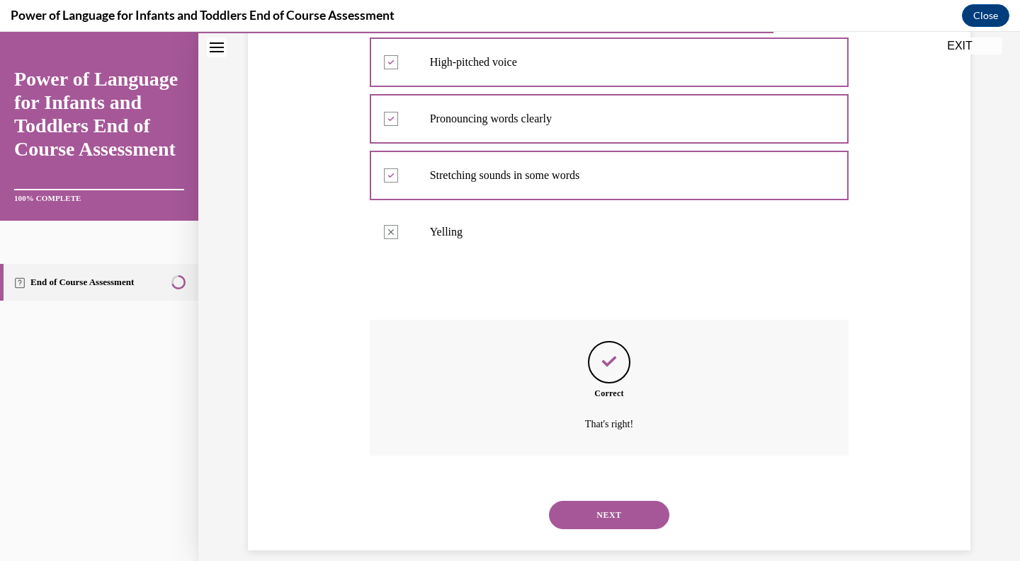
scroll to position [282, 0]
click at [584, 513] on div "NEXT" at bounding box center [609, 514] width 479 height 57
click at [585, 505] on button "NEXT" at bounding box center [609, 515] width 120 height 28
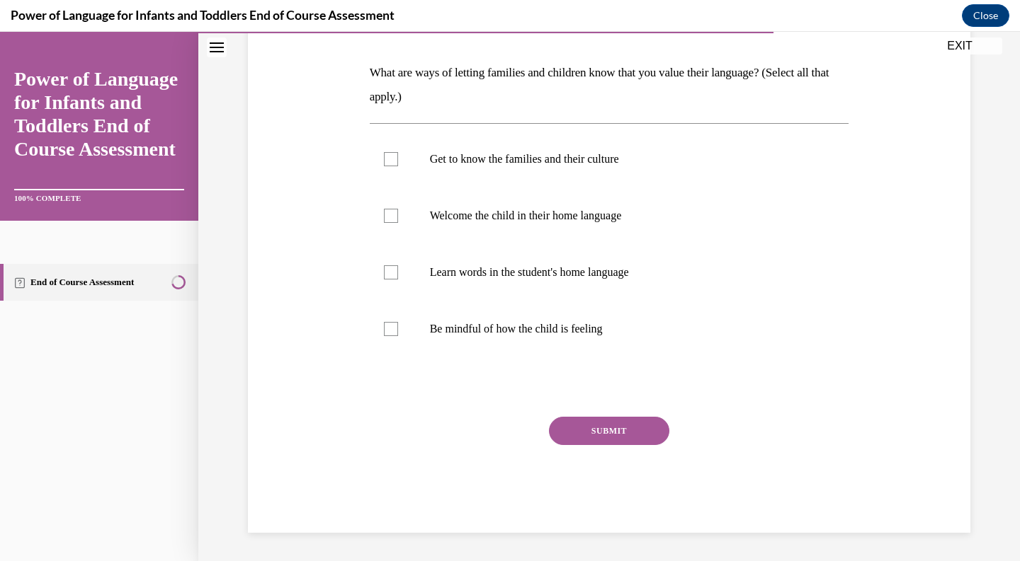
scroll to position [157, 0]
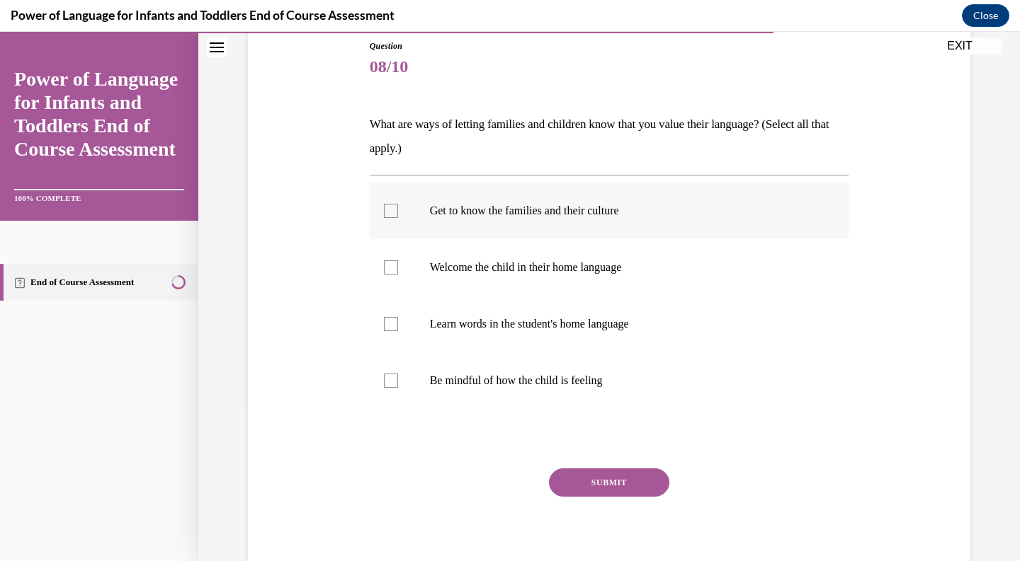
click at [644, 229] on label "Get to know the families and their culture" at bounding box center [609, 211] width 479 height 57
click at [398, 218] on input "Get to know the families and their culture" at bounding box center [391, 211] width 14 height 14
checkbox input "true"
click at [631, 264] on p "Welcome the child in their home language" at bounding box center [622, 268] width 384 height 14
click at [398, 264] on input "Welcome the child in their home language" at bounding box center [391, 268] width 14 height 14
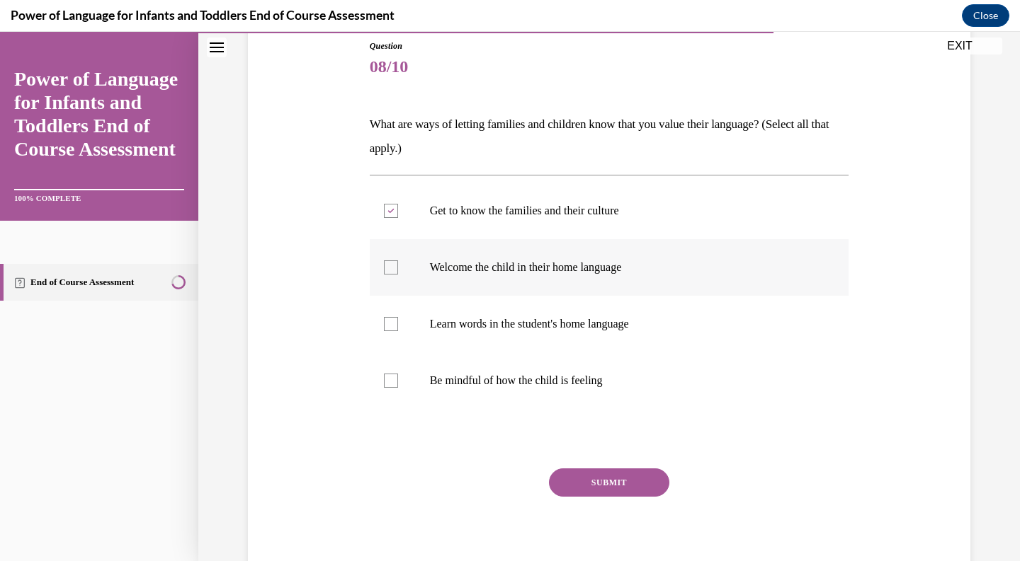
checkbox input "true"
click at [620, 308] on label "Learn words in the student's home language" at bounding box center [609, 324] width 479 height 57
click at [398, 317] on input "Learn words in the student's home language" at bounding box center [391, 324] width 14 height 14
checkbox input "true"
click at [604, 370] on label "Be mindful of how the child is feeling" at bounding box center [609, 381] width 479 height 57
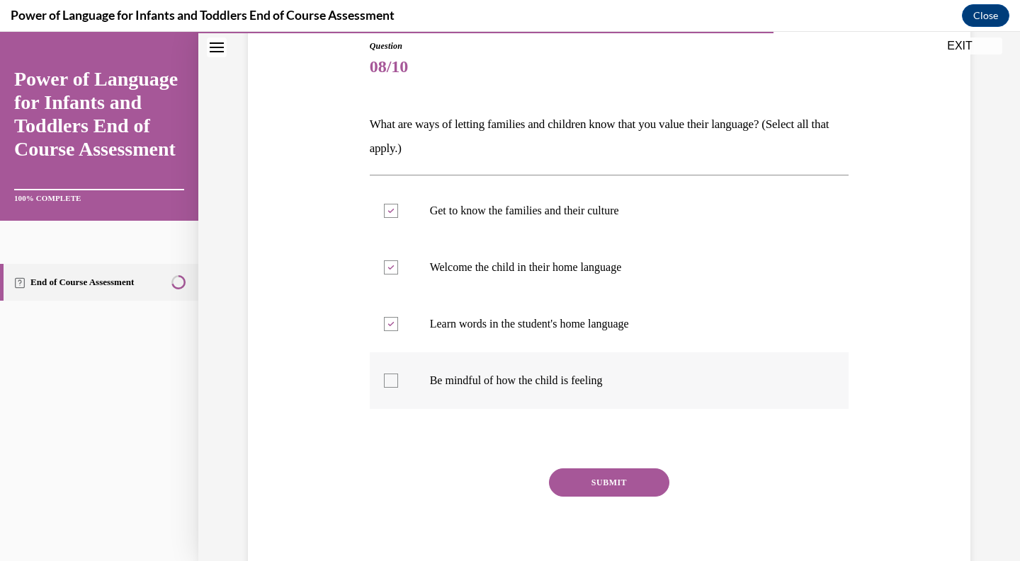
click at [398, 374] on input "Be mindful of how the child is feeling" at bounding box center [391, 381] width 14 height 14
checkbox input "true"
click at [583, 483] on button "SUBMIT" at bounding box center [609, 483] width 120 height 28
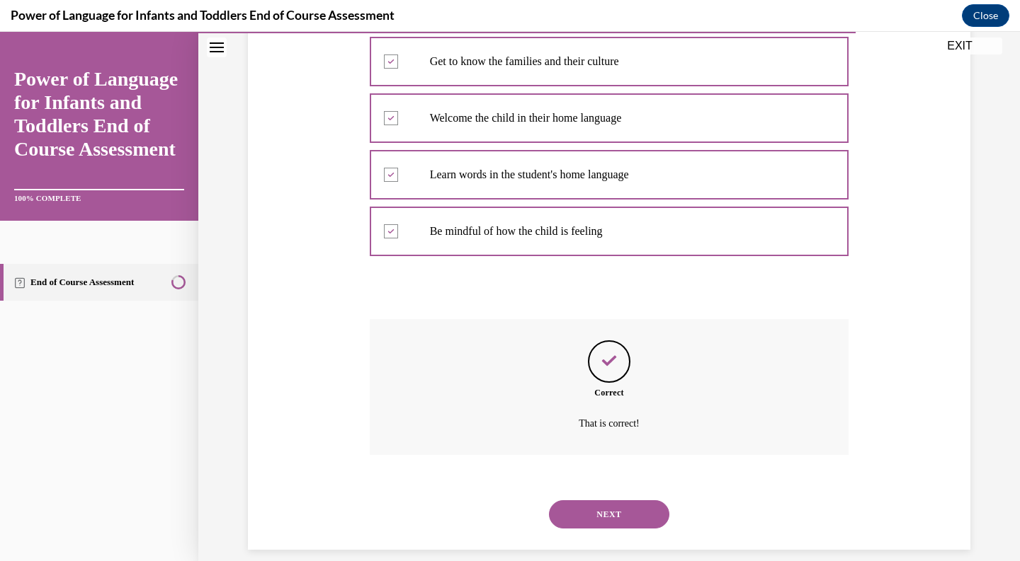
click at [566, 503] on button "NEXT" at bounding box center [609, 515] width 120 height 28
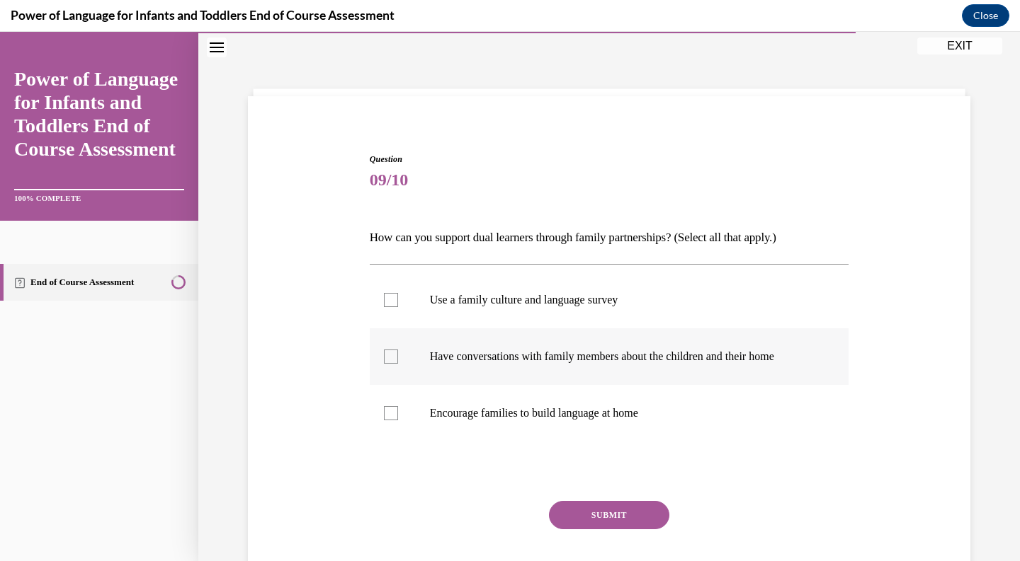
scroll to position [43, 0]
click at [598, 316] on label "Use a family culture and language survey" at bounding box center [609, 301] width 479 height 57
click at [398, 308] on input "Use a family culture and language survey" at bounding box center [391, 301] width 14 height 14
checkbox input "true"
click at [593, 341] on label "Have conversations with family members about the children and their home" at bounding box center [609, 357] width 479 height 57
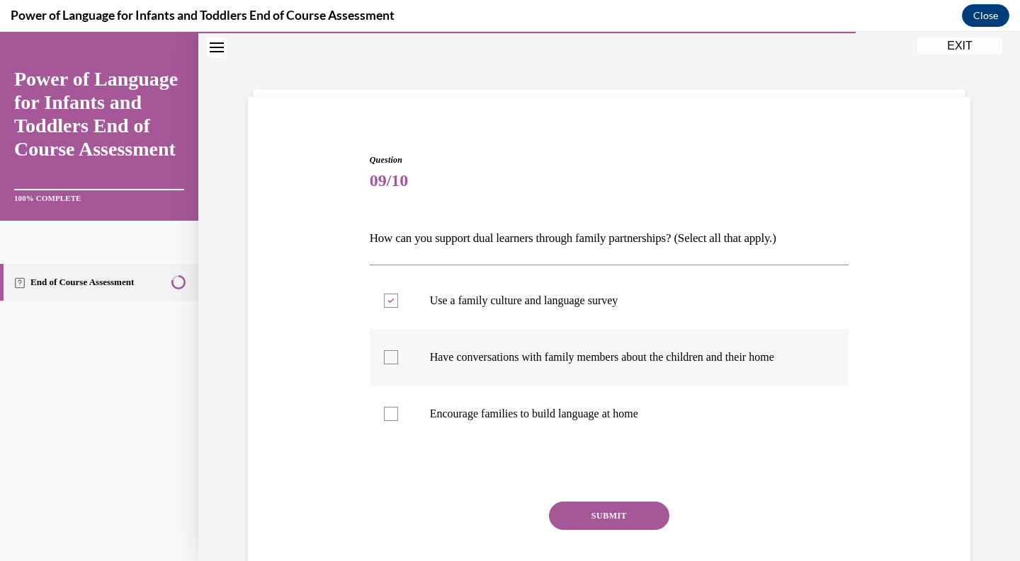
click at [398, 350] on input "Have conversations with family members about the children and their home" at bounding box center [391, 357] width 14 height 14
checkbox input "true"
click at [574, 392] on label "Encourage families to build language at home" at bounding box center [609, 414] width 479 height 57
click at [398, 407] on input "Encourage families to build language at home" at bounding box center [391, 414] width 14 height 14
checkbox input "true"
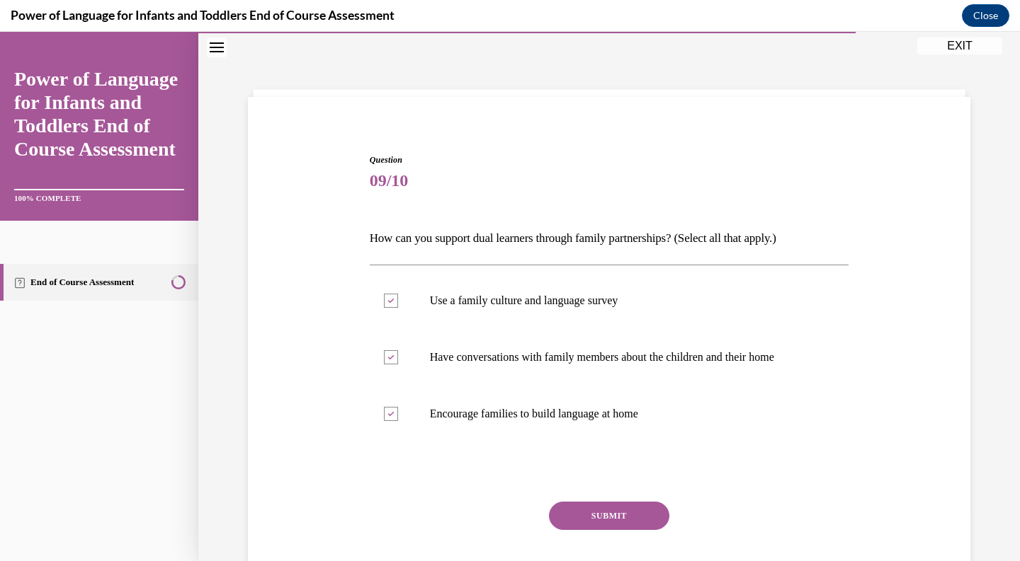
click at [582, 509] on button "SUBMIT" at bounding box center [609, 516] width 120 height 28
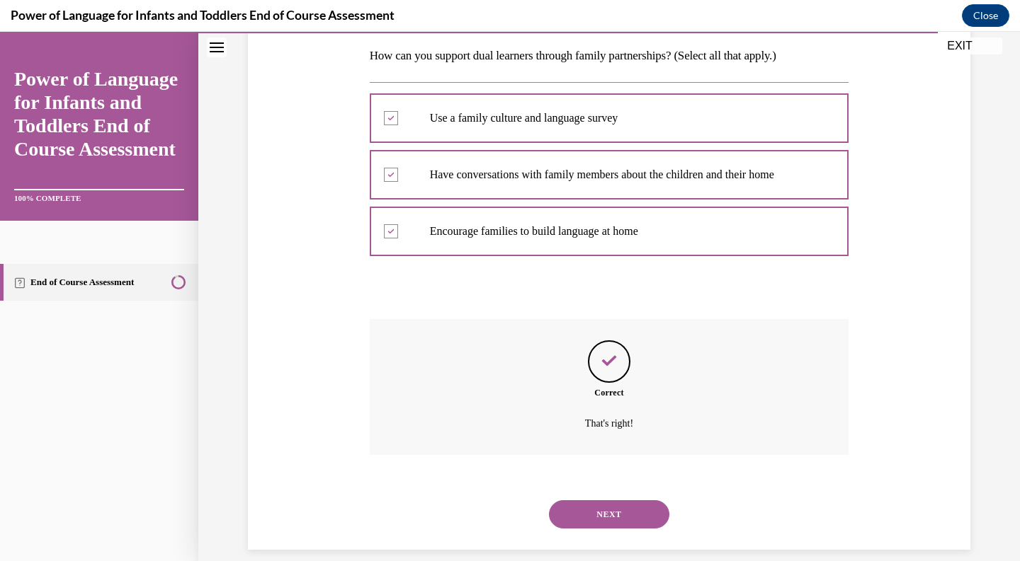
click at [588, 510] on button "NEXT" at bounding box center [609, 515] width 120 height 28
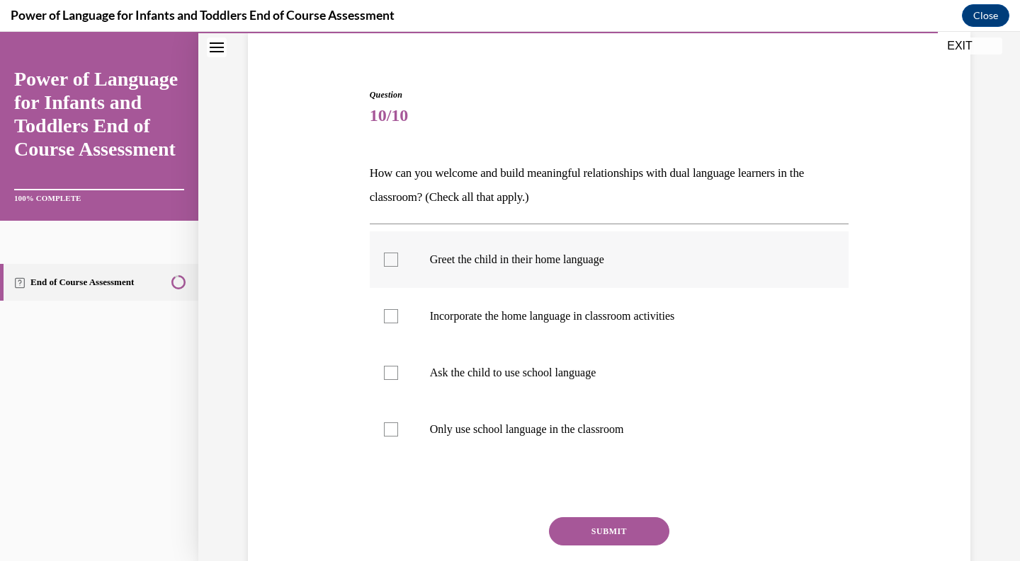
scroll to position [109, 0]
click at [577, 244] on label "Greet the child in their home language" at bounding box center [609, 259] width 479 height 57
click at [398, 252] on input "Greet the child in their home language" at bounding box center [391, 259] width 14 height 14
checkbox input "true"
click at [556, 317] on p "Incorporate the home language in classroom activities" at bounding box center [622, 316] width 384 height 14
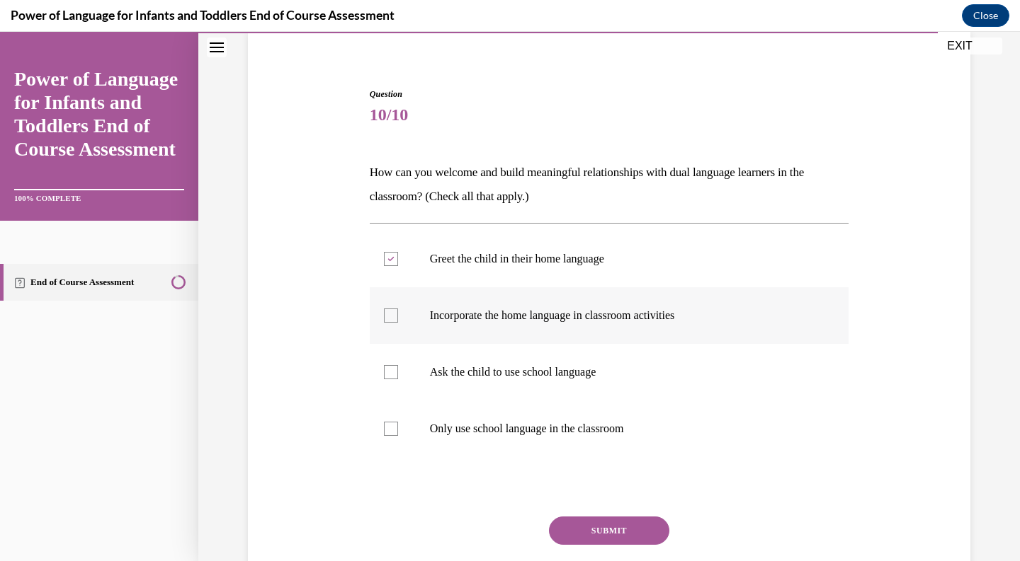
click at [398, 317] on input "Incorporate the home language in classroom activities" at bounding box center [391, 316] width 14 height 14
checkbox input "true"
click at [583, 523] on button "SUBMIT" at bounding box center [609, 531] width 120 height 28
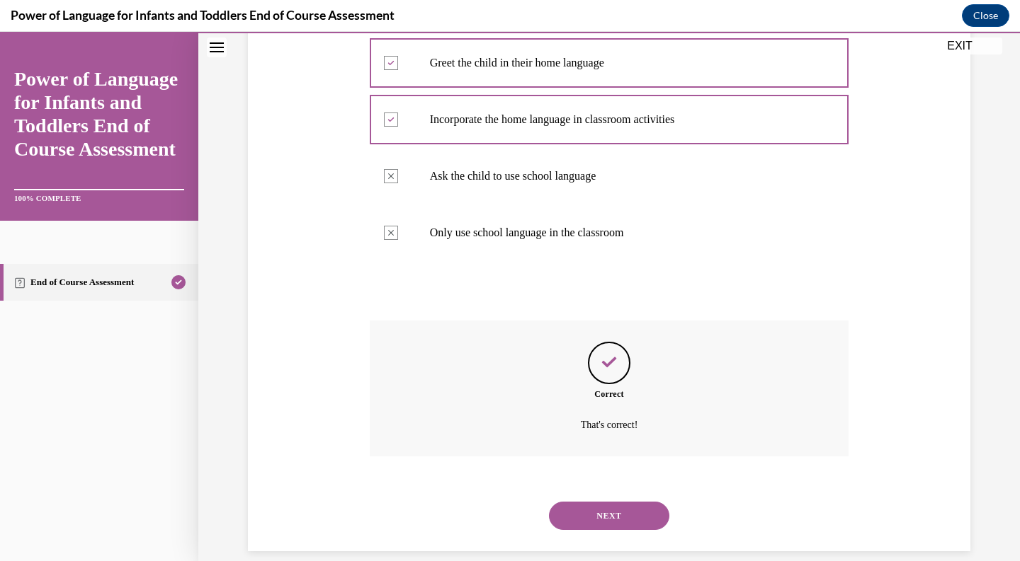
scroll to position [307, 0]
click at [586, 513] on div "NEXT" at bounding box center [609, 514] width 479 height 57
click at [586, 505] on button "NEXT" at bounding box center [609, 515] width 120 height 28
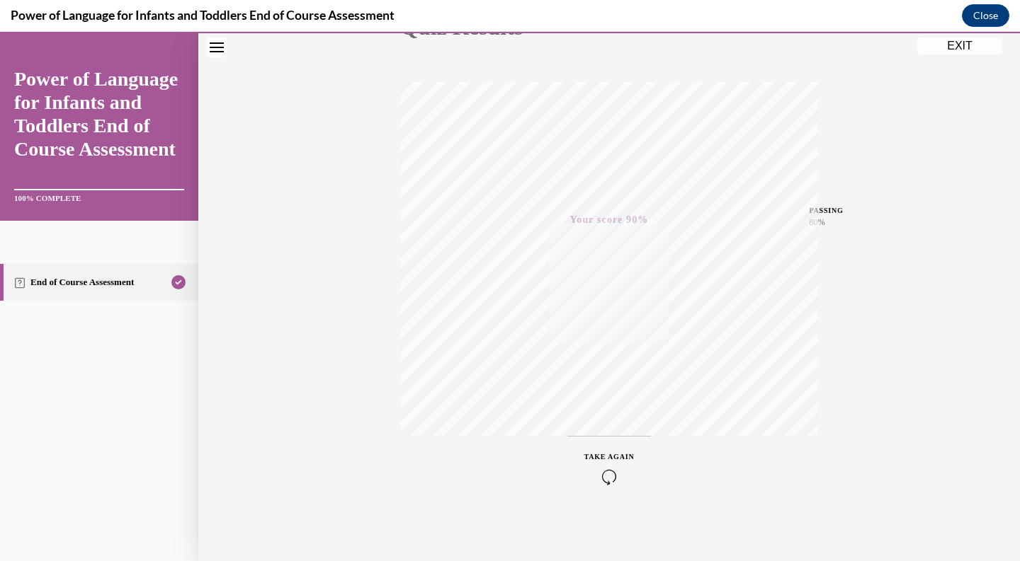
scroll to position [196, 0]
click at [602, 462] on div "TAKE AGAIN" at bounding box center [609, 466] width 50 height 33
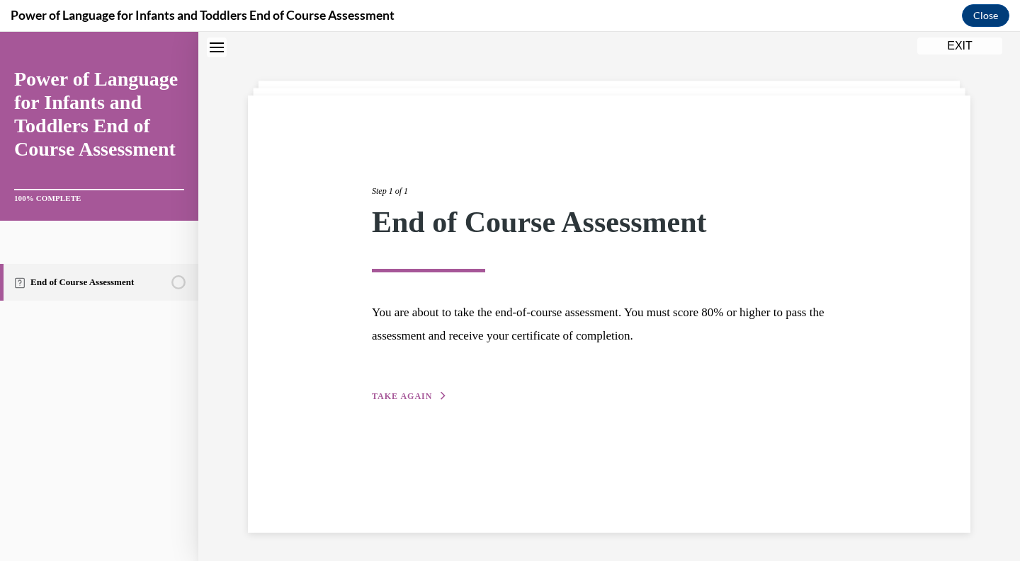
scroll to position [45, 0]
click at [399, 392] on button "TAKE AGAIN" at bounding box center [410, 396] width 76 height 13
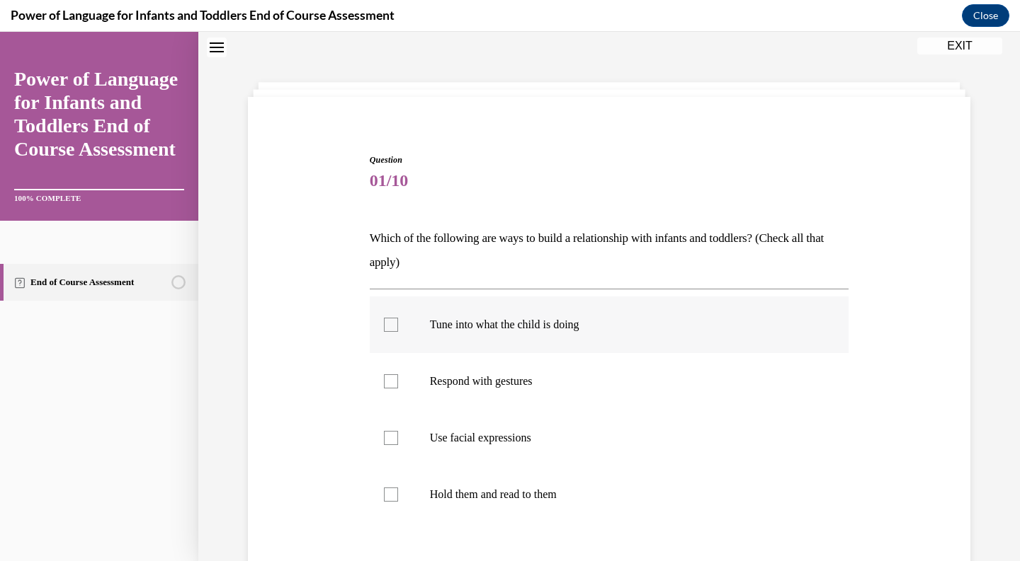
scroll to position [119, 0]
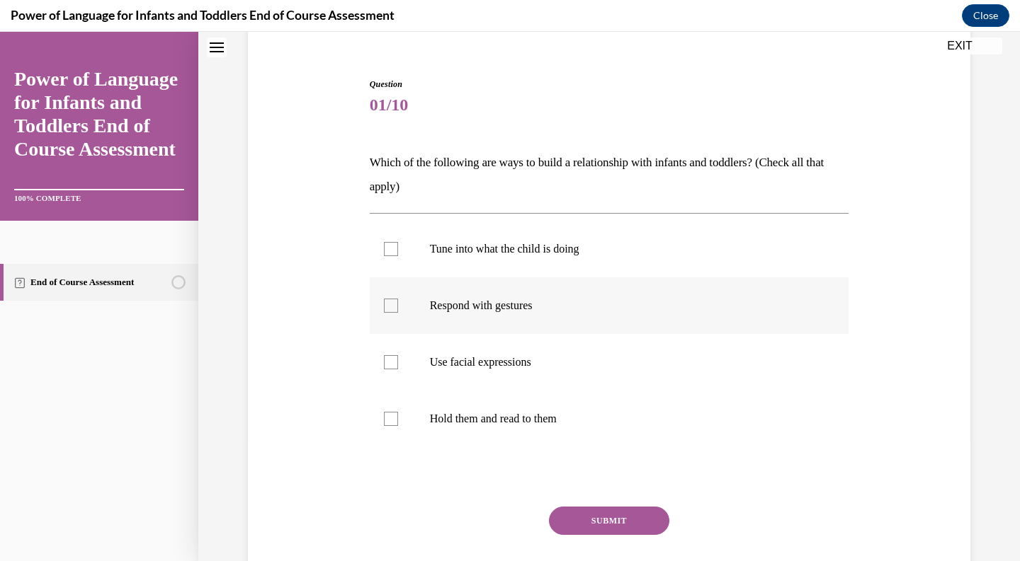
click at [488, 304] on p "Respond with gestures" at bounding box center [622, 306] width 384 height 14
click at [398, 304] on input "Respond with gestures" at bounding box center [391, 306] width 14 height 14
checkbox input "true"
click at [472, 358] on p "Use facial expressions" at bounding box center [622, 362] width 384 height 14
click at [398, 358] on input "Use facial expressions" at bounding box center [391, 362] width 14 height 14
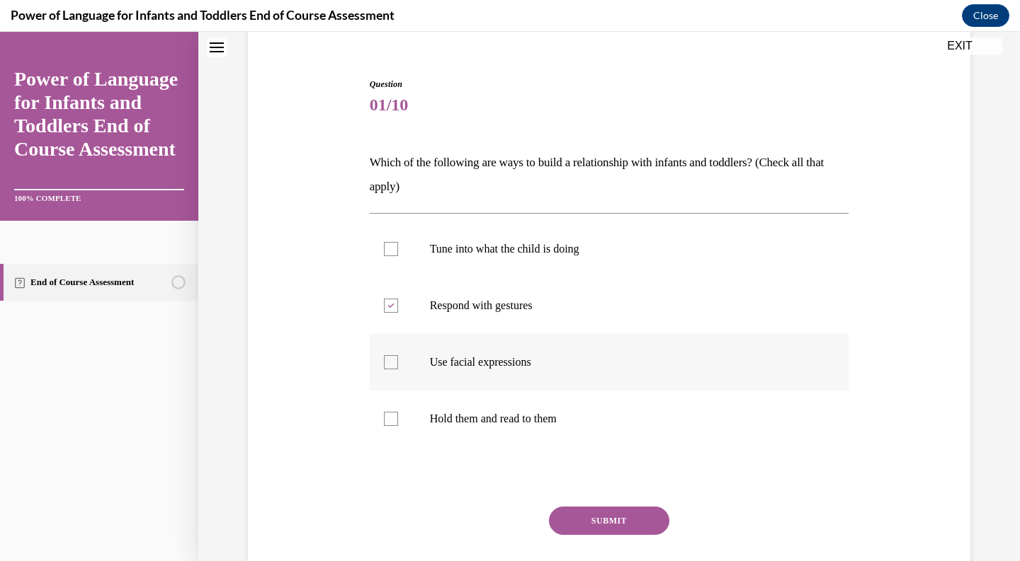
checkbox input "true"
click at [513, 234] on label "Tune into what the child is doing" at bounding box center [609, 249] width 479 height 57
click at [398, 242] on input "Tune into what the child is doing" at bounding box center [391, 249] width 14 height 14
checkbox input "true"
click at [560, 522] on button "SUBMIT" at bounding box center [609, 521] width 120 height 28
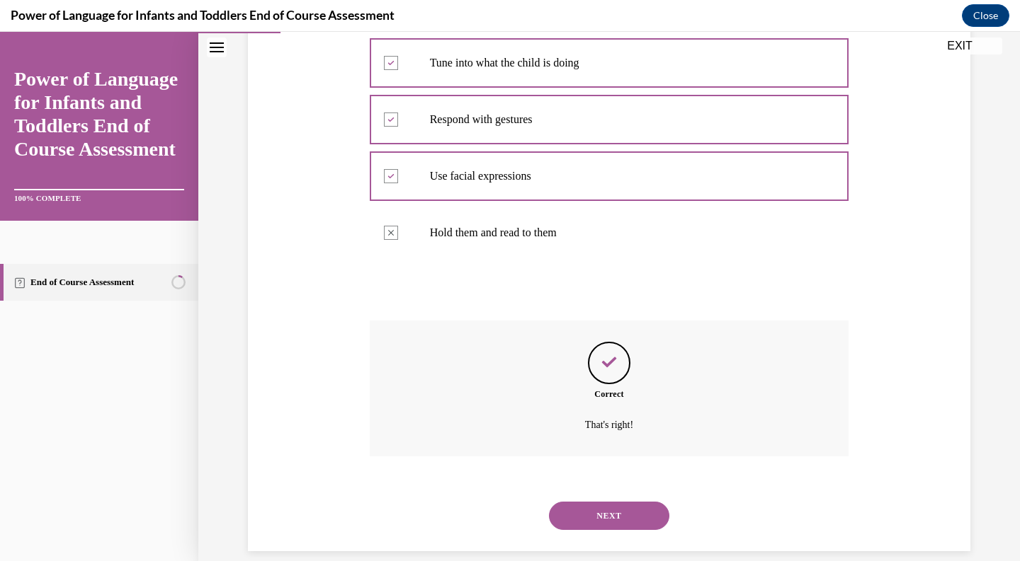
scroll to position [307, 0]
click at [583, 486] on div "NEXT" at bounding box center [609, 514] width 479 height 57
click at [581, 501] on button "NEXT" at bounding box center [609, 515] width 120 height 28
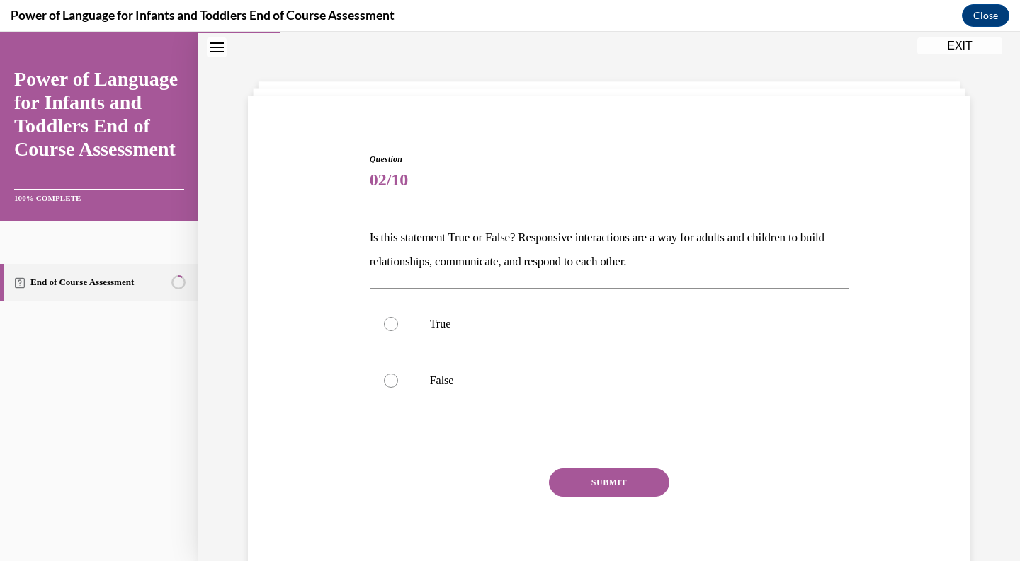
scroll to position [43, 0]
click at [467, 343] on label "True" at bounding box center [609, 325] width 479 height 57
click at [398, 332] on input "True" at bounding box center [391, 325] width 14 height 14
radio input "true"
click at [565, 487] on button "SUBMIT" at bounding box center [609, 483] width 120 height 28
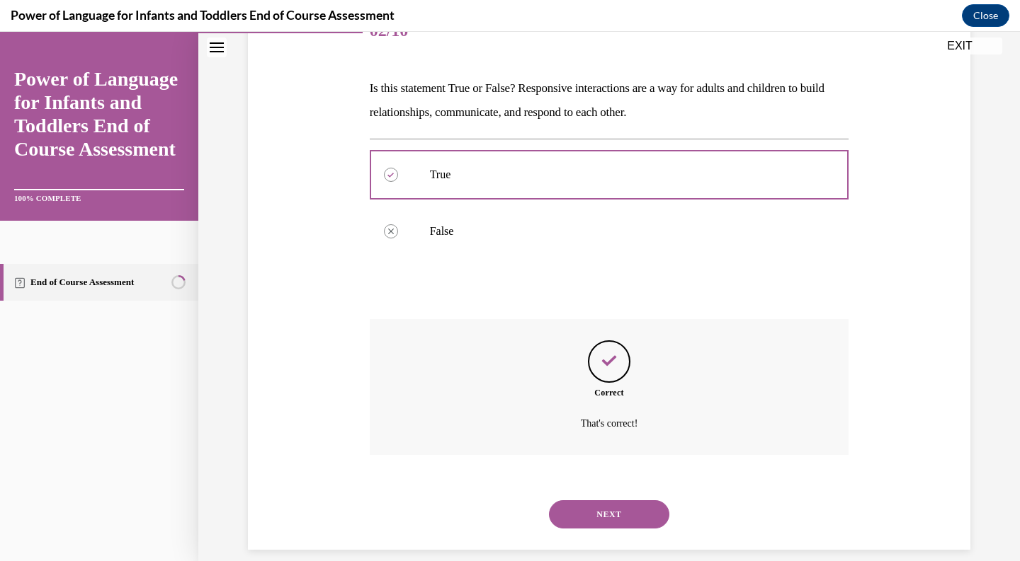
click at [580, 503] on button "NEXT" at bounding box center [609, 515] width 120 height 28
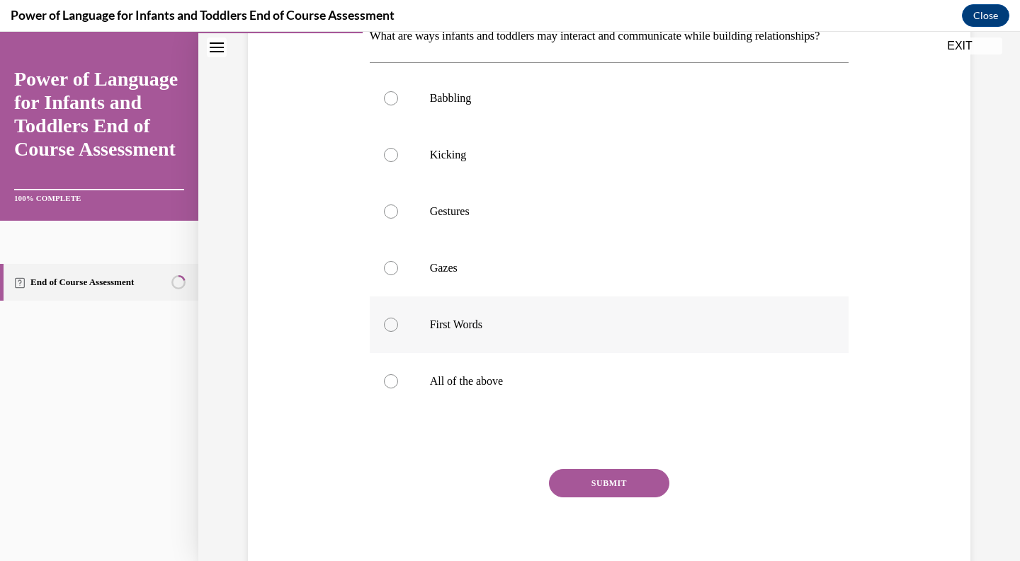
scroll to position [246, 0]
click at [497, 409] on label "All of the above" at bounding box center [609, 381] width 479 height 57
click at [398, 388] on input "All of the above" at bounding box center [391, 381] width 14 height 14
radio input "true"
click at [575, 497] on button "SUBMIT" at bounding box center [609, 483] width 120 height 28
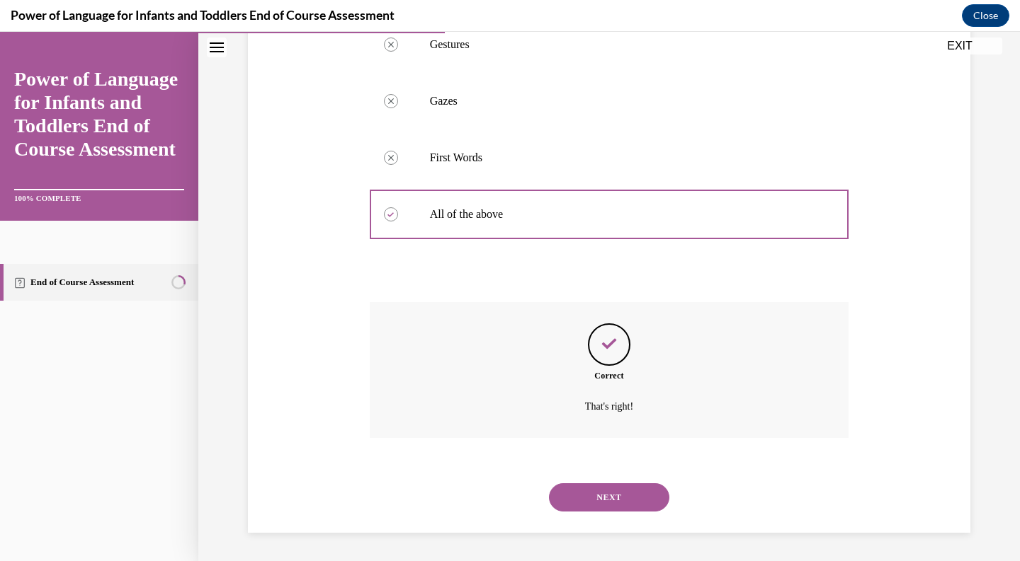
click at [583, 496] on button "NEXT" at bounding box center [609, 498] width 120 height 28
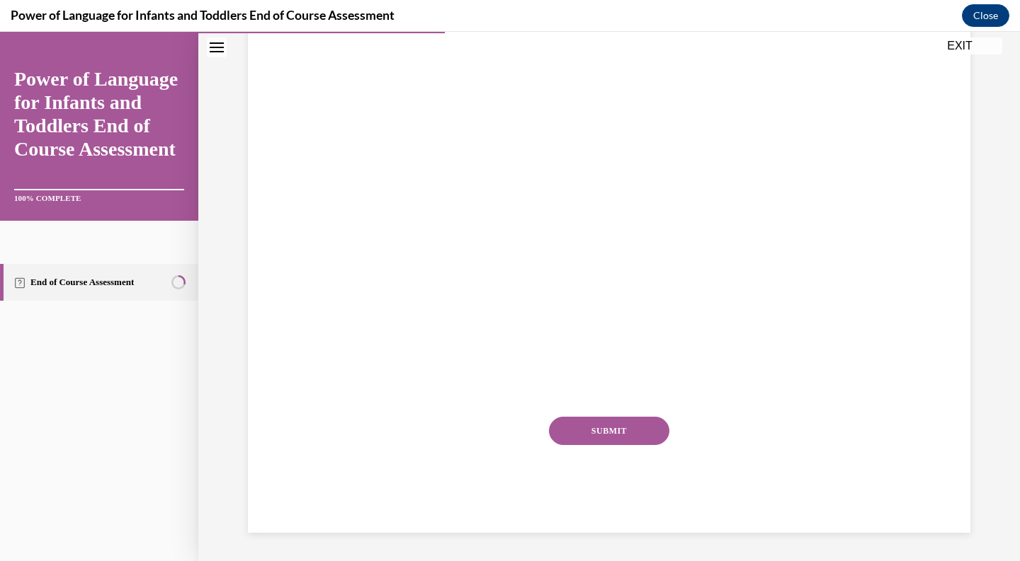
scroll to position [159, 0]
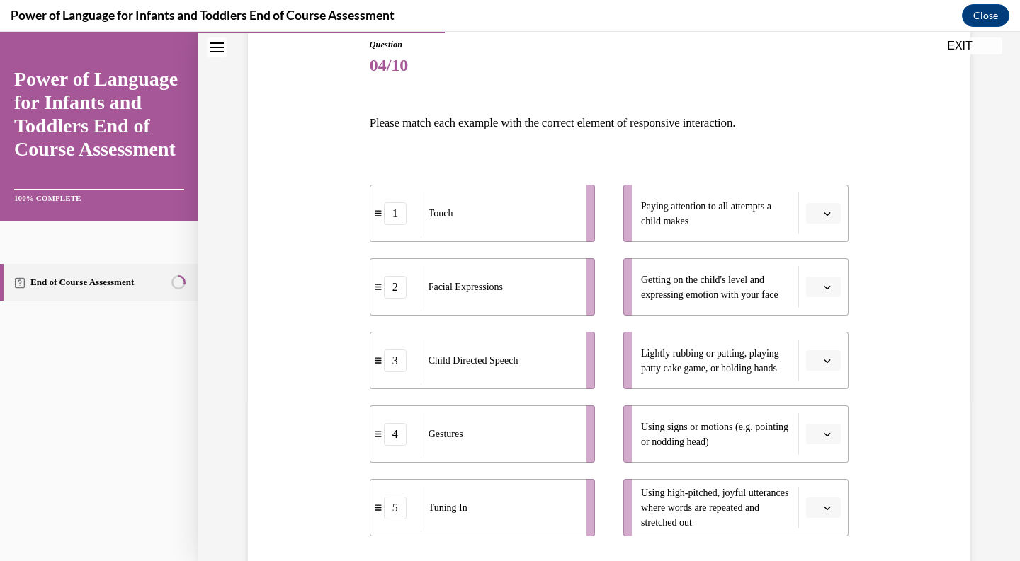
click at [828, 357] on span "button" at bounding box center [827, 361] width 10 height 10
click at [820, 423] on span "1" at bounding box center [817, 420] width 5 height 11
click at [829, 208] on button "button" at bounding box center [823, 213] width 35 height 21
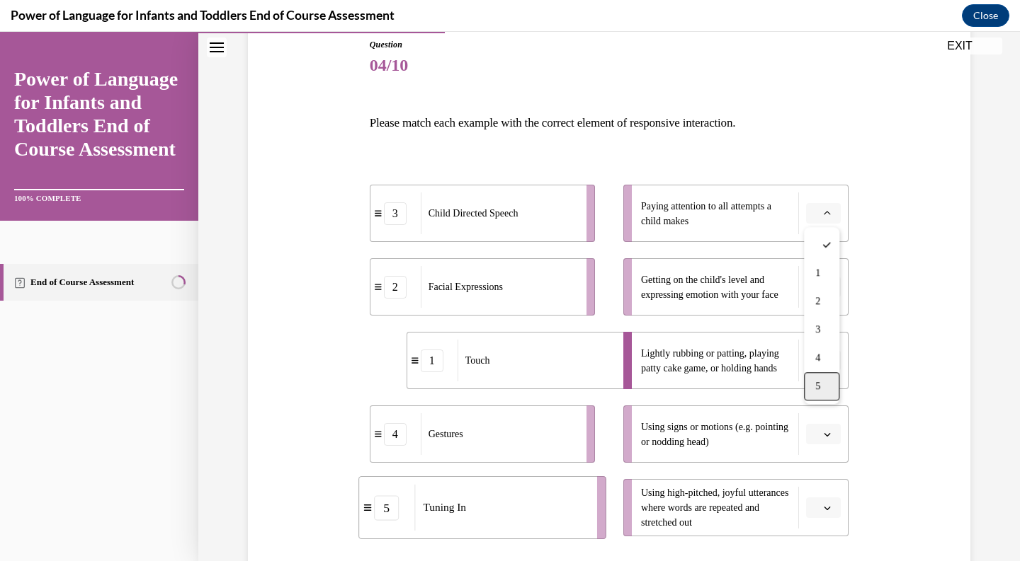
click at [818, 379] on div "5" at bounding box center [821, 386] width 35 height 28
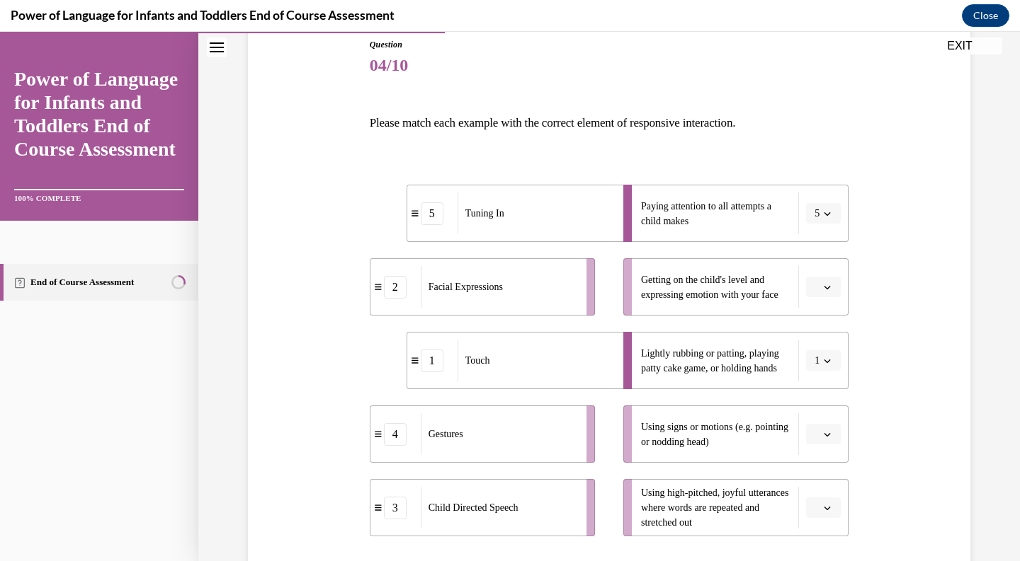
click at [813, 297] on button "button" at bounding box center [823, 287] width 35 height 21
click at [826, 379] on div "2" at bounding box center [821, 375] width 35 height 28
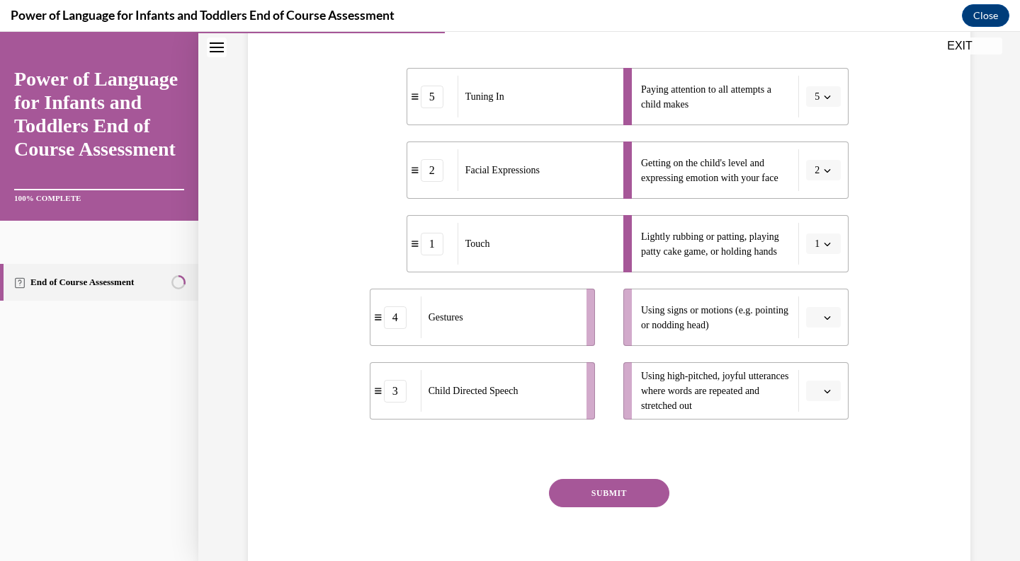
scroll to position [280, 0]
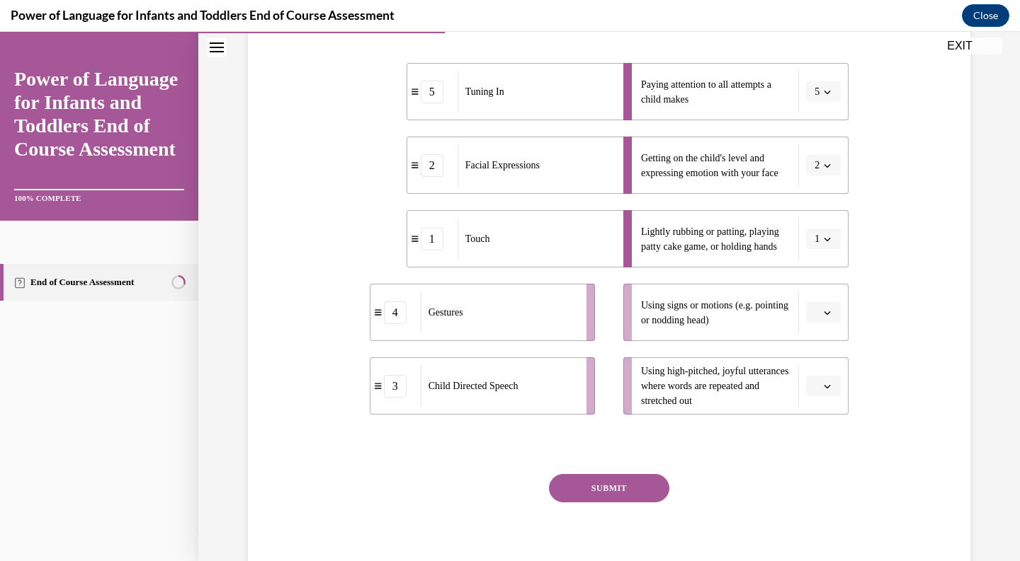
click at [824, 316] on icon "button" at bounding box center [826, 312] width 7 height 7
click at [821, 451] on div "4" at bounding box center [821, 457] width 35 height 28
click at [832, 387] on span "button" at bounding box center [827, 387] width 10 height 10
click at [835, 296] on div "3" at bounding box center [821, 298] width 35 height 28
click at [607, 485] on button "SUBMIT" at bounding box center [609, 488] width 120 height 28
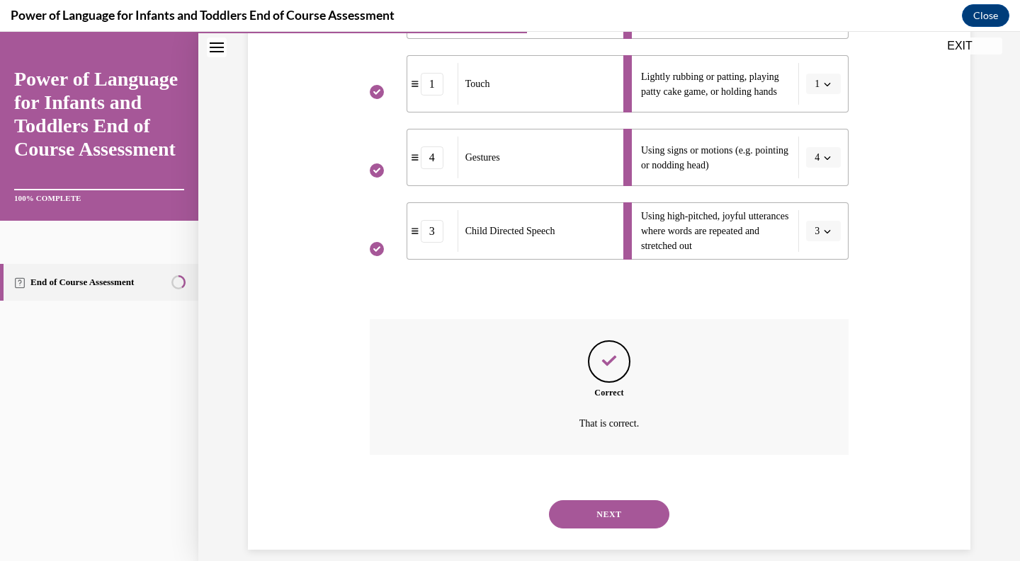
click at [624, 507] on button "NEXT" at bounding box center [609, 515] width 120 height 28
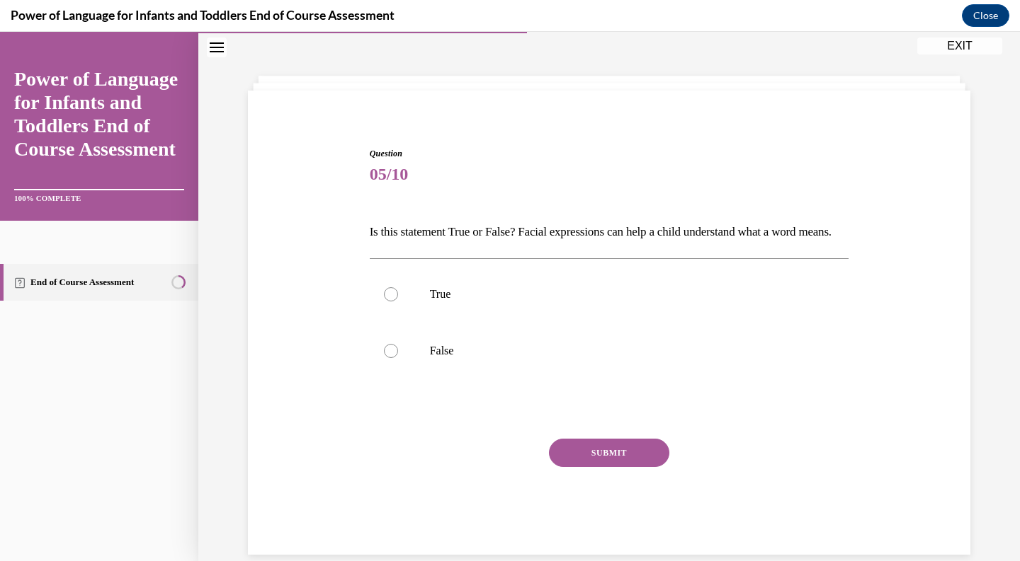
scroll to position [43, 0]
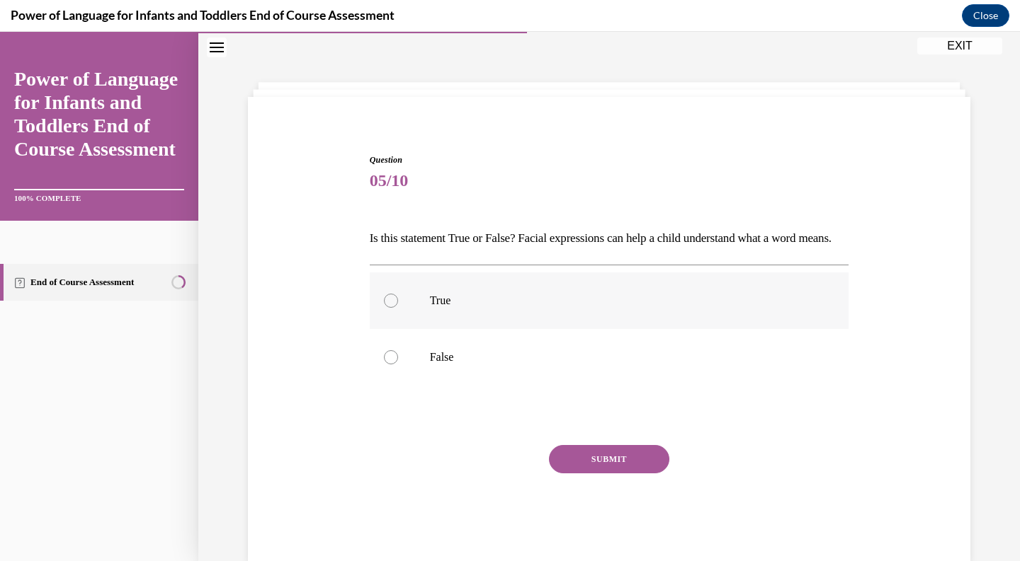
click at [519, 314] on label "True" at bounding box center [609, 301] width 479 height 57
click at [398, 308] on input "True" at bounding box center [391, 301] width 14 height 14
radio input "true"
click at [656, 474] on button "SUBMIT" at bounding box center [609, 459] width 120 height 28
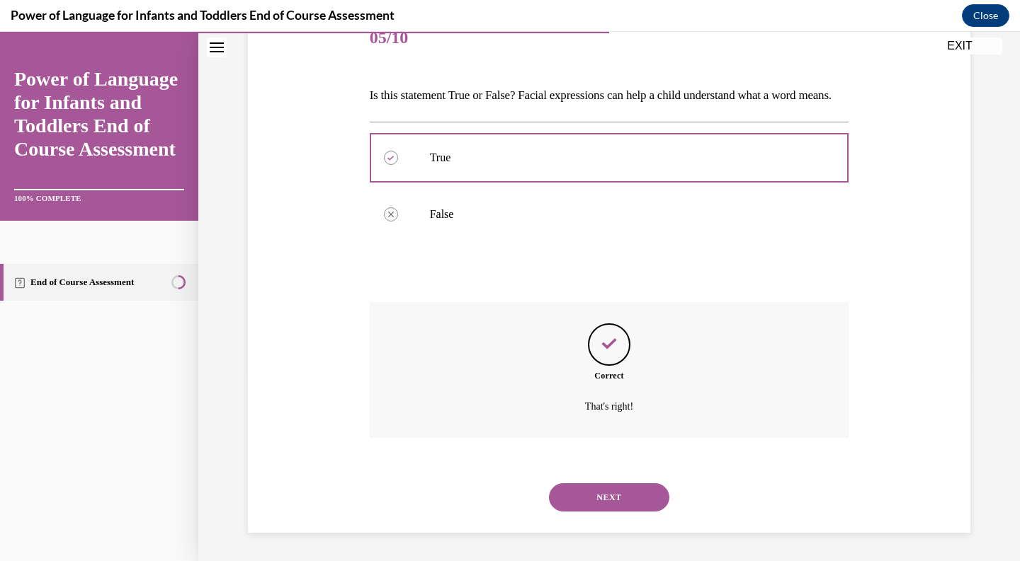
scroll to position [193, 0]
click at [635, 496] on button "NEXT" at bounding box center [609, 498] width 120 height 28
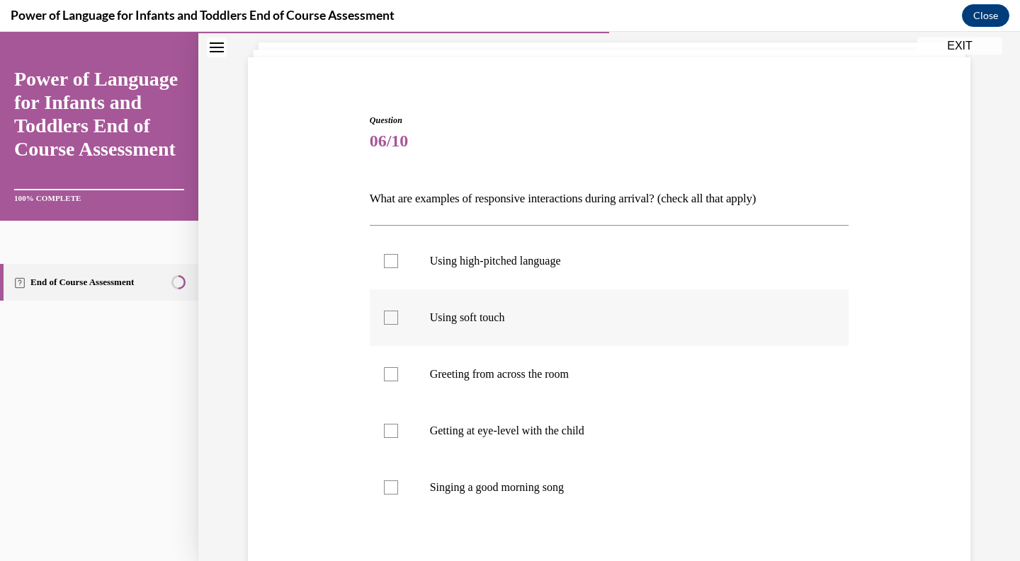
scroll to position [86, 0]
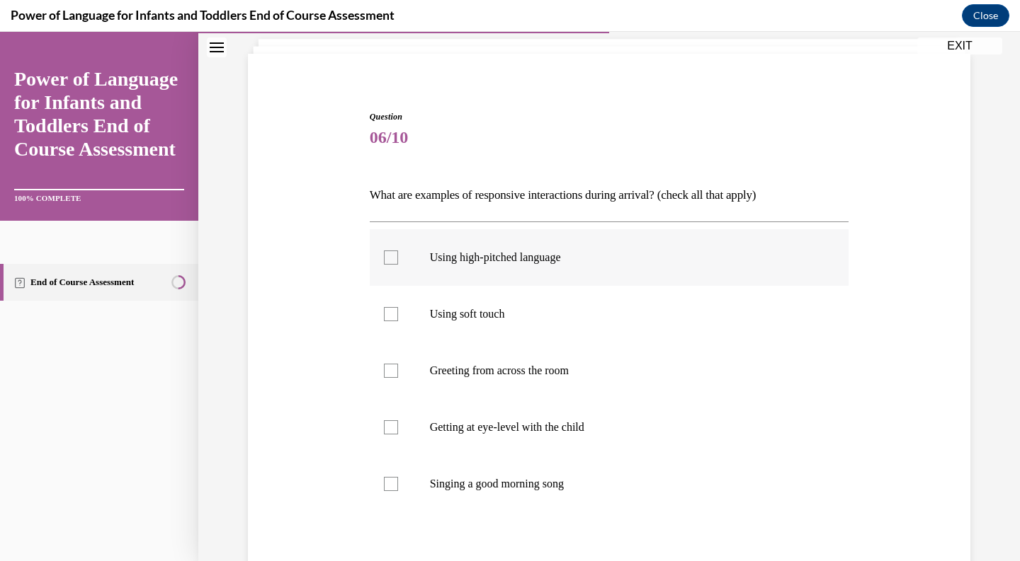
click at [554, 263] on p "Using high-pitched language" at bounding box center [622, 258] width 384 height 14
click at [398, 263] on input "Using high-pitched language" at bounding box center [391, 258] width 14 height 14
checkbox input "true"
click at [538, 304] on label "Using soft touch" at bounding box center [609, 314] width 479 height 57
click at [398, 307] on input "Using soft touch" at bounding box center [391, 314] width 14 height 14
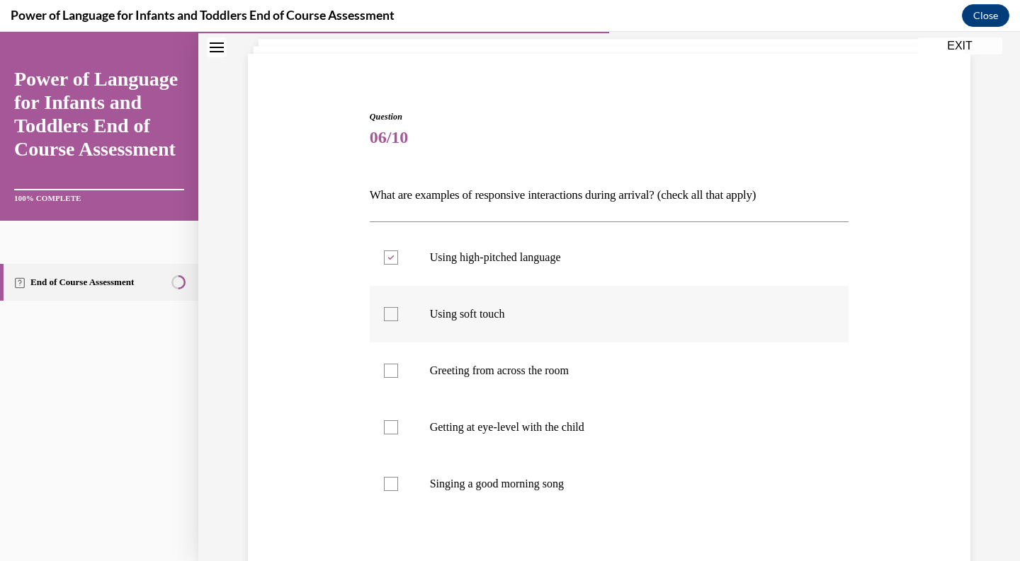
checkbox input "true"
click at [511, 413] on label "Getting at eye-level with the child" at bounding box center [609, 427] width 479 height 57
click at [398, 421] on input "Getting at eye-level with the child" at bounding box center [391, 428] width 14 height 14
checkbox input "true"
click at [493, 481] on p "Singing a good morning song" at bounding box center [622, 484] width 384 height 14
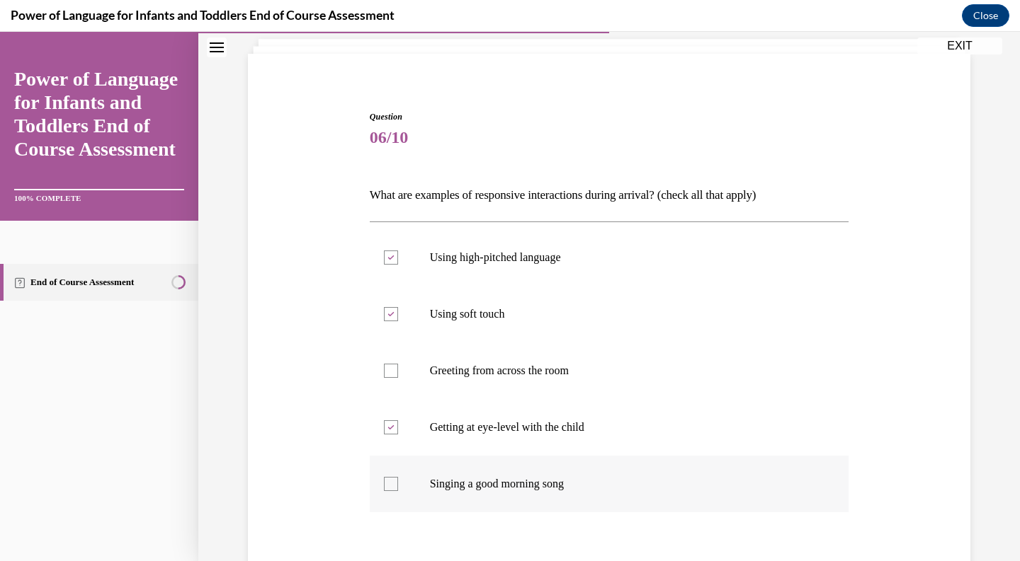
click at [398, 481] on input "Singing a good morning song" at bounding box center [391, 484] width 14 height 14
checkbox input "true"
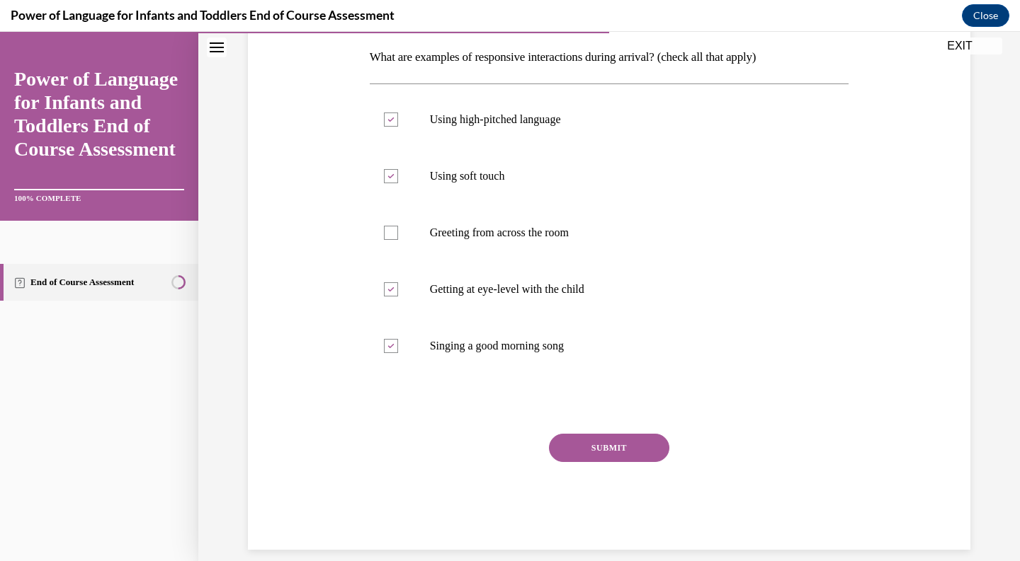
click at [571, 445] on button "SUBMIT" at bounding box center [609, 448] width 120 height 28
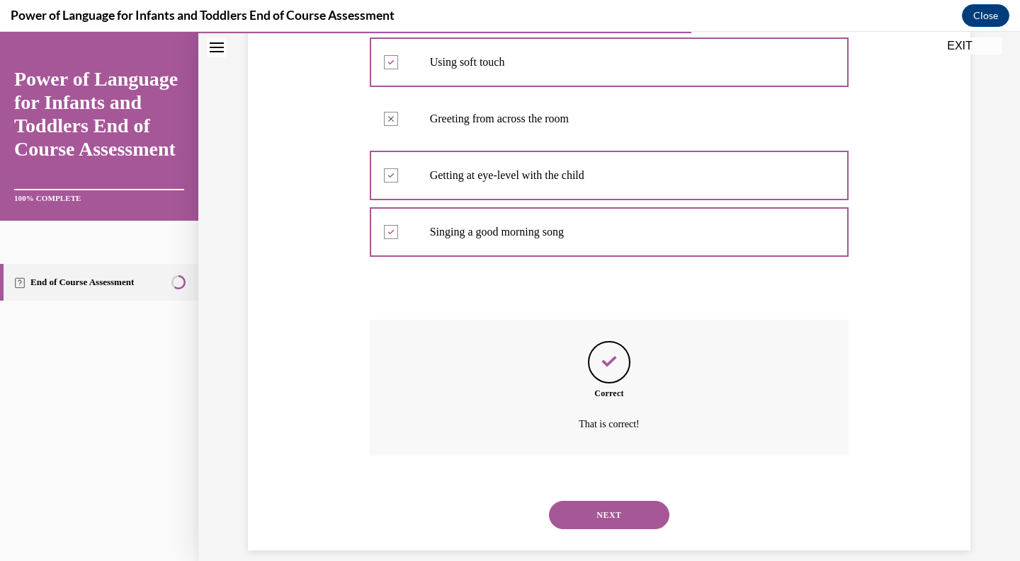
scroll to position [339, 0]
click at [586, 501] on button "NEXT" at bounding box center [609, 515] width 120 height 28
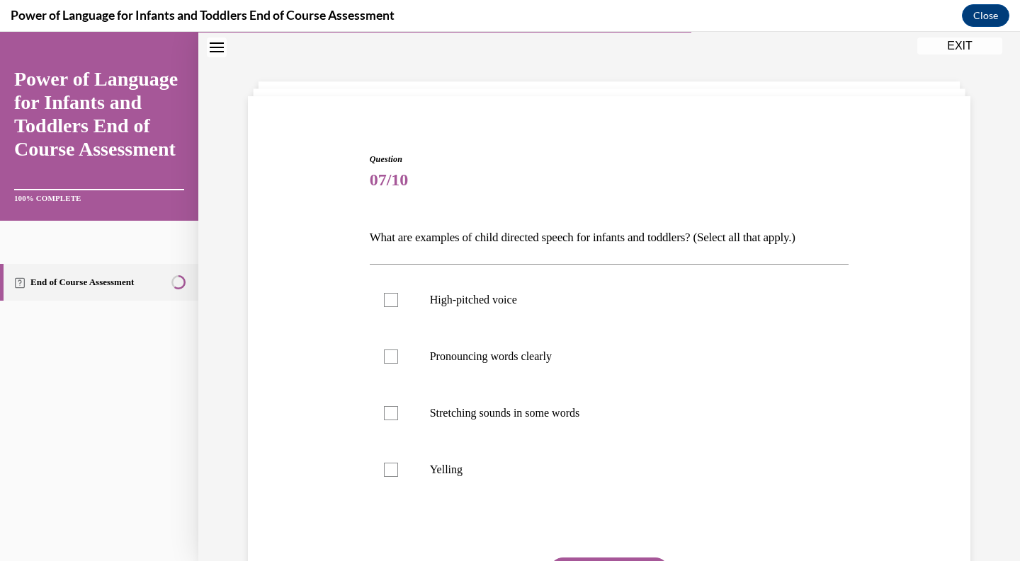
scroll to position [43, 0]
click at [538, 314] on label "High-pitched voice" at bounding box center [609, 301] width 479 height 57
click at [398, 308] on input "High-pitched voice" at bounding box center [391, 301] width 14 height 14
checkbox input "true"
click at [528, 350] on label "Pronouncing words clearly" at bounding box center [609, 357] width 479 height 57
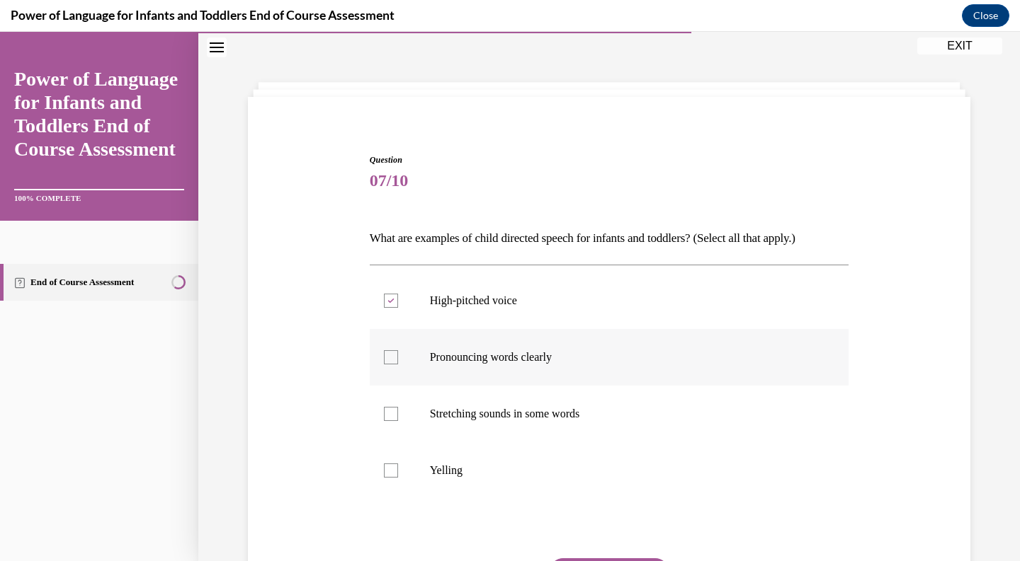
click at [398, 350] on input "Pronouncing words clearly" at bounding box center [391, 357] width 14 height 14
checkbox input "true"
click at [510, 399] on label "Stretching sounds in some words" at bounding box center [609, 414] width 479 height 57
click at [398, 407] on input "Stretching sounds in some words" at bounding box center [391, 414] width 14 height 14
checkbox input "true"
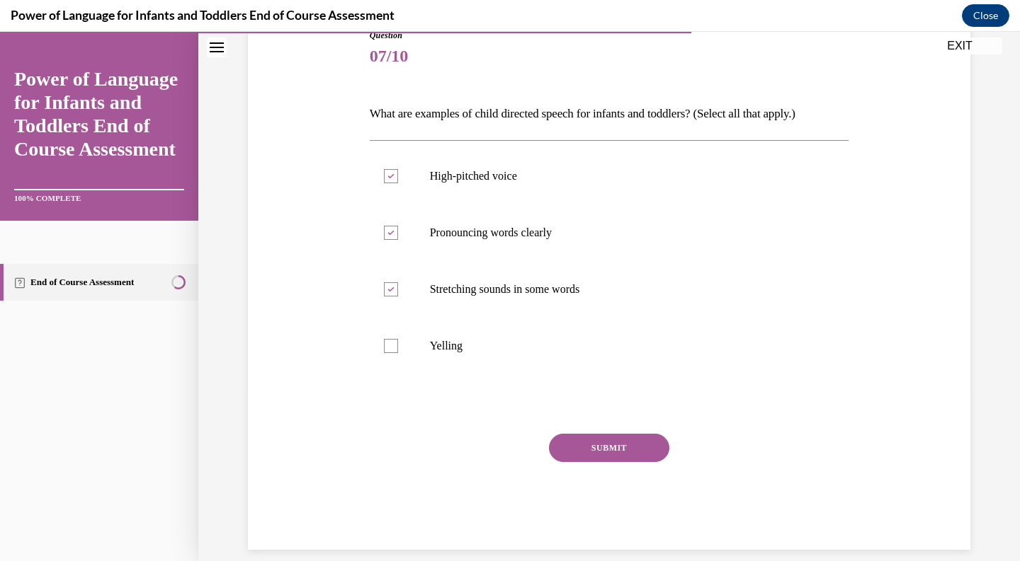
click at [581, 443] on button "SUBMIT" at bounding box center [609, 448] width 120 height 28
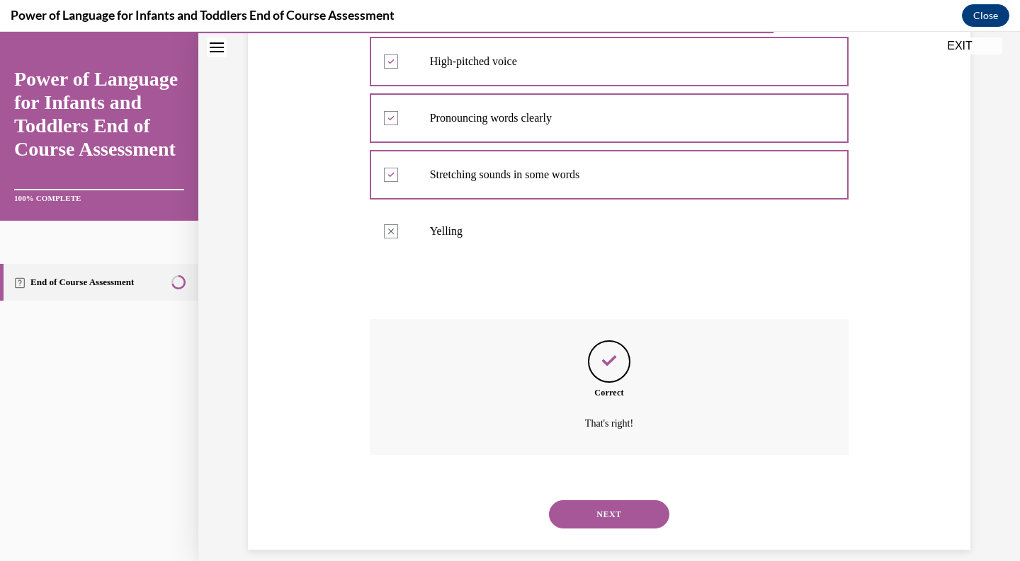
click at [588, 501] on button "NEXT" at bounding box center [609, 515] width 120 height 28
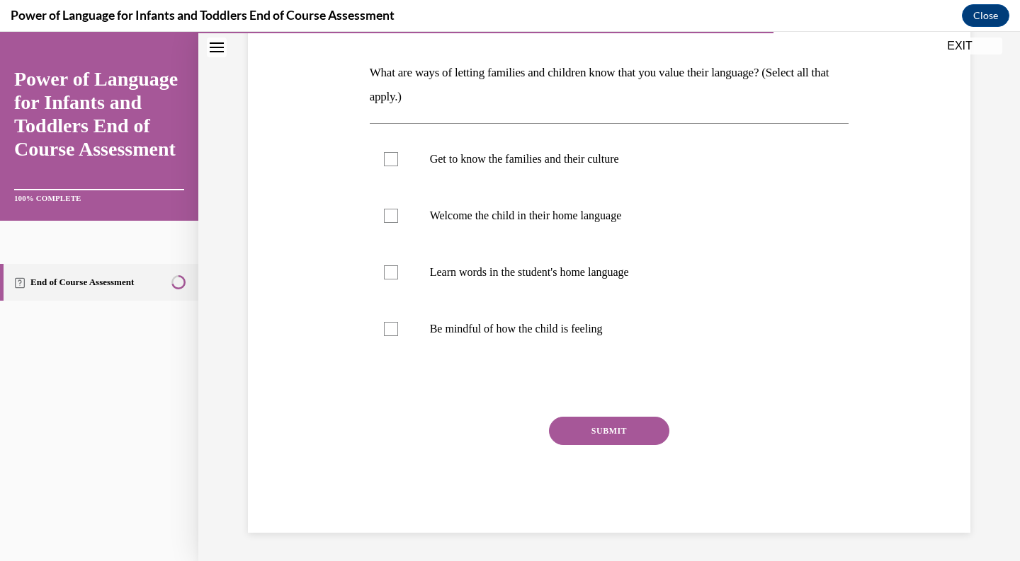
scroll to position [157, 0]
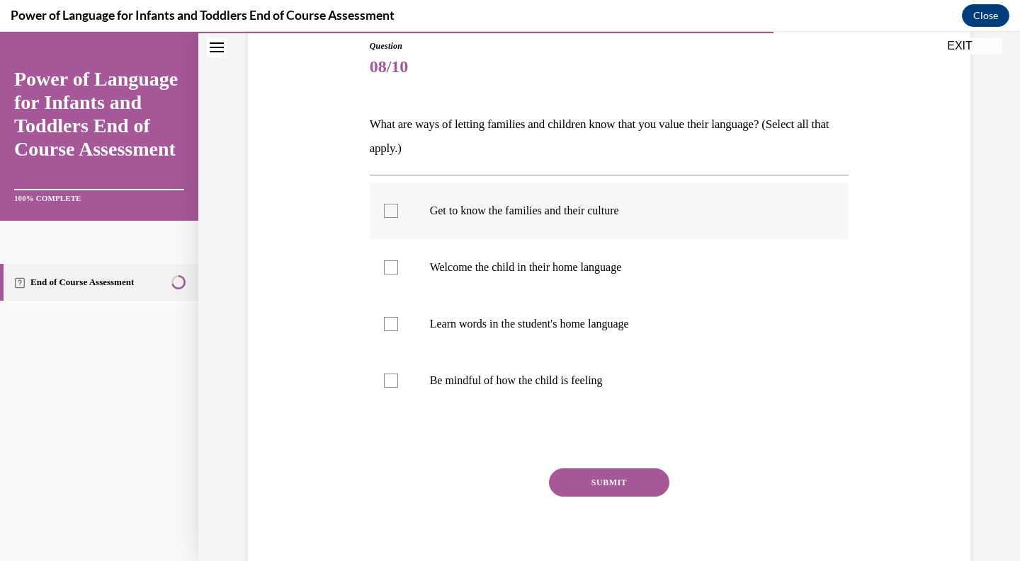
click at [617, 218] on label "Get to know the families and their culture" at bounding box center [609, 211] width 479 height 57
click at [398, 218] on input "Get to know the families and their culture" at bounding box center [391, 211] width 14 height 14
checkbox input "true"
click at [607, 265] on p "Welcome the child in their home language" at bounding box center [622, 268] width 384 height 14
click at [398, 265] on input "Welcome the child in their home language" at bounding box center [391, 268] width 14 height 14
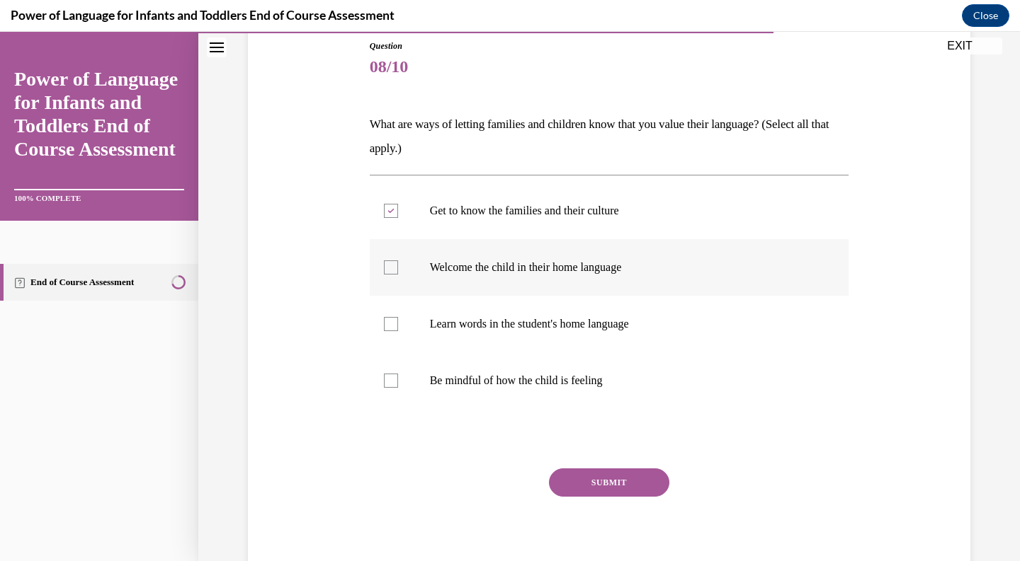
checkbox input "true"
click at [635, 322] on p "Learn words in the student's home language" at bounding box center [622, 324] width 384 height 14
click at [398, 322] on input "Learn words in the student's home language" at bounding box center [391, 324] width 14 height 14
checkbox input "true"
click at [628, 375] on p "Be mindful of how the child is feeling" at bounding box center [622, 381] width 384 height 14
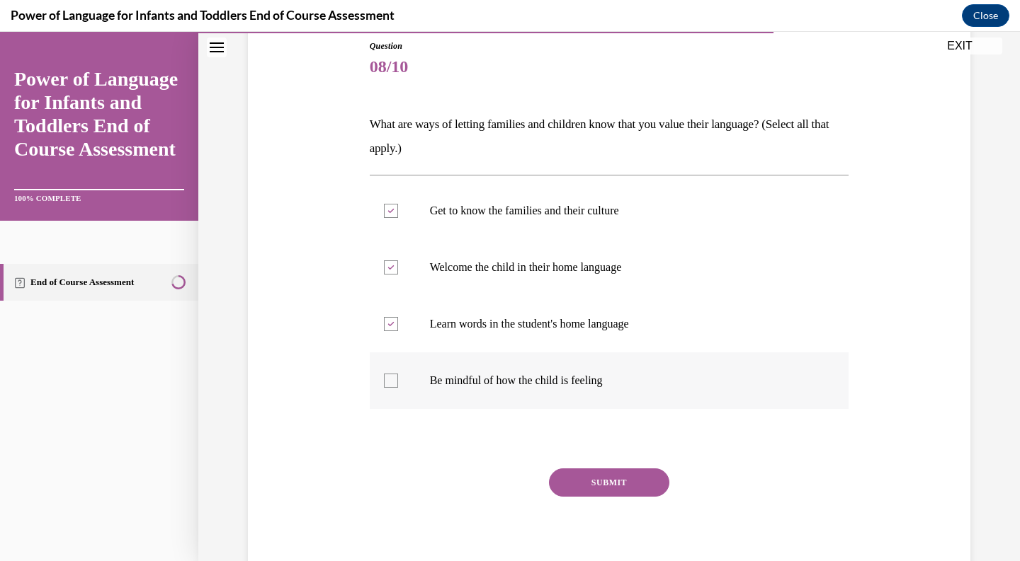
click at [398, 375] on input "Be mindful of how the child is feeling" at bounding box center [391, 381] width 14 height 14
checkbox input "true"
click at [604, 477] on button "SUBMIT" at bounding box center [609, 483] width 120 height 28
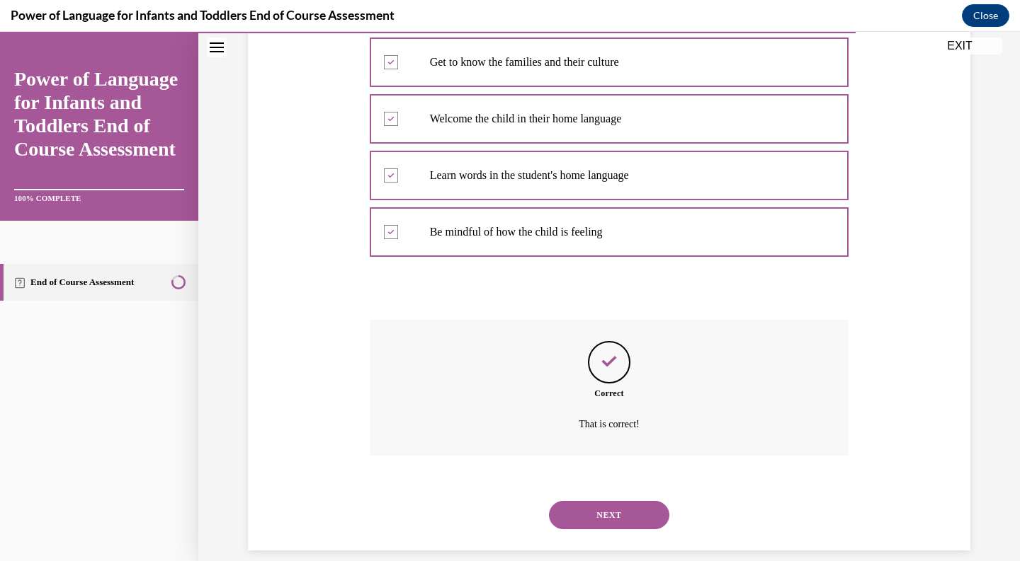
scroll to position [307, 0]
click at [601, 501] on button "NEXT" at bounding box center [609, 515] width 120 height 28
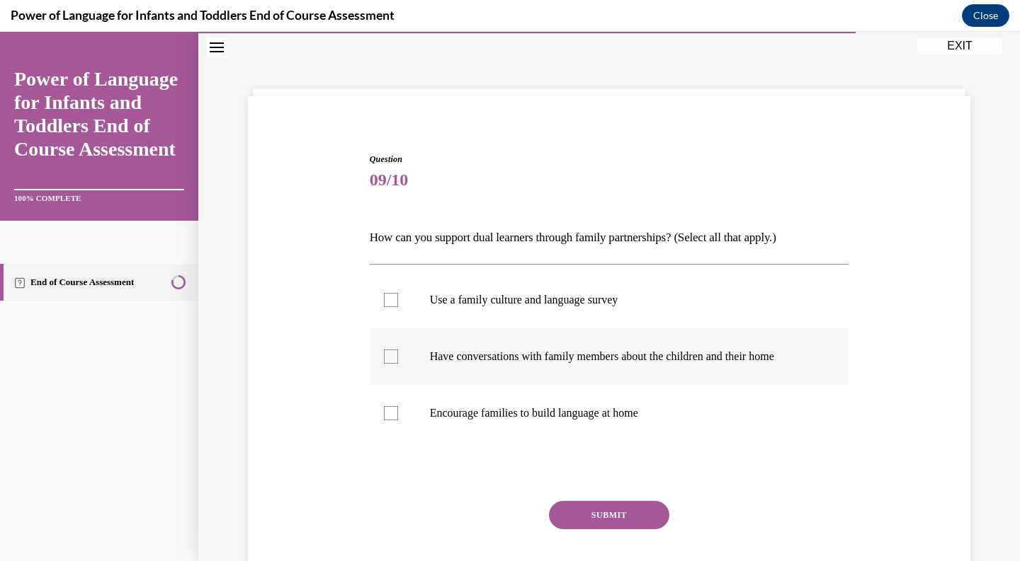
scroll to position [43, 0]
click at [651, 304] on p "Use a family culture and language survey" at bounding box center [622, 301] width 384 height 14
click at [398, 304] on input "Use a family culture and language survey" at bounding box center [391, 301] width 14 height 14
checkbox input "true"
click at [644, 336] on label "Have conversations with family members about the children and their home" at bounding box center [609, 357] width 479 height 57
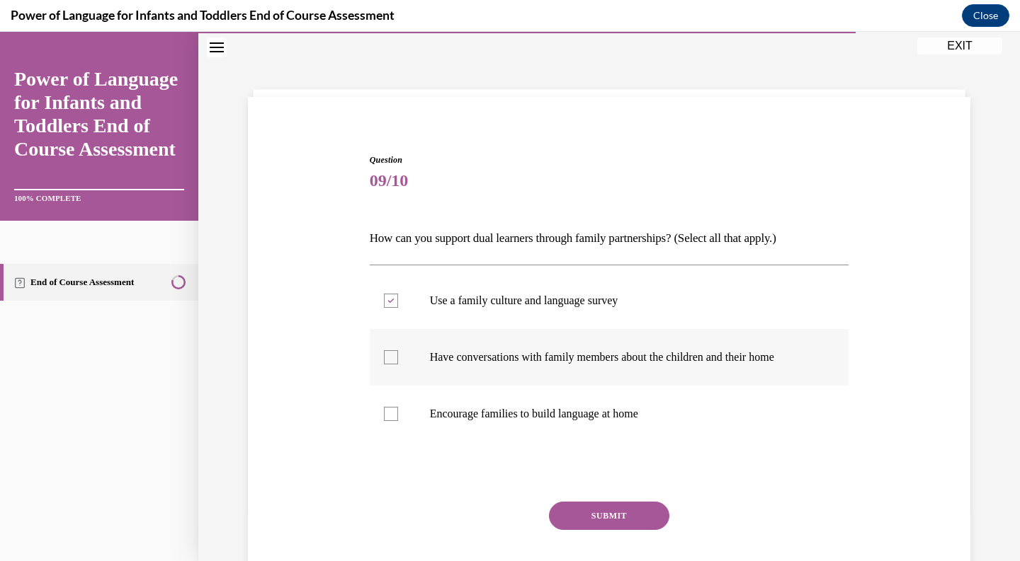
click at [398, 350] on input "Have conversations with family members about the children and their home" at bounding box center [391, 357] width 14 height 14
checkbox input "true"
click at [617, 409] on p "Encourage families to build language at home" at bounding box center [622, 414] width 384 height 14
click at [398, 409] on input "Encourage families to build language at home" at bounding box center [391, 414] width 14 height 14
checkbox input "true"
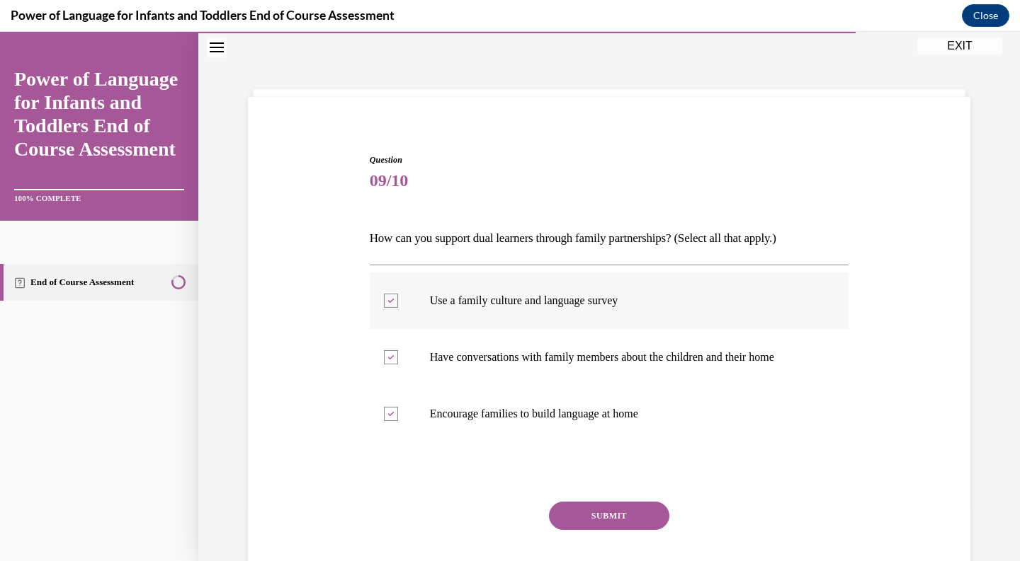
click at [640, 296] on p "Use a family culture and language survey" at bounding box center [622, 301] width 384 height 14
click at [398, 296] on input "Use a family culture and language survey" at bounding box center [391, 301] width 14 height 14
drag, startPoint x: 370, startPoint y: 239, endPoint x: 708, endPoint y: 426, distance: 386.3
copy label "Encourage families to build language at home"
click at [464, 289] on label "Use a family culture and language survey" at bounding box center [609, 301] width 479 height 57
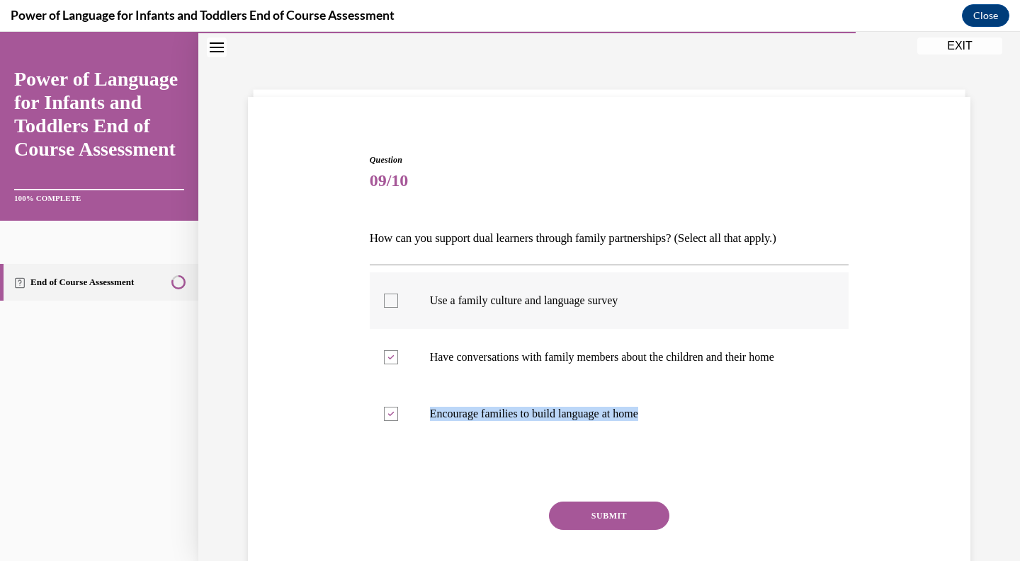
click at [398, 294] on input "Use a family culture and language survey" at bounding box center [391, 301] width 14 height 14
checkbox input "true"
click at [590, 522] on button "SUBMIT" at bounding box center [609, 516] width 120 height 28
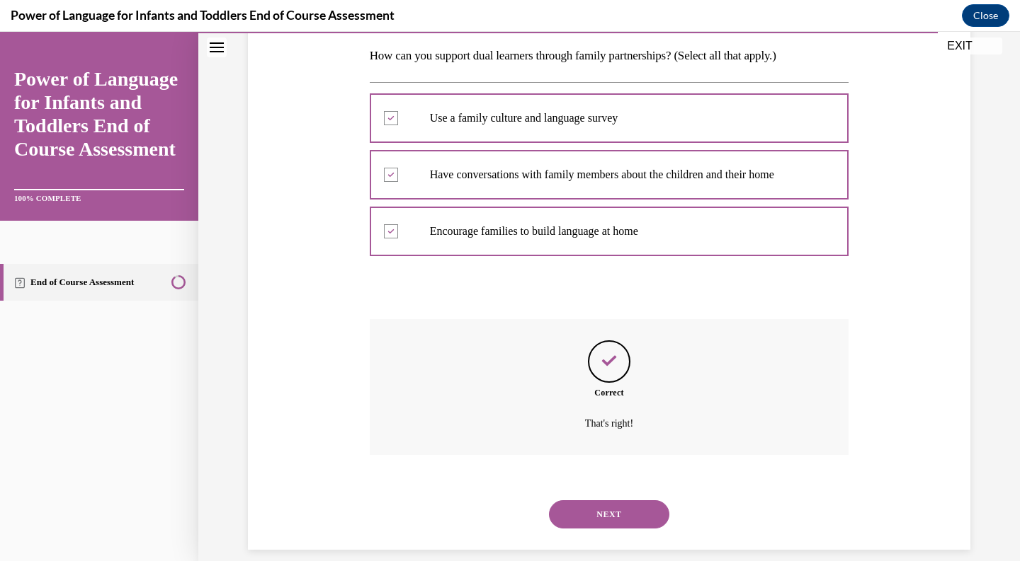
click at [599, 501] on button "NEXT" at bounding box center [609, 515] width 120 height 28
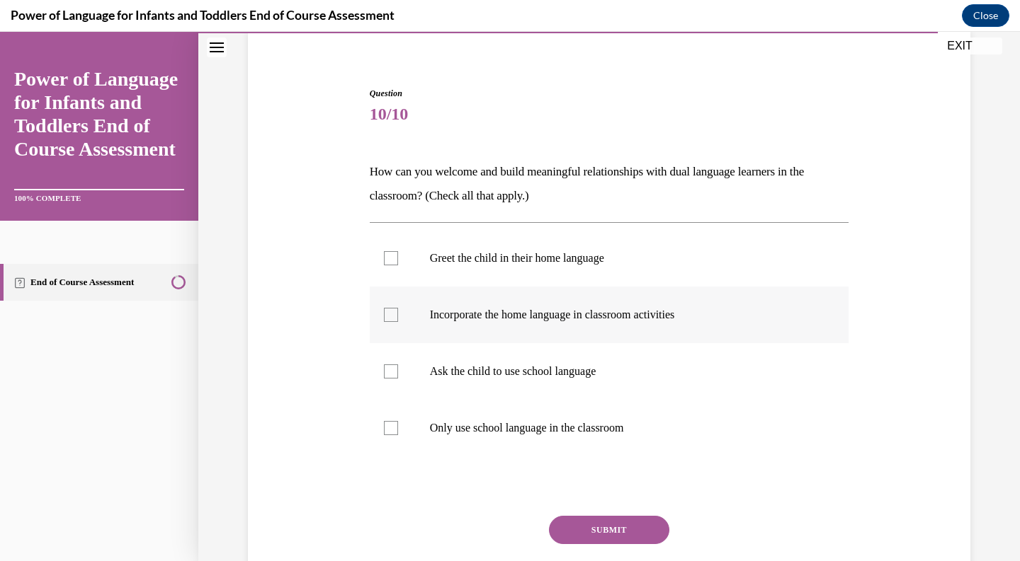
scroll to position [110, 0]
click at [594, 267] on label "Greet the child in their home language" at bounding box center [609, 257] width 479 height 57
click at [398, 265] on input "Greet the child in their home language" at bounding box center [391, 258] width 14 height 14
checkbox input "true"
click at [591, 307] on label "Incorporate the home language in classroom activities" at bounding box center [609, 314] width 479 height 57
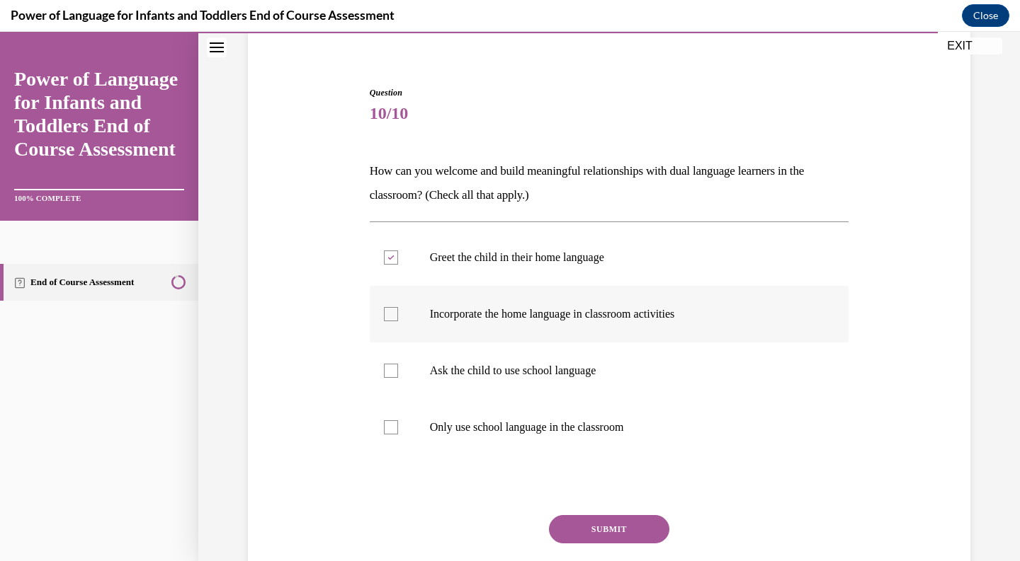
click at [398, 307] on input "Incorporate the home language in classroom activities" at bounding box center [391, 314] width 14 height 14
checkbox input "true"
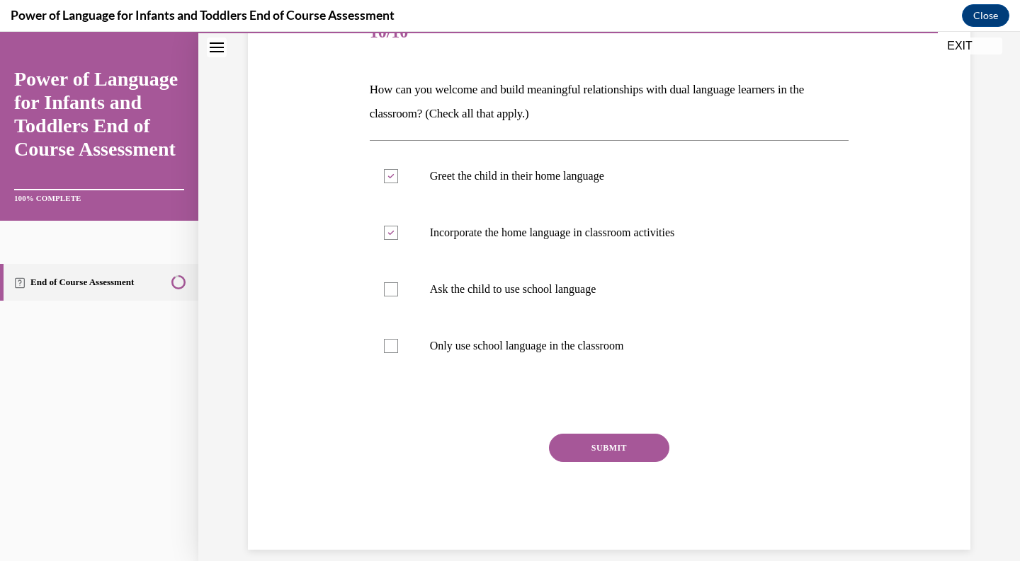
click at [613, 452] on button "SUBMIT" at bounding box center [609, 448] width 120 height 28
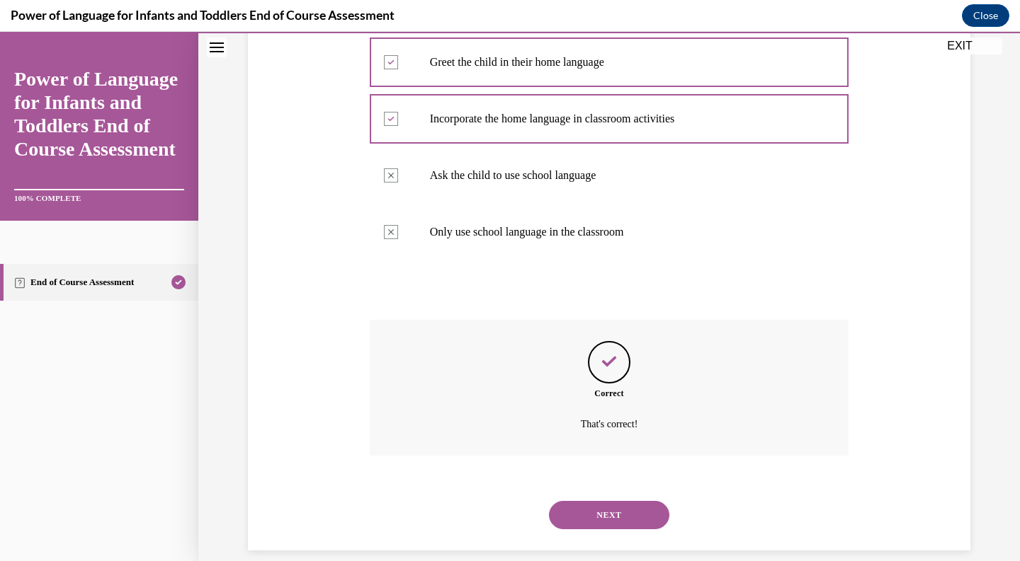
scroll to position [307, 0]
click at [604, 501] on button "NEXT" at bounding box center [609, 515] width 120 height 28
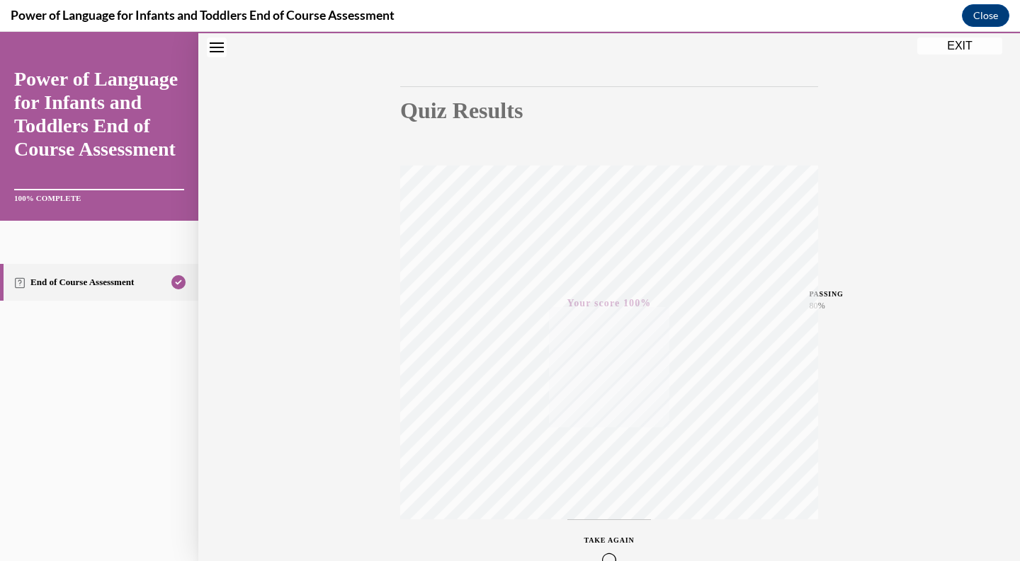
scroll to position [111, 0]
click at [932, 45] on button "EXIT" at bounding box center [959, 46] width 85 height 17
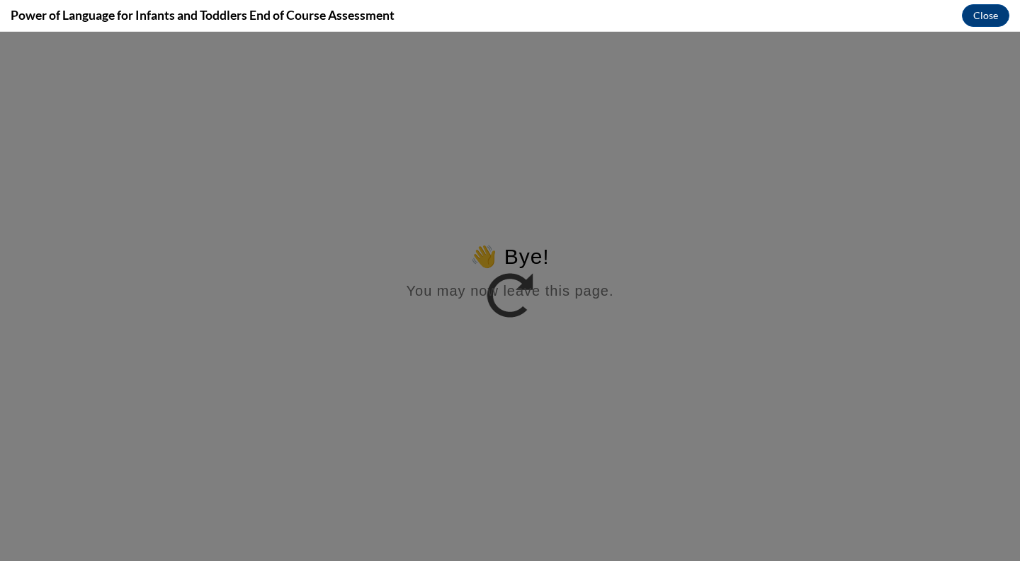
scroll to position [0, 0]
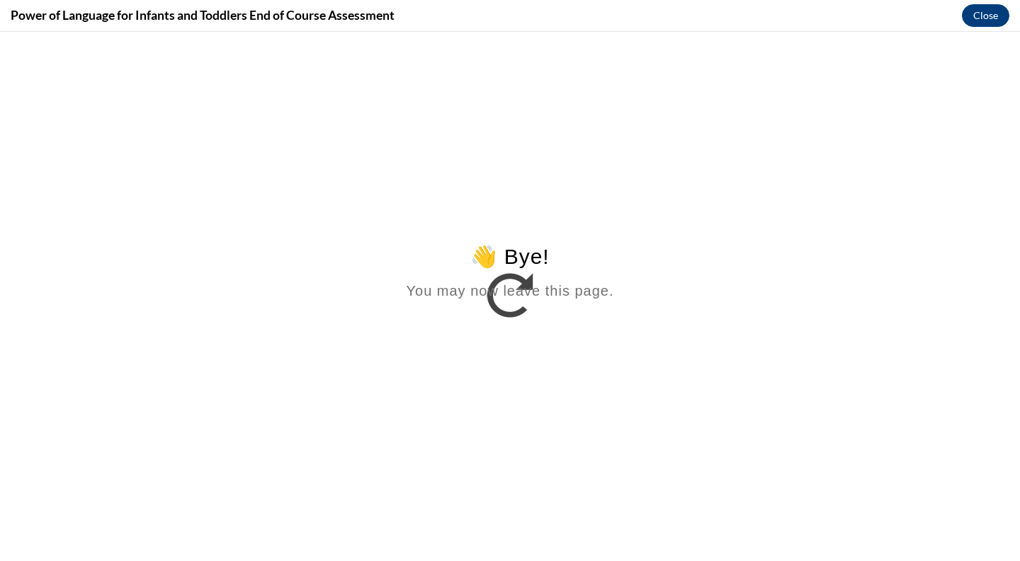
click at [980, 9] on button "Close" at bounding box center [984, 15] width 47 height 23
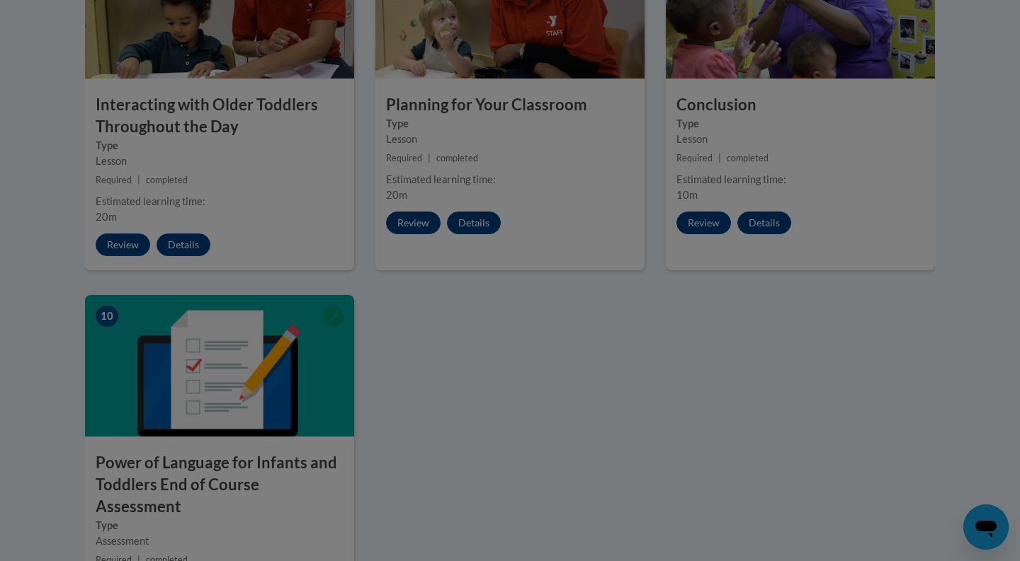
scroll to position [1060, 0]
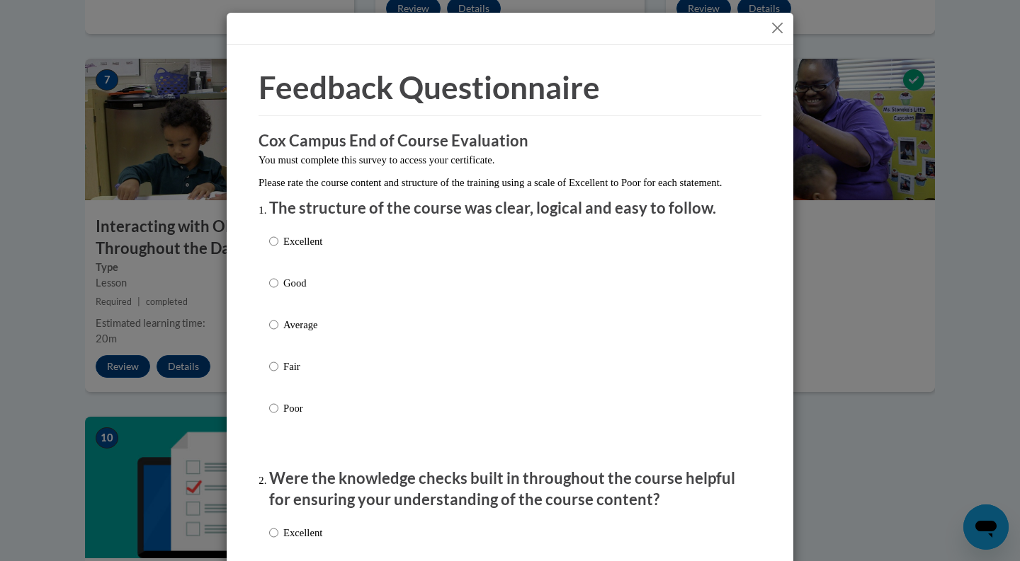
click at [319, 249] on p "Excellent" at bounding box center [302, 242] width 39 height 16
click at [278, 249] on input "Excellent" at bounding box center [273, 242] width 9 height 16
radio input "true"
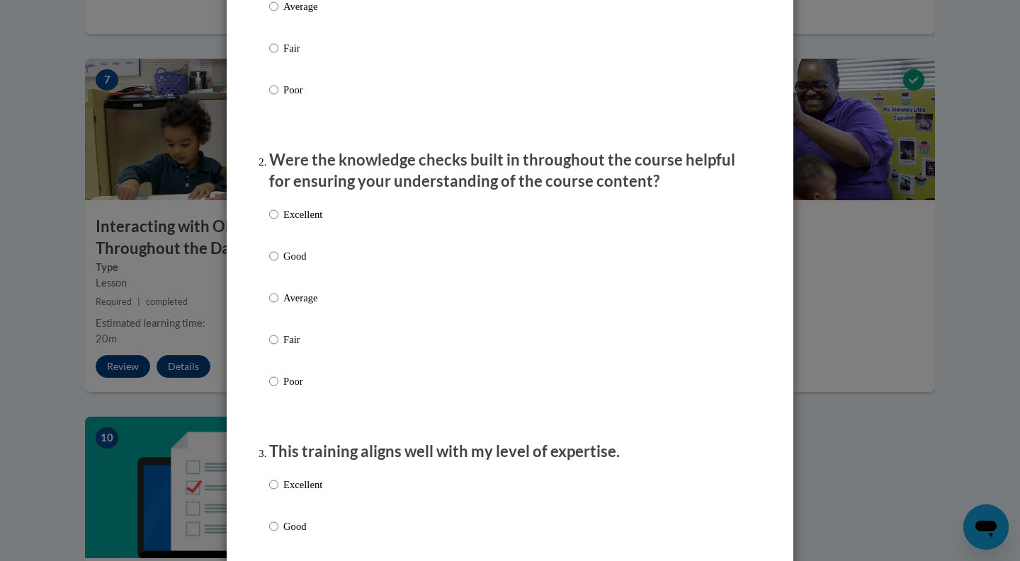
scroll to position [319, 0]
click at [320, 222] on p "Excellent" at bounding box center [302, 214] width 39 height 16
click at [278, 222] on input "Excellent" at bounding box center [273, 214] width 9 height 16
radio input "true"
click at [299, 492] on p "Excellent" at bounding box center [302, 484] width 39 height 16
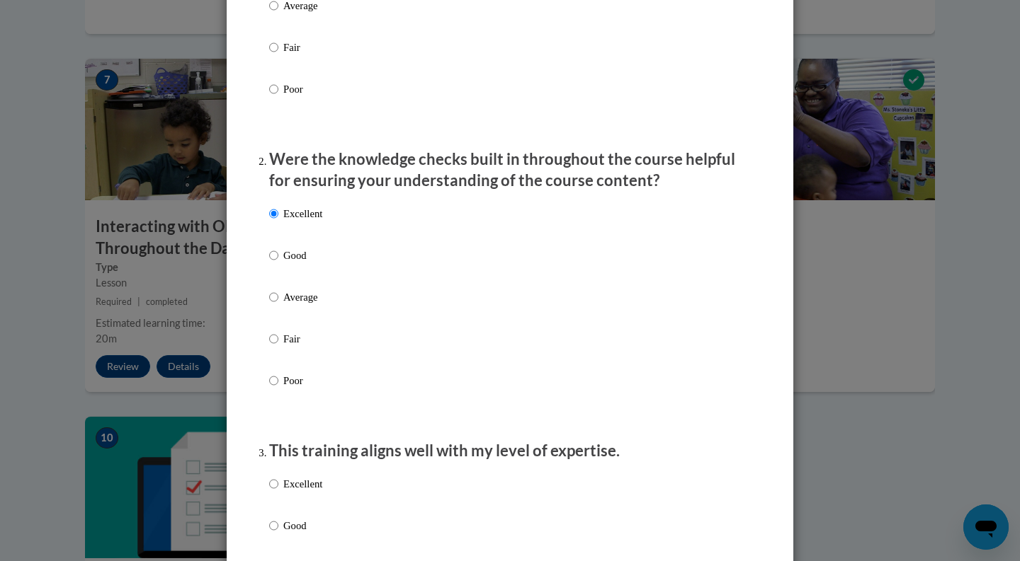
click at [278, 492] on input "Excellent" at bounding box center [273, 484] width 9 height 16
radio input "true"
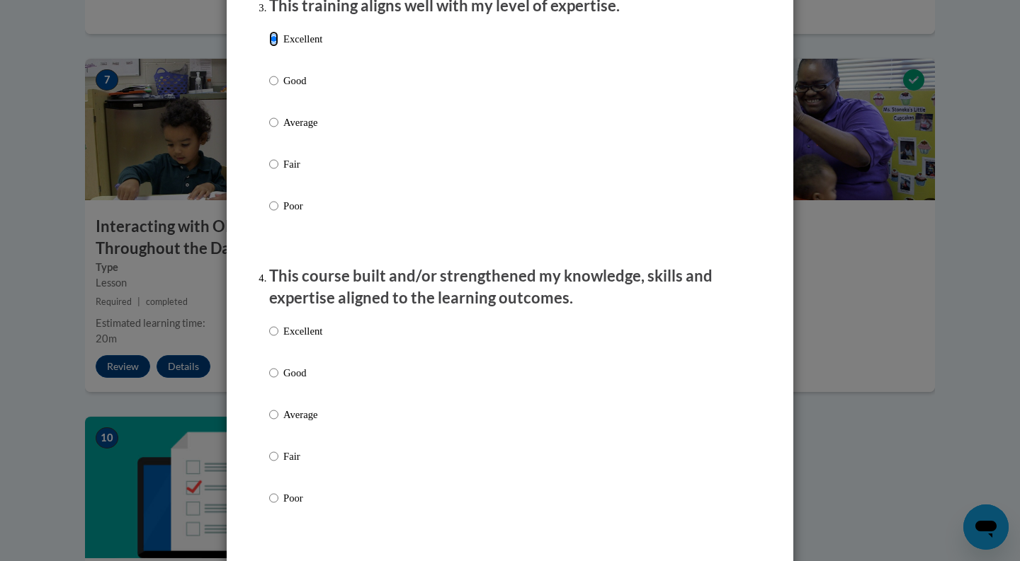
scroll to position [933, 0]
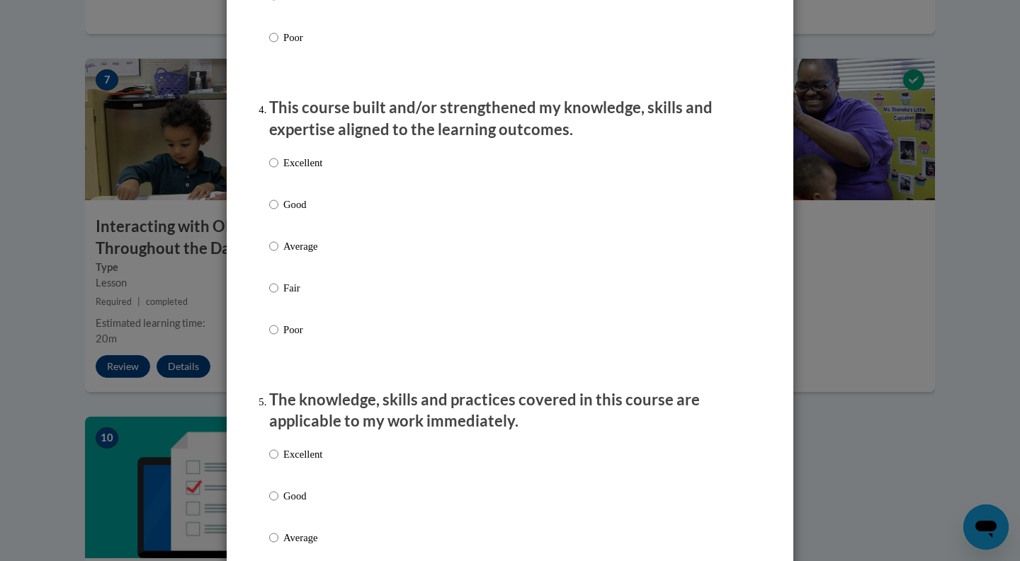
click at [279, 180] on label "Excellent" at bounding box center [295, 174] width 53 height 38
click at [278, 171] on input "Excellent" at bounding box center [273, 163] width 9 height 16
radio input "true"
click at [300, 481] on label "Excellent" at bounding box center [295, 466] width 53 height 38
click at [278, 462] on input "Excellent" at bounding box center [273, 455] width 9 height 16
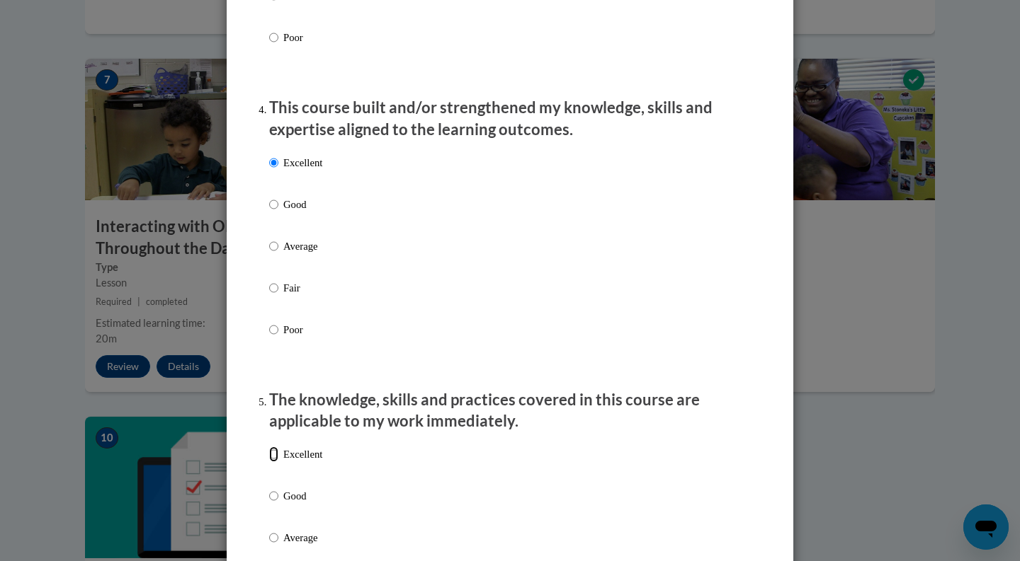
radio input "true"
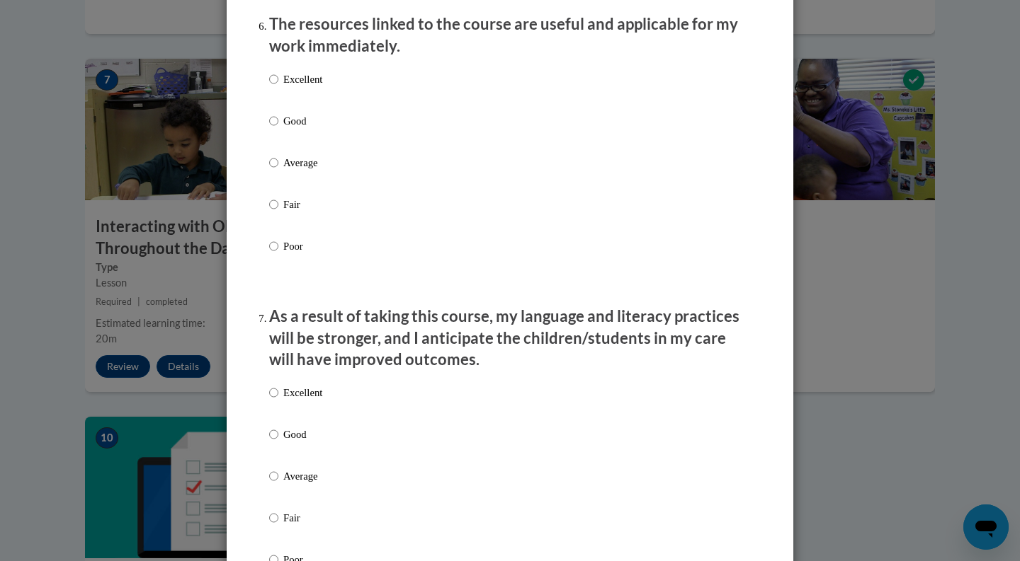
scroll to position [1553, 0]
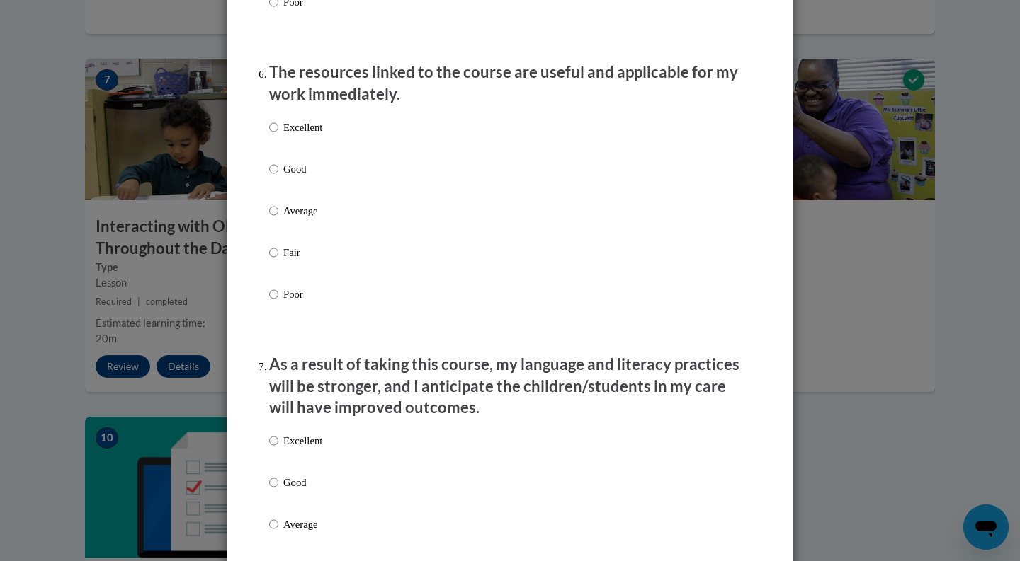
click at [319, 135] on p "Excellent" at bounding box center [302, 128] width 39 height 16
click at [278, 135] on input "Excellent" at bounding box center [273, 128] width 9 height 16
radio input "true"
click at [280, 468] on label "Excellent" at bounding box center [295, 452] width 53 height 38
click at [278, 449] on input "Excellent" at bounding box center [273, 441] width 9 height 16
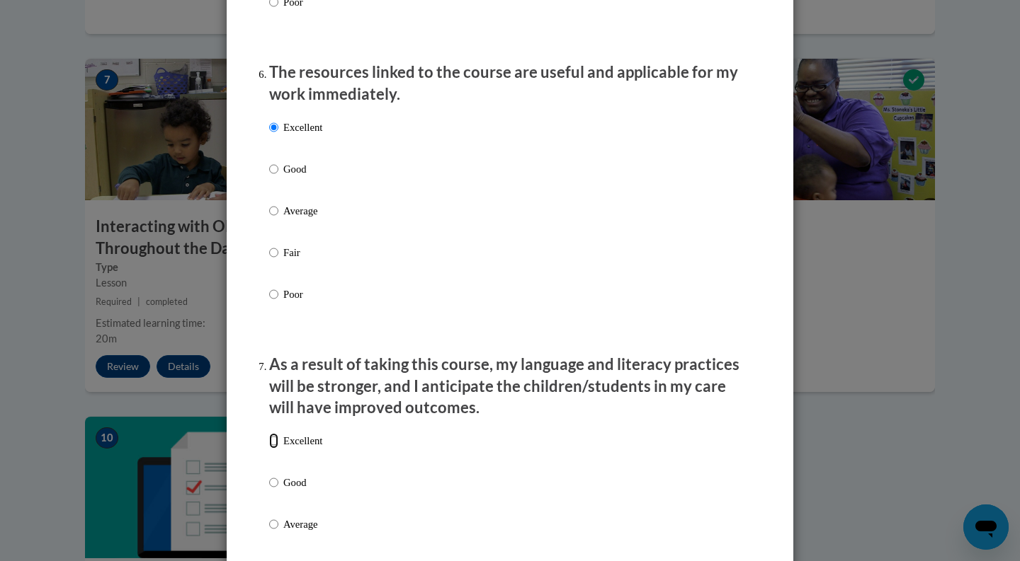
radio input "true"
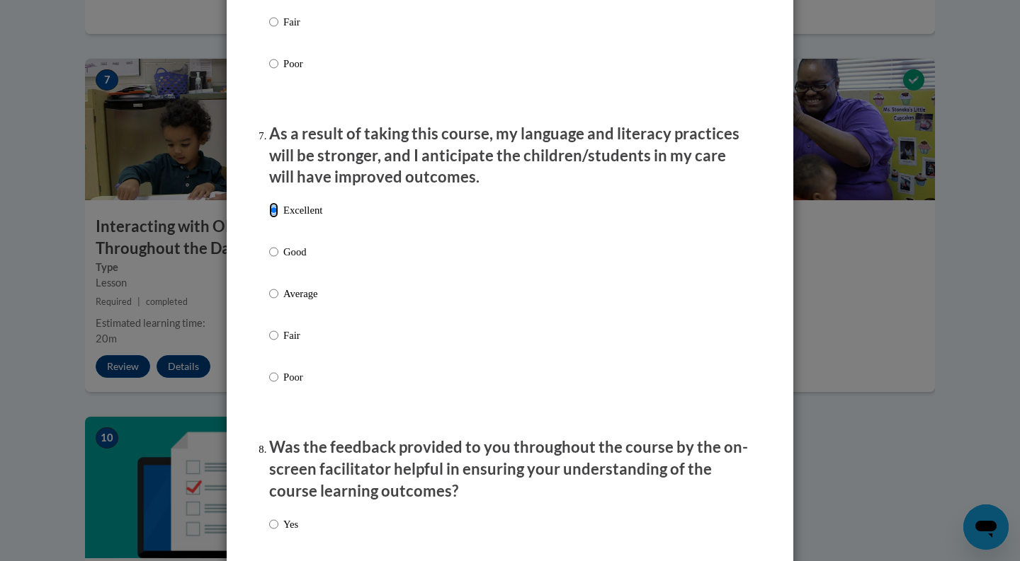
scroll to position [1830, 0]
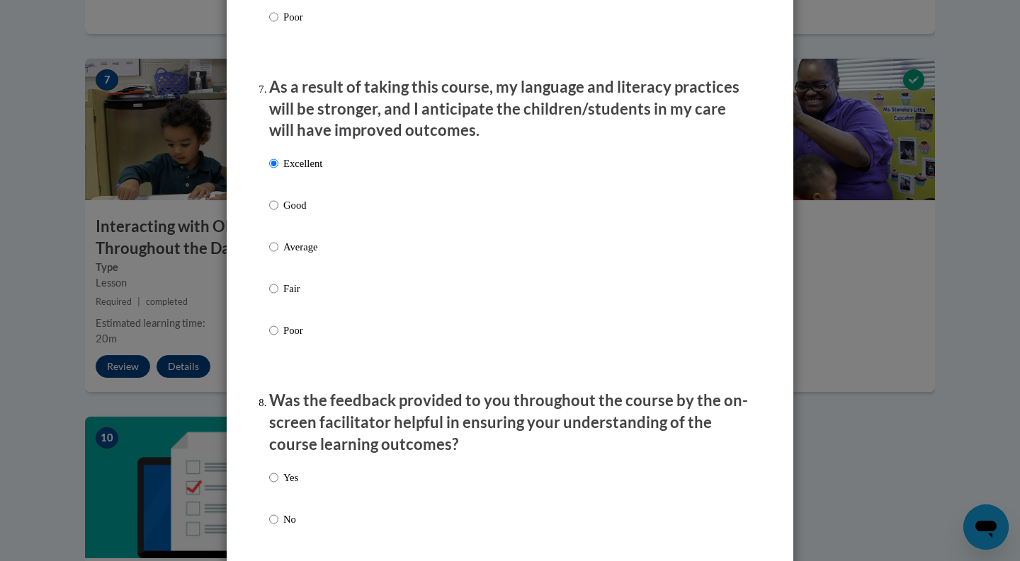
click at [285, 486] on p "Yes" at bounding box center [290, 478] width 15 height 16
click at [278, 486] on input "Yes" at bounding box center [273, 478] width 9 height 16
radio input "true"
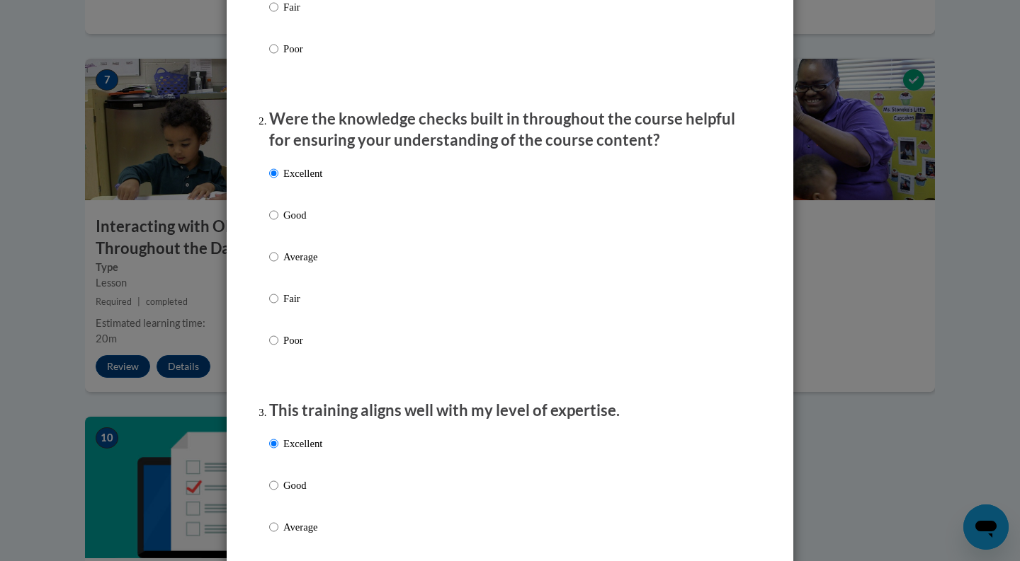
scroll to position [0, 0]
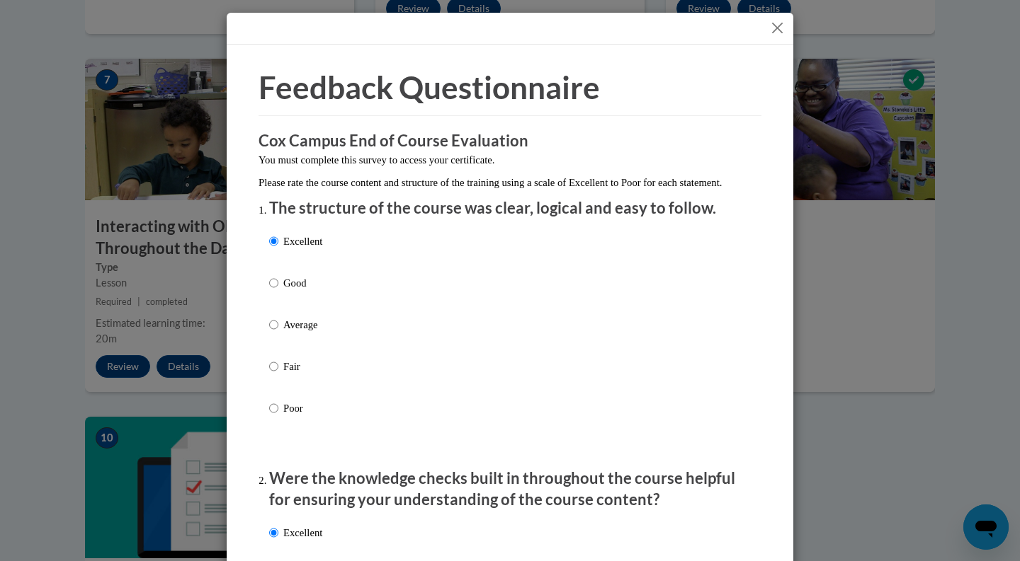
click at [784, 19] on div at bounding box center [510, 29] width 566 height 32
click at [777, 28] on button "Close" at bounding box center [777, 28] width 18 height 18
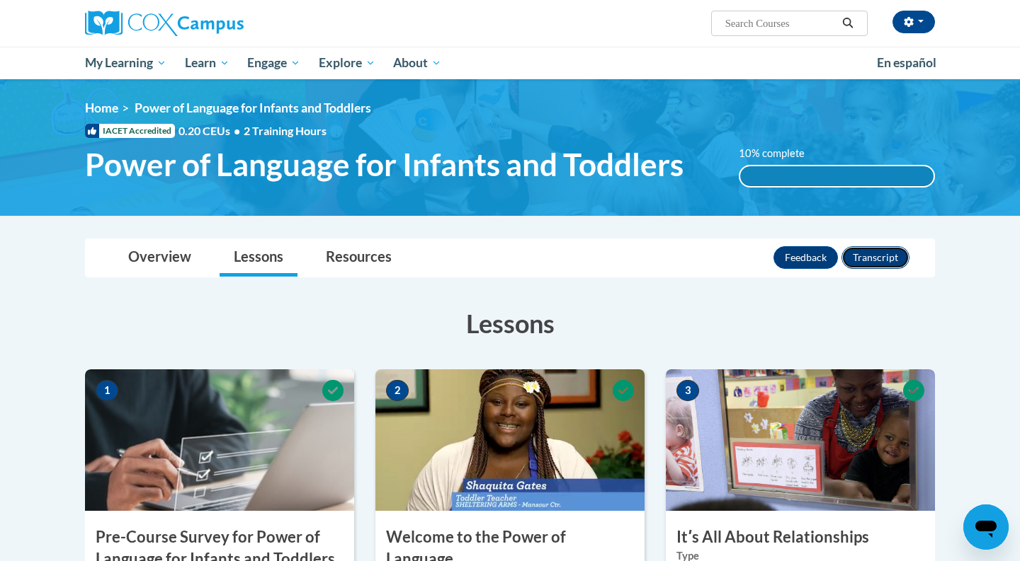
click at [860, 258] on button "Transcript" at bounding box center [875, 257] width 68 height 23
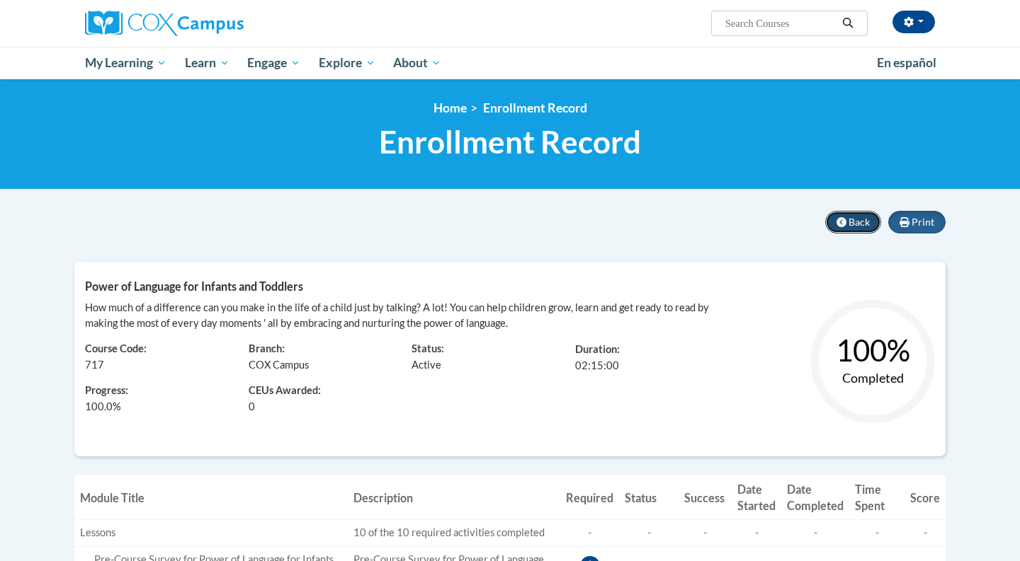
click at [850, 222] on span "Back" at bounding box center [858, 222] width 21 height 12
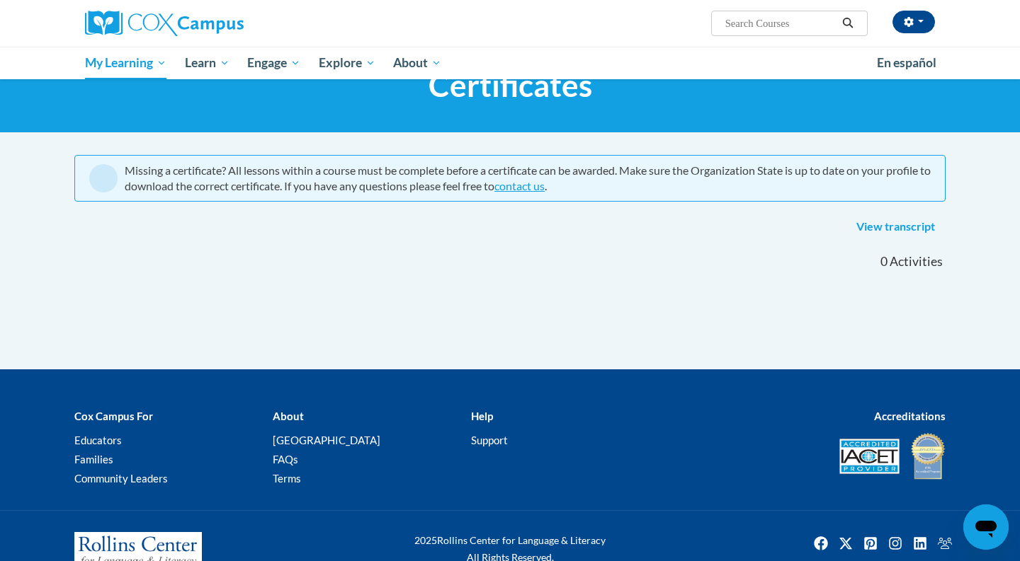
scroll to position [57, 0]
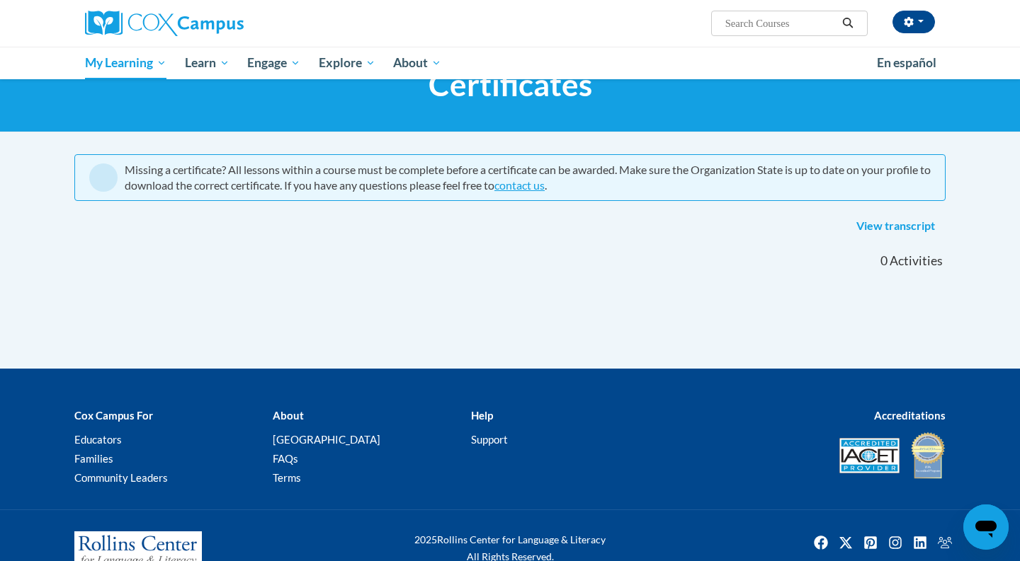
click at [503, 174] on div "Missing a certificate? All lessons within a course must be complete before a ce…" at bounding box center [528, 177] width 806 height 31
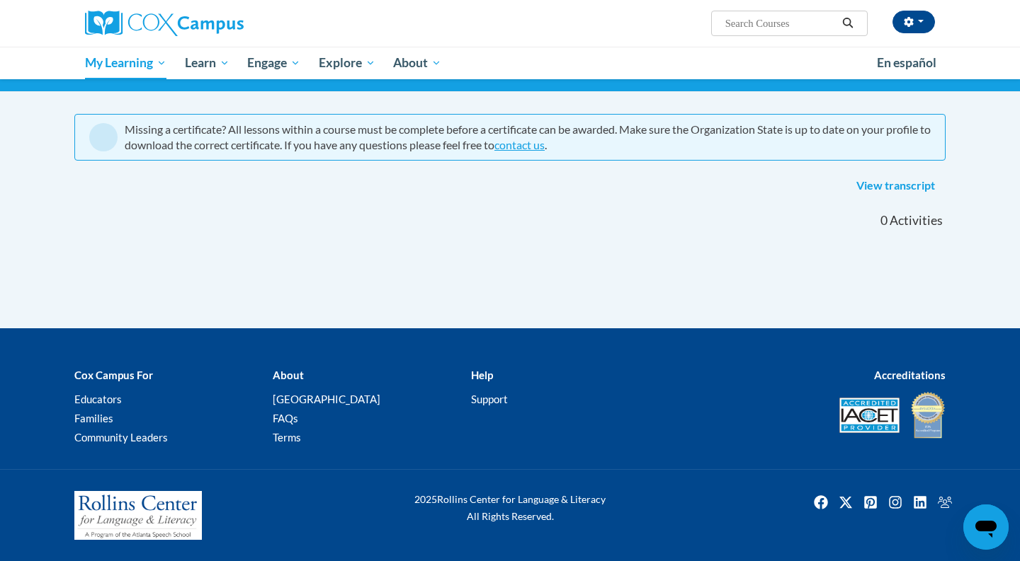
scroll to position [0, 0]
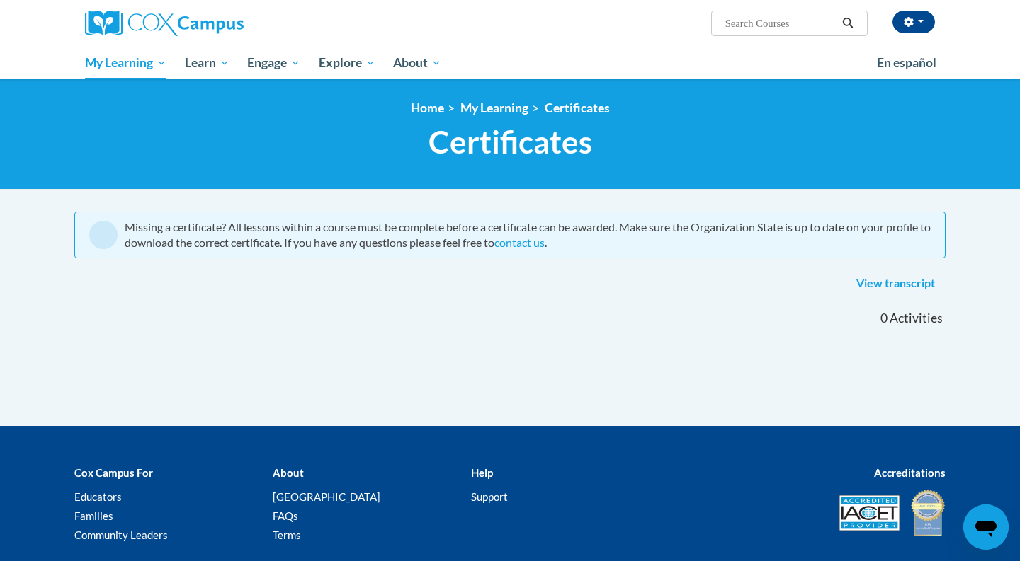
click at [180, 37] on div at bounding box center [219, 23] width 290 height 47
click at [169, 30] on img at bounding box center [164, 23] width 159 height 25
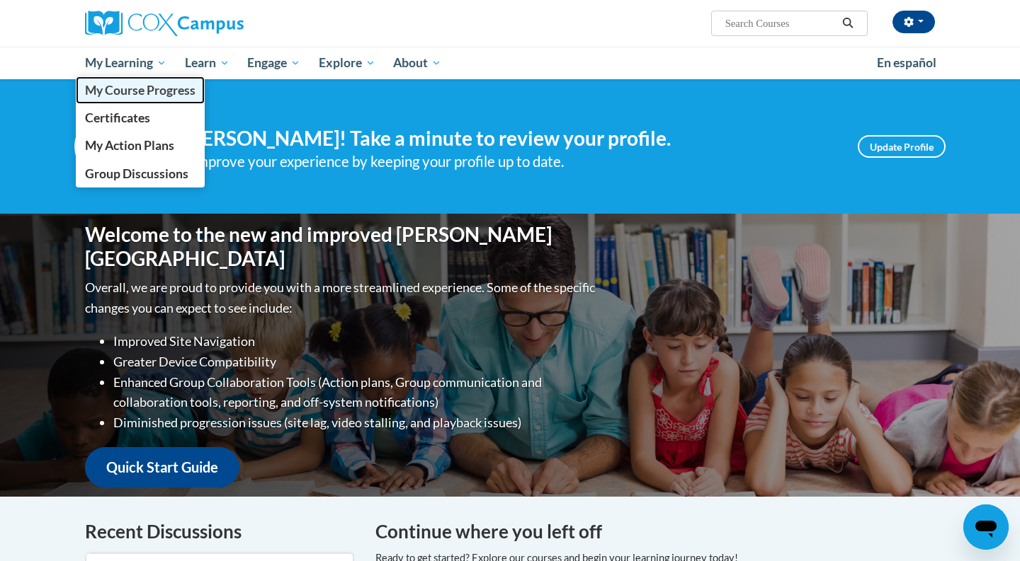
click at [138, 99] on link "My Course Progress" at bounding box center [140, 90] width 129 height 28
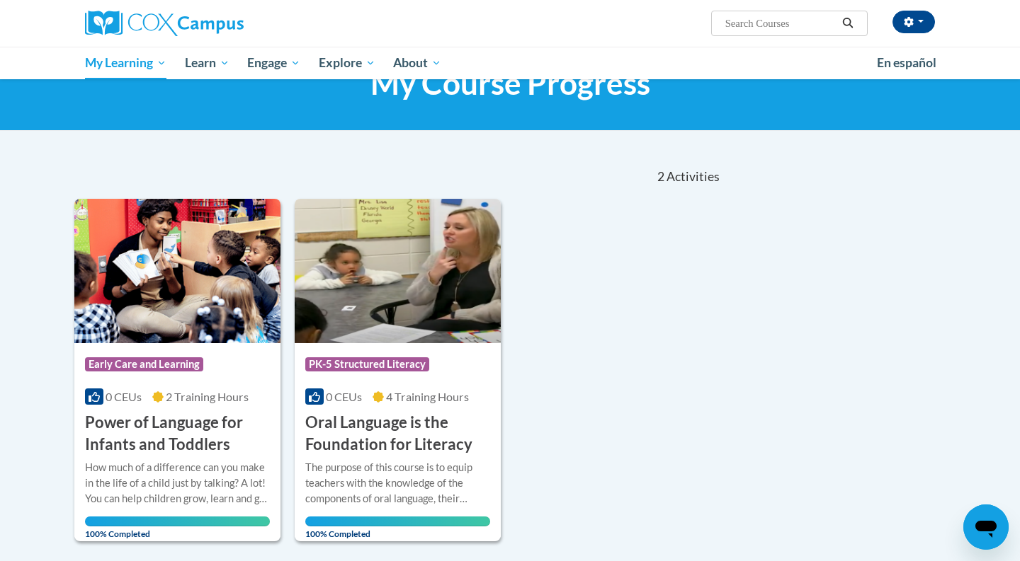
scroll to position [59, 0]
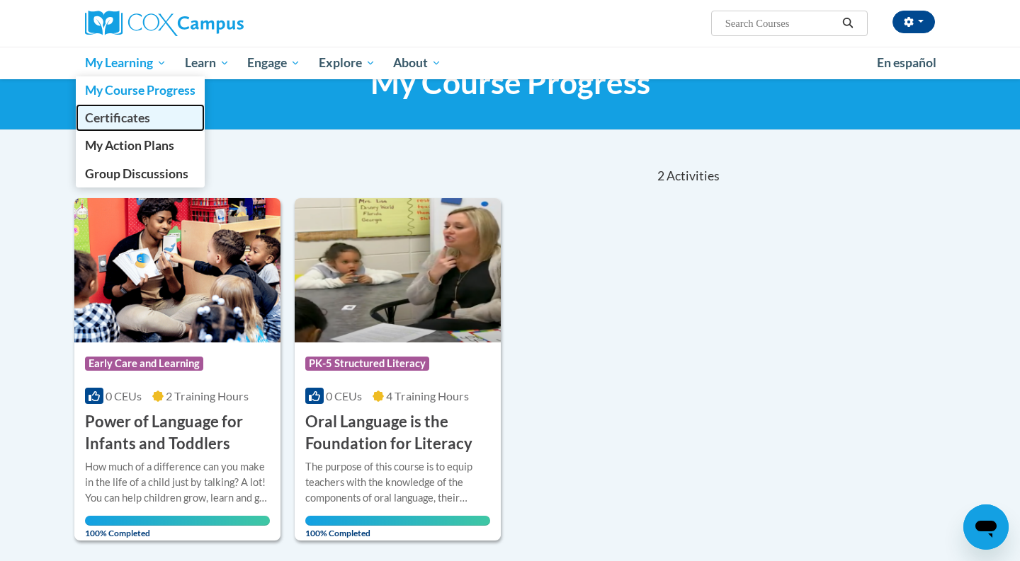
click at [117, 127] on link "Certificates" at bounding box center [140, 118] width 129 height 28
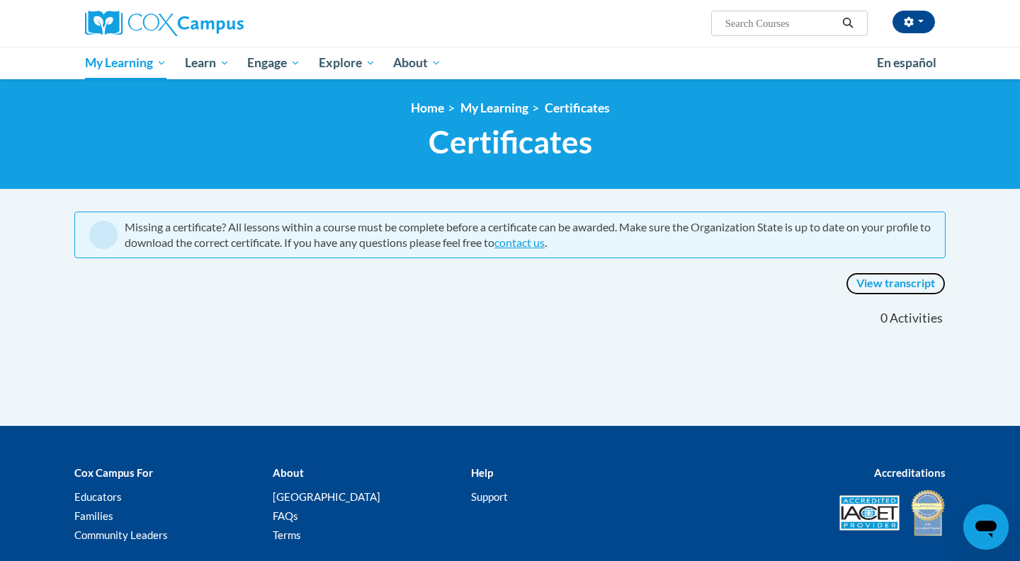
click at [858, 287] on link "View transcript" at bounding box center [895, 284] width 100 height 23
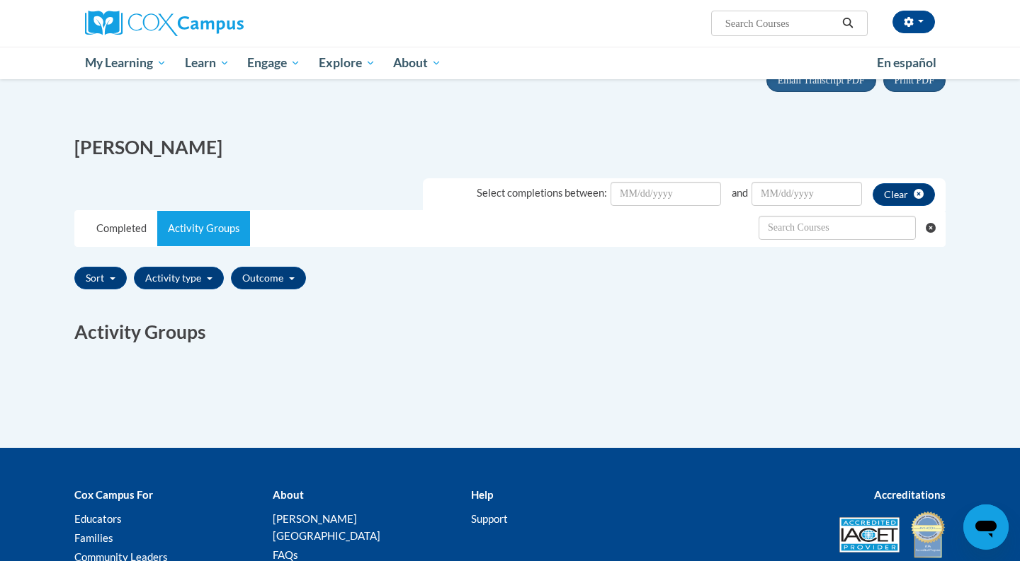
scroll to position [152, 0]
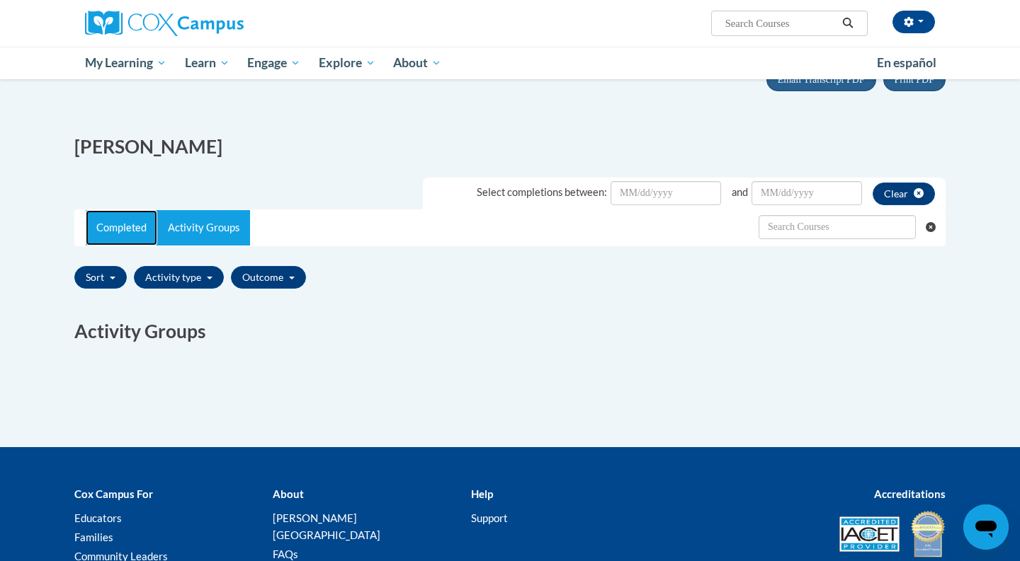
click at [134, 224] on link "Completed" at bounding box center [122, 227] width 72 height 35
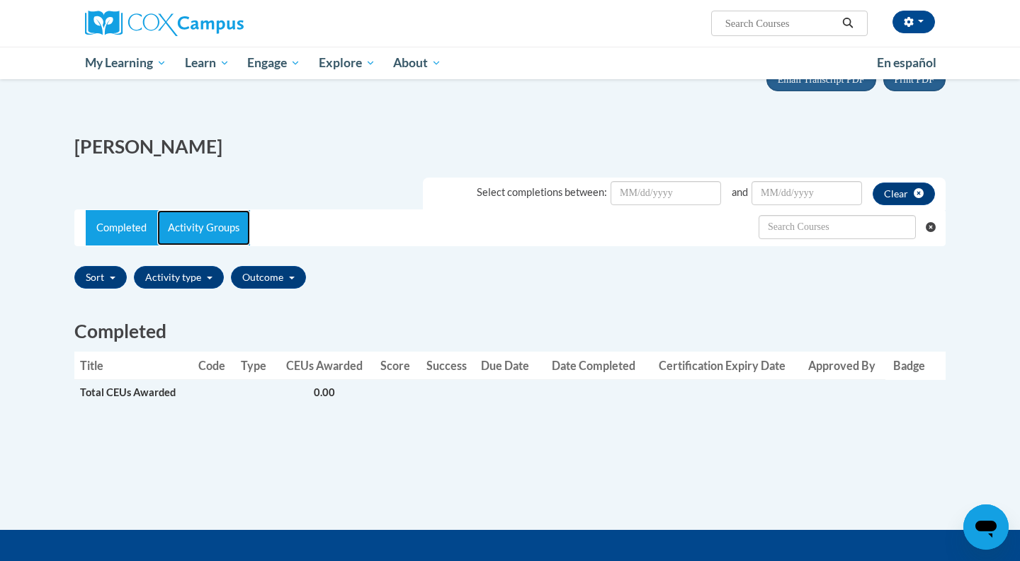
click at [228, 235] on link "Activity Groups" at bounding box center [203, 227] width 93 height 35
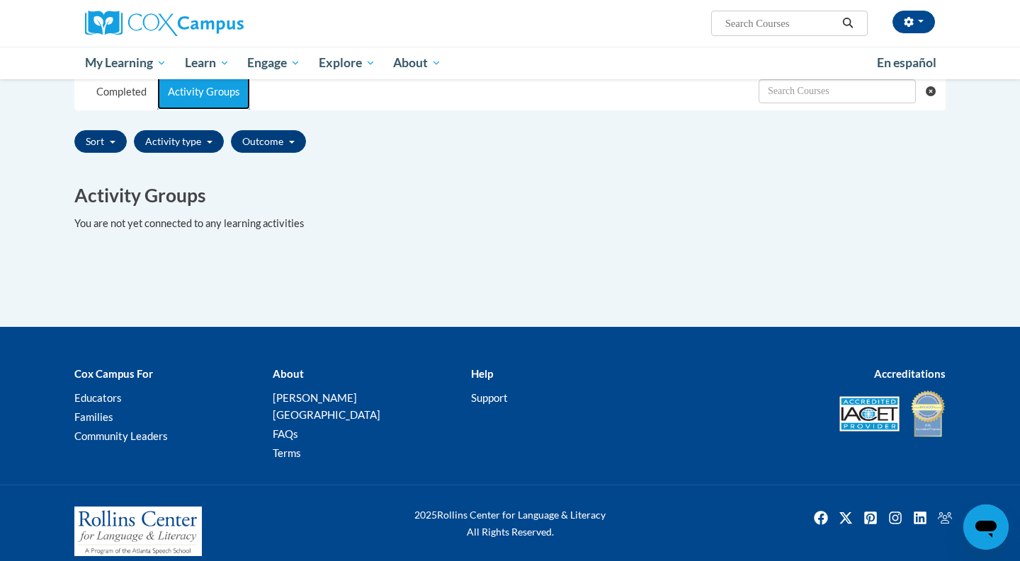
scroll to position [0, 0]
